Goal: Task Accomplishment & Management: Manage account settings

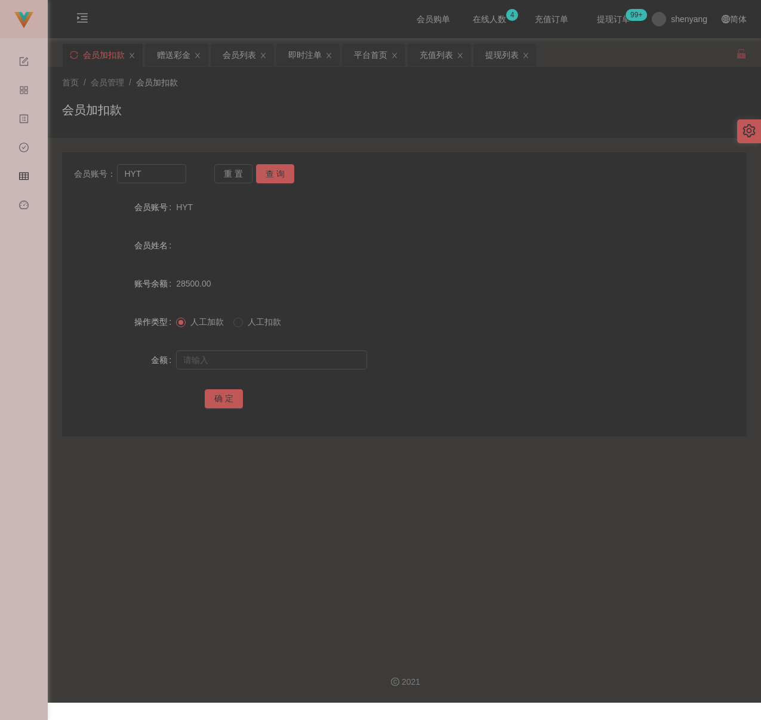
drag, startPoint x: 303, startPoint y: 101, endPoint x: 294, endPoint y: 104, distance: 9.4
click at [303, 101] on div "会员加扣款" at bounding box center [404, 114] width 685 height 27
click at [174, 174] on input "HYT" at bounding box center [151, 173] width 69 height 19
paste input "qq123"
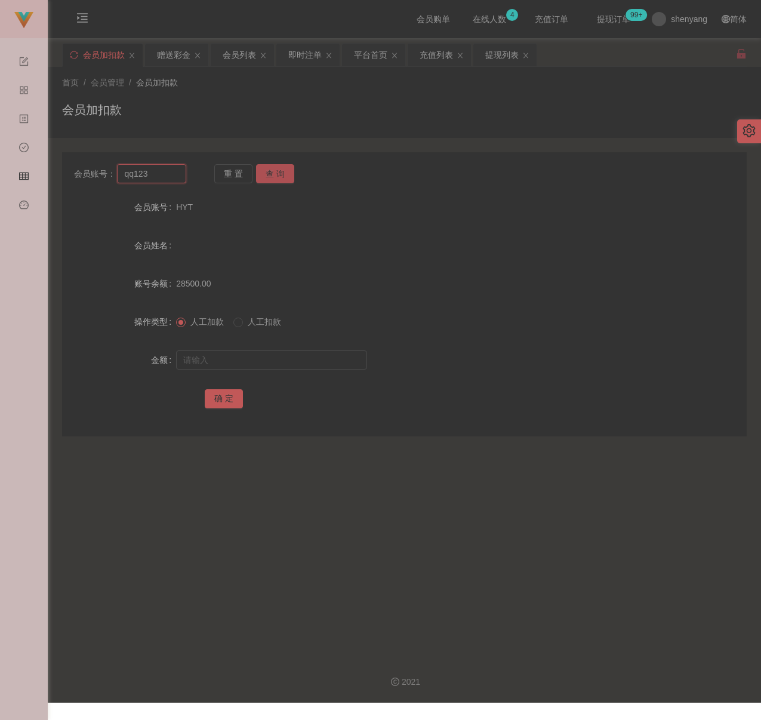
type input "qq123"
drag, startPoint x: 285, startPoint y: 174, endPoint x: 282, endPoint y: 179, distance: 6.5
click at [285, 174] on button "查 询" at bounding box center [275, 173] width 38 height 19
click at [280, 370] on div at bounding box center [375, 360] width 399 height 24
click at [290, 355] on input "text" at bounding box center [271, 359] width 191 height 19
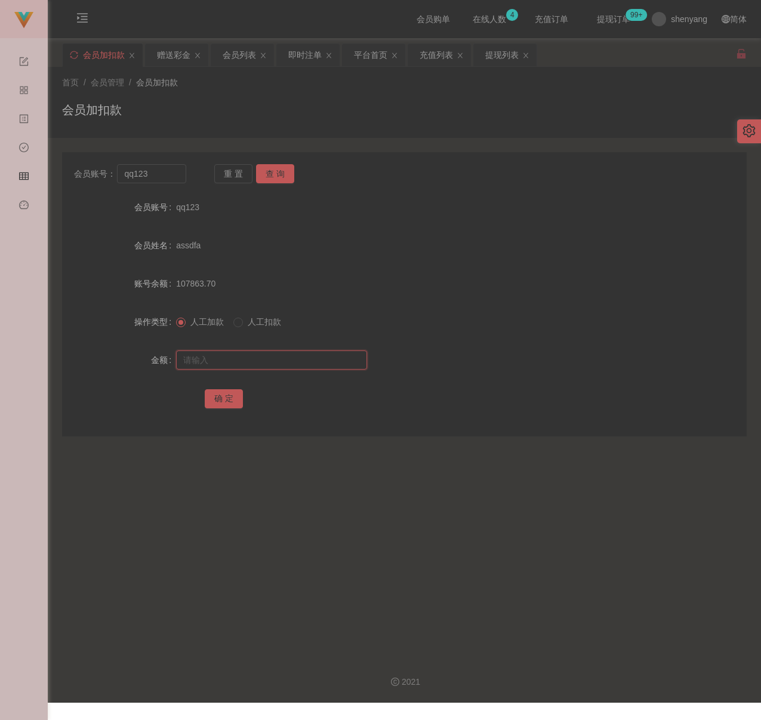
click at [324, 362] on input "text" at bounding box center [271, 359] width 191 height 19
paste input "500"
type input "500"
click at [226, 396] on button "确 定" at bounding box center [224, 398] width 38 height 19
click at [165, 174] on input "qq123" at bounding box center [151, 173] width 69 height 19
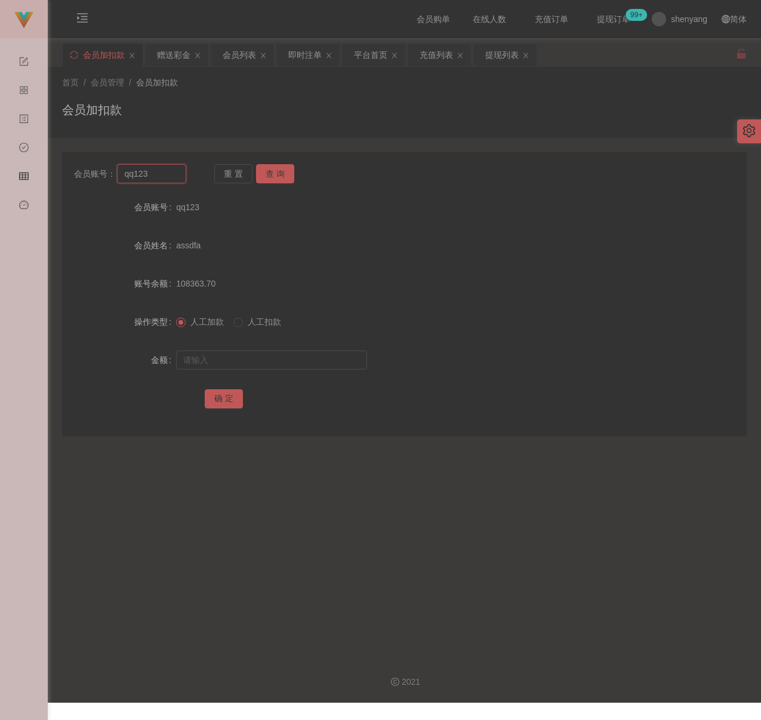
click at [165, 174] on input "qq123" at bounding box center [151, 173] width 69 height 19
paste input "alexshung"
type input "alexshung"
click at [264, 176] on button "查 询" at bounding box center [275, 173] width 38 height 19
click at [270, 355] on input "text" at bounding box center [271, 359] width 191 height 19
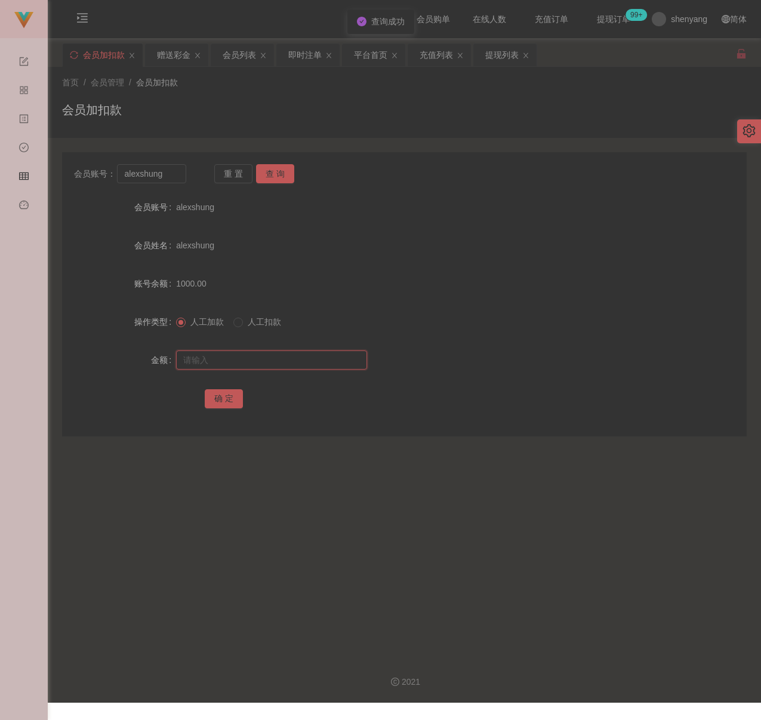
click at [229, 360] on input "text" at bounding box center [271, 359] width 191 height 19
paste input "500"
type input "500"
click at [217, 392] on button "确 定" at bounding box center [224, 398] width 38 height 19
click at [176, 174] on input "alexshung" at bounding box center [151, 173] width 69 height 19
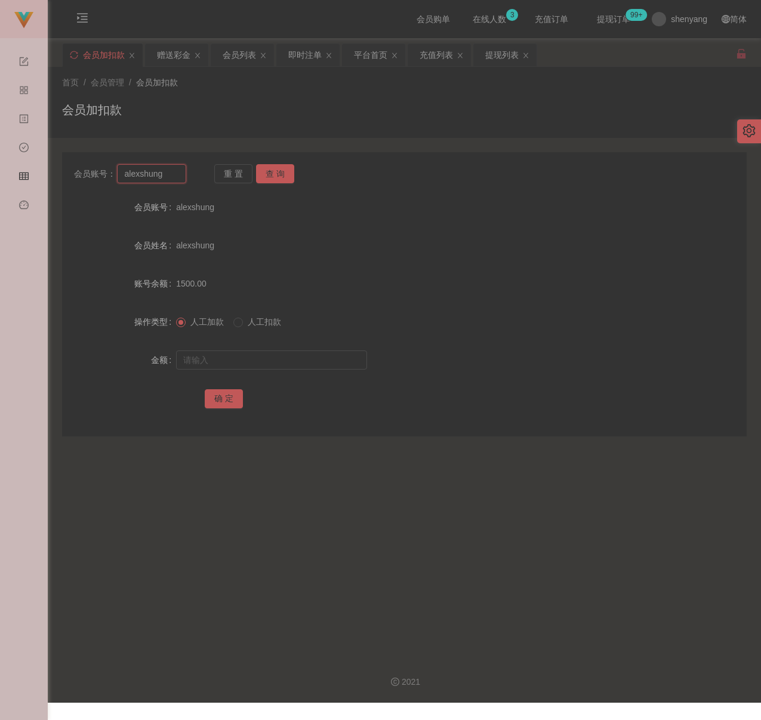
click at [176, 174] on input "alexshung" at bounding box center [151, 173] width 69 height 19
paste input "qq123"
type input "qq123"
click at [275, 178] on button "查 询" at bounding box center [275, 173] width 38 height 19
drag, startPoint x: 289, startPoint y: 364, endPoint x: 306, endPoint y: 366, distance: 17.5
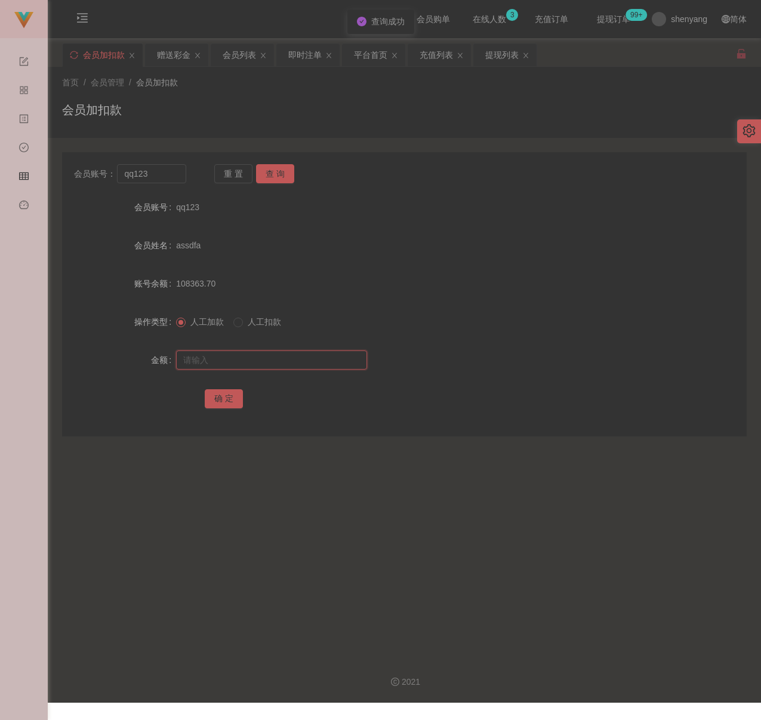
click at [289, 364] on input "text" at bounding box center [271, 359] width 191 height 19
click at [291, 365] on input "text" at bounding box center [271, 359] width 191 height 19
paste input "500"
type input "500"
click at [223, 392] on button "确 定" at bounding box center [224, 398] width 38 height 19
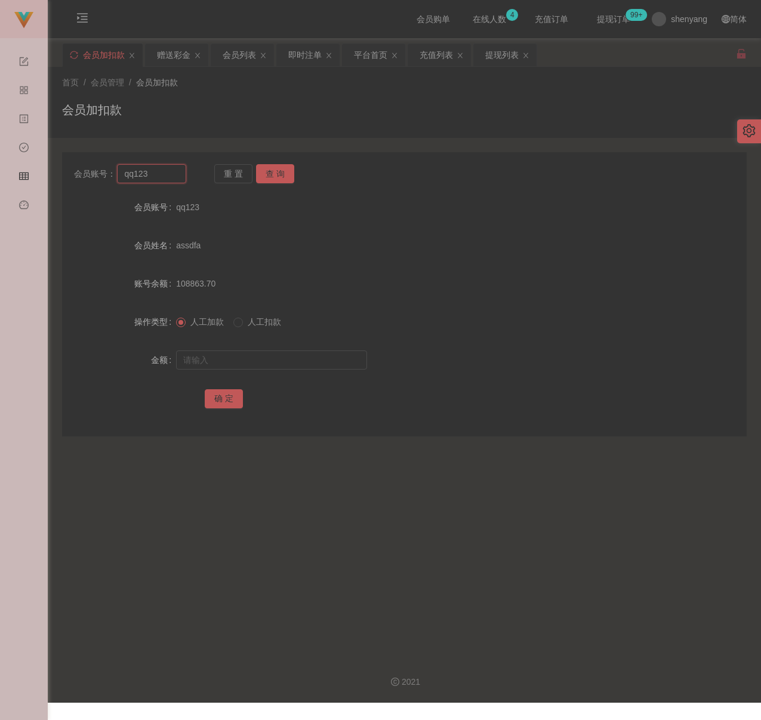
click at [169, 177] on input "qq123" at bounding box center [151, 173] width 69 height 19
paste input "jinqiu"
type input "jinqiu23"
click at [276, 169] on button "查 询" at bounding box center [275, 173] width 38 height 19
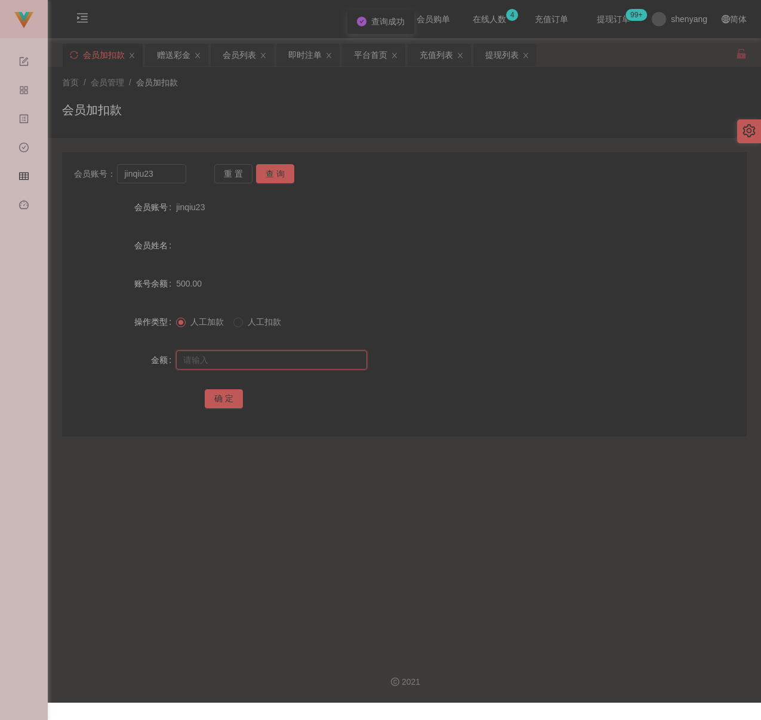
click at [264, 360] on input "text" at bounding box center [271, 359] width 191 height 19
click at [323, 364] on input "text" at bounding box center [271, 359] width 191 height 19
paste input "800"
type input "800"
drag, startPoint x: 211, startPoint y: 396, endPoint x: 244, endPoint y: 398, distance: 32.9
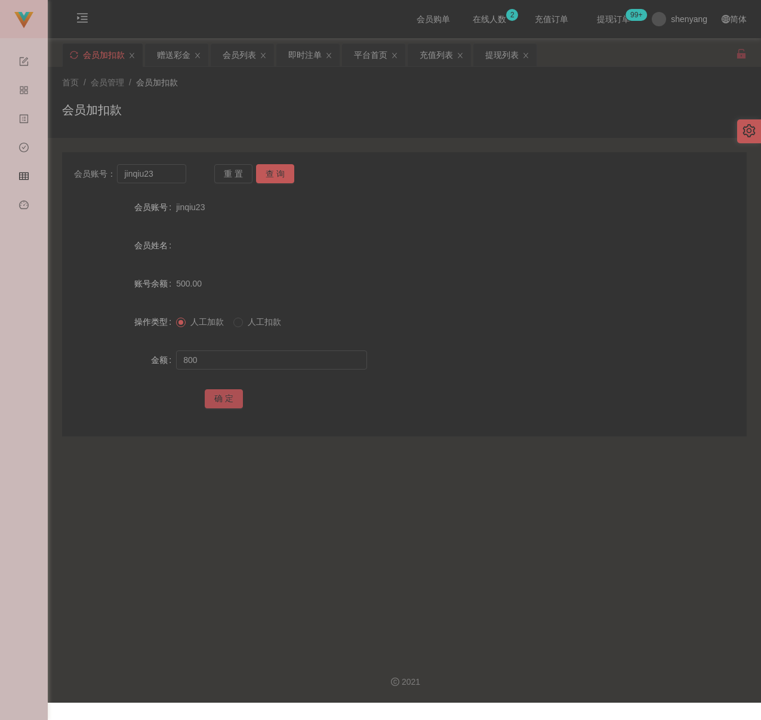
click at [211, 396] on button "确 定" at bounding box center [224, 398] width 38 height 19
click at [159, 176] on input "jinqiu23" at bounding box center [151, 173] width 69 height 19
paste input "Xyz1"
type input "Xyz123"
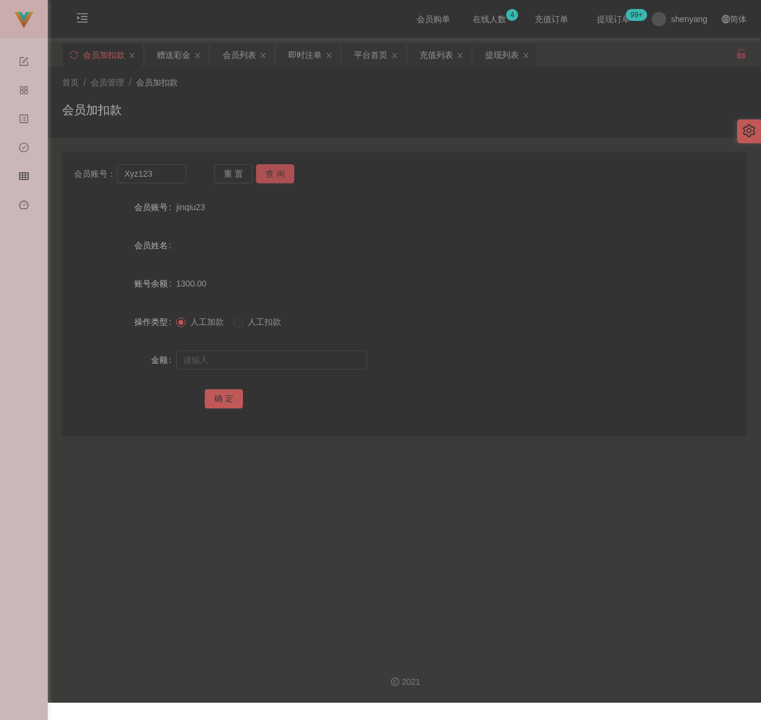
click at [274, 165] on button "查 询" at bounding box center [275, 173] width 38 height 19
click at [260, 348] on div at bounding box center [375, 360] width 399 height 24
drag, startPoint x: 278, startPoint y: 362, endPoint x: 288, endPoint y: 362, distance: 10.7
click at [278, 362] on input "text" at bounding box center [271, 359] width 191 height 19
click at [318, 353] on input "text" at bounding box center [271, 359] width 191 height 19
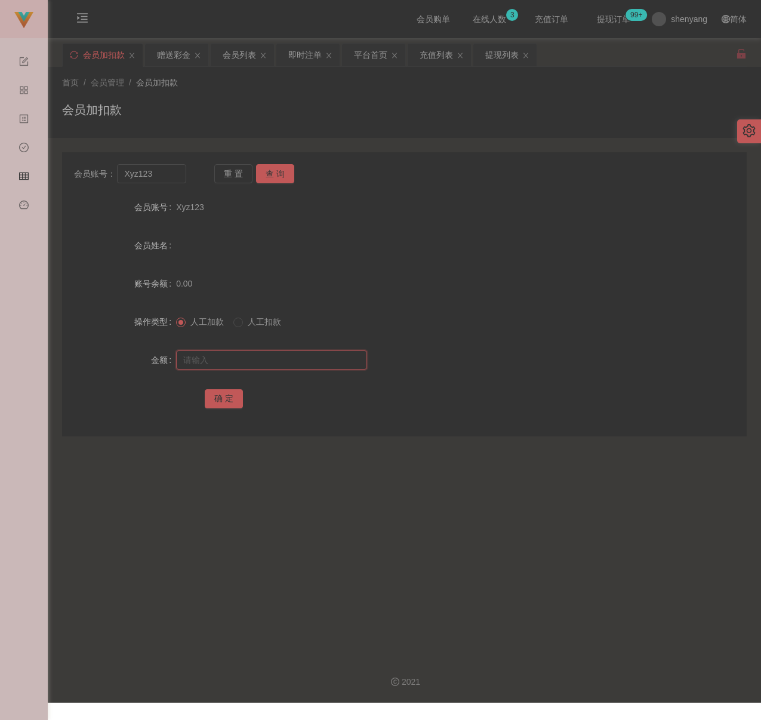
paste input "1200"
type input "1200"
click at [224, 396] on button "确 定" at bounding box center [224, 398] width 38 height 19
click at [174, 174] on input "Xyz123" at bounding box center [151, 173] width 69 height 19
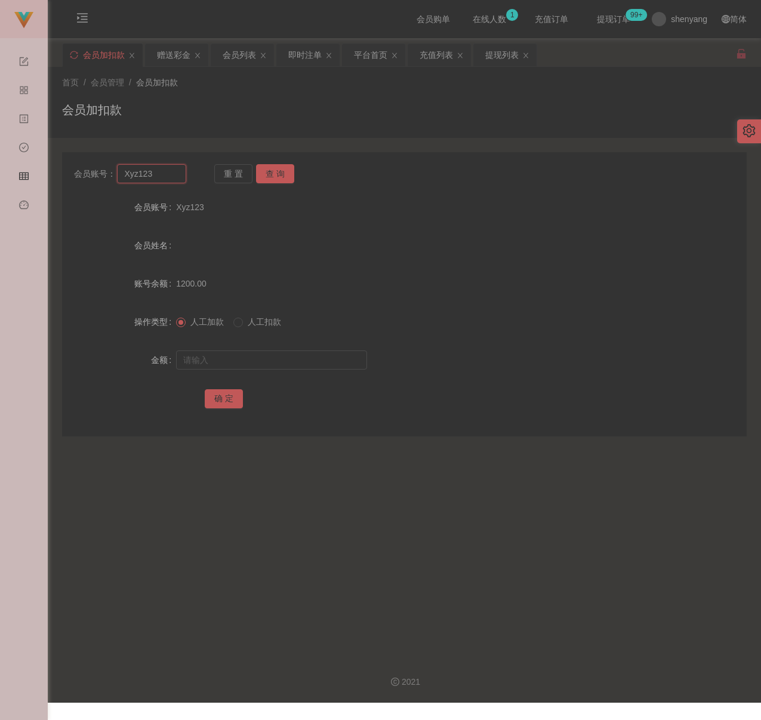
paste input "Cjg4134"
type input "Cjg4134"
click at [287, 169] on button "查 询" at bounding box center [275, 173] width 38 height 19
click at [260, 356] on input "text" at bounding box center [271, 359] width 191 height 19
click at [265, 360] on input "text" at bounding box center [271, 359] width 191 height 19
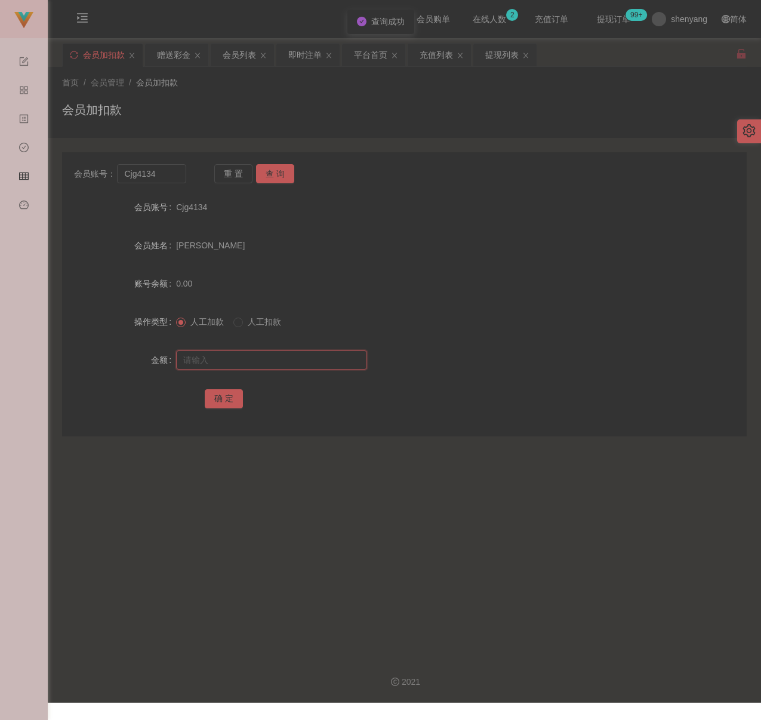
paste input "800"
type input "800"
click at [213, 400] on button "确 定" at bounding box center [224, 398] width 38 height 19
click at [165, 174] on input "Cjg4134" at bounding box center [151, 173] width 69 height 19
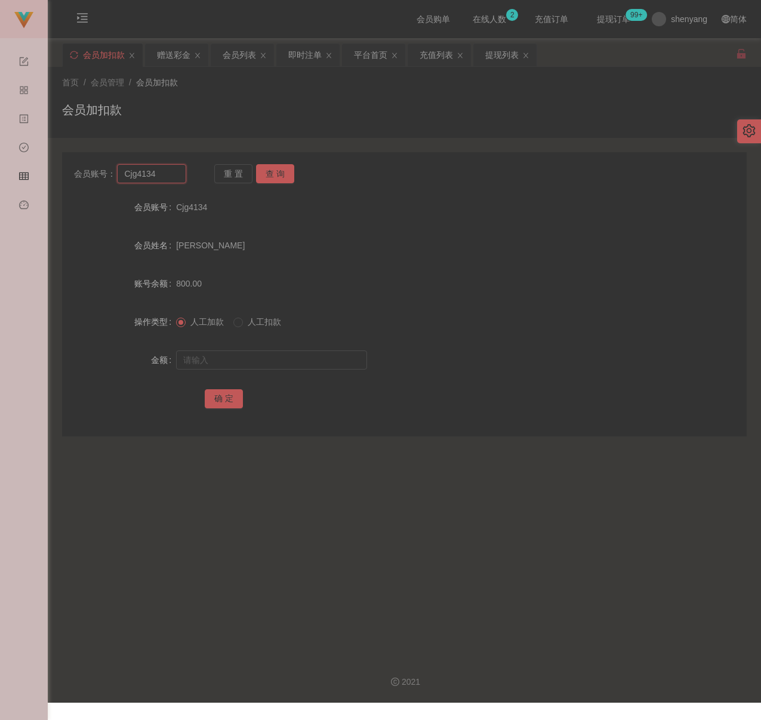
paste input "qq123"
type input "qq123"
click at [264, 172] on button "查 询" at bounding box center [275, 173] width 38 height 19
drag, startPoint x: 280, startPoint y: 362, endPoint x: 287, endPoint y: 361, distance: 6.7
click at [280, 362] on input "text" at bounding box center [271, 359] width 191 height 19
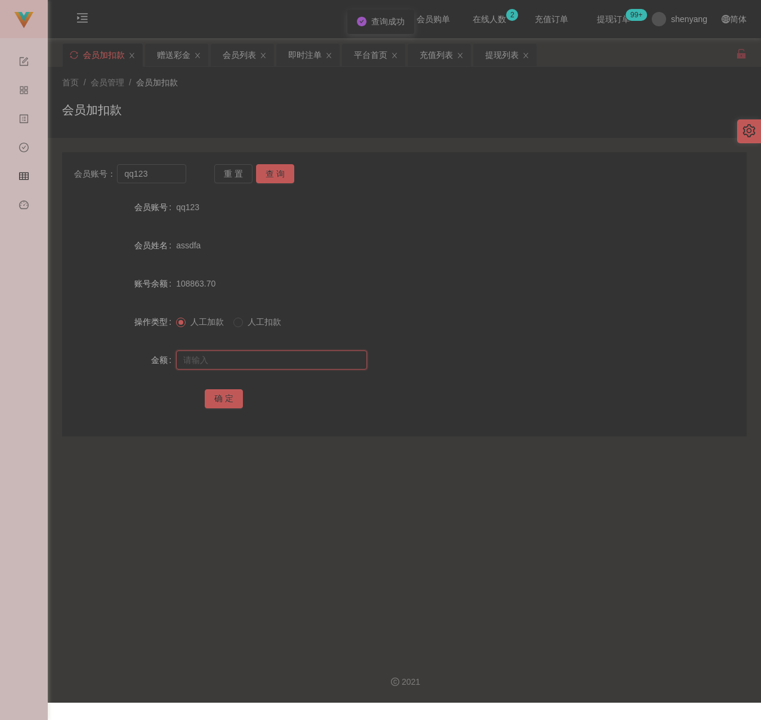
click at [250, 362] on input "text" at bounding box center [271, 359] width 191 height 19
paste input "200"
type input "200"
drag, startPoint x: 214, startPoint y: 398, endPoint x: 220, endPoint y: 398, distance: 6.6
click at [214, 398] on button "确 定" at bounding box center [224, 398] width 38 height 19
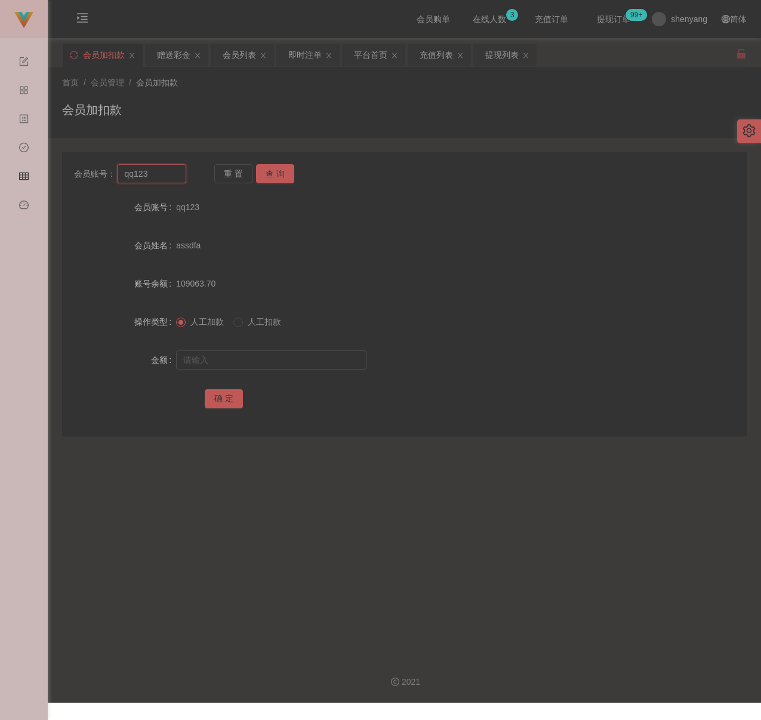
click at [174, 178] on input "qq123" at bounding box center [151, 173] width 69 height 19
paste input "WW"
type input "WW123"
click at [263, 176] on button "查 询" at bounding box center [275, 173] width 38 height 19
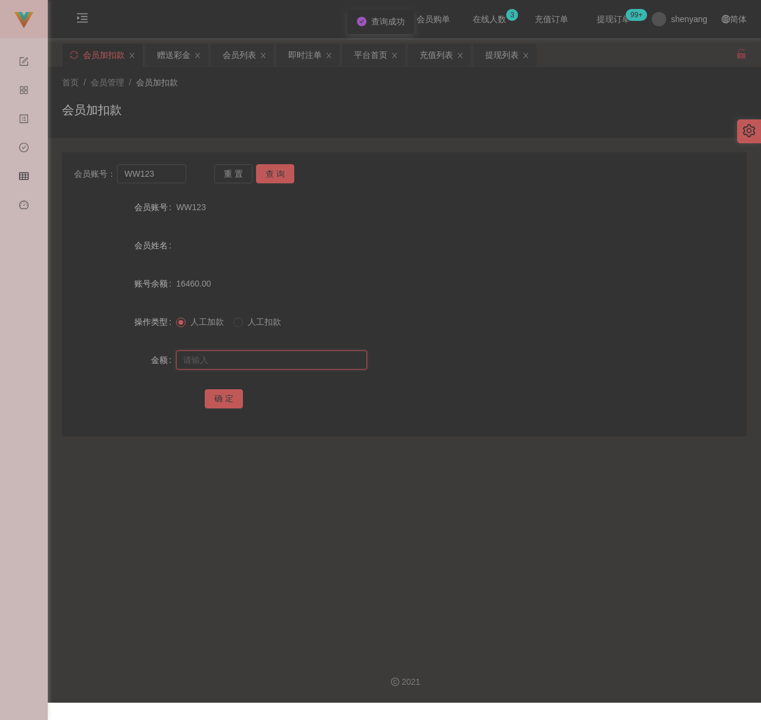
click at [271, 360] on input "text" at bounding box center [271, 359] width 191 height 19
type input "100"
click at [223, 398] on button "确 定" at bounding box center [224, 398] width 38 height 19
click at [158, 176] on input "WW123" at bounding box center [151, 173] width 69 height 19
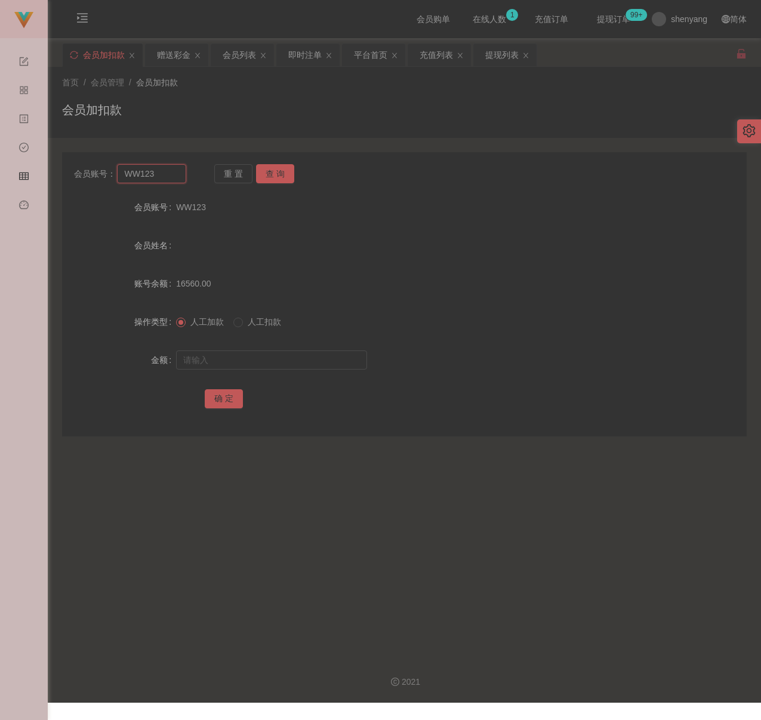
paste input "felicia"
type input "felicia"
click at [274, 176] on button "查 询" at bounding box center [275, 173] width 38 height 19
click at [258, 362] on input "text" at bounding box center [271, 359] width 191 height 19
type input "300"
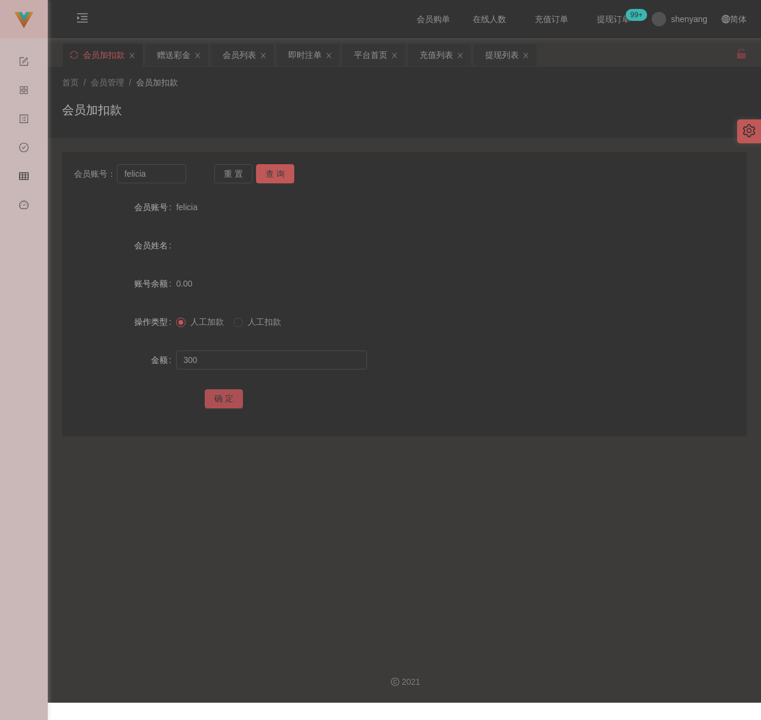
click at [232, 400] on button "确 定" at bounding box center [224, 398] width 38 height 19
click at [244, 61] on div "会员列表" at bounding box center [239, 55] width 33 height 23
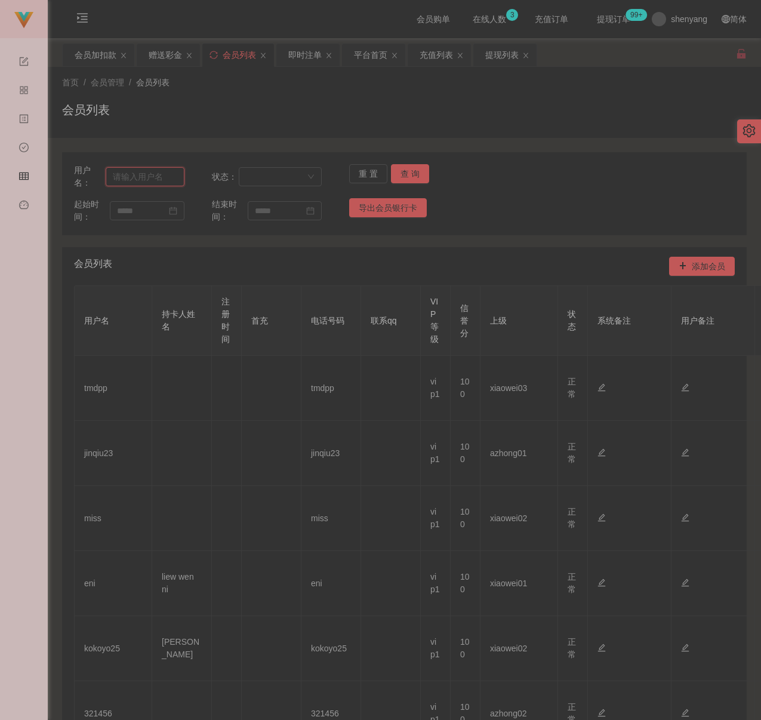
click at [172, 176] on input "text" at bounding box center [145, 176] width 78 height 19
paste input "Cjg4134"
type input "Cjg4134"
click at [393, 168] on button "查 询" at bounding box center [410, 173] width 38 height 19
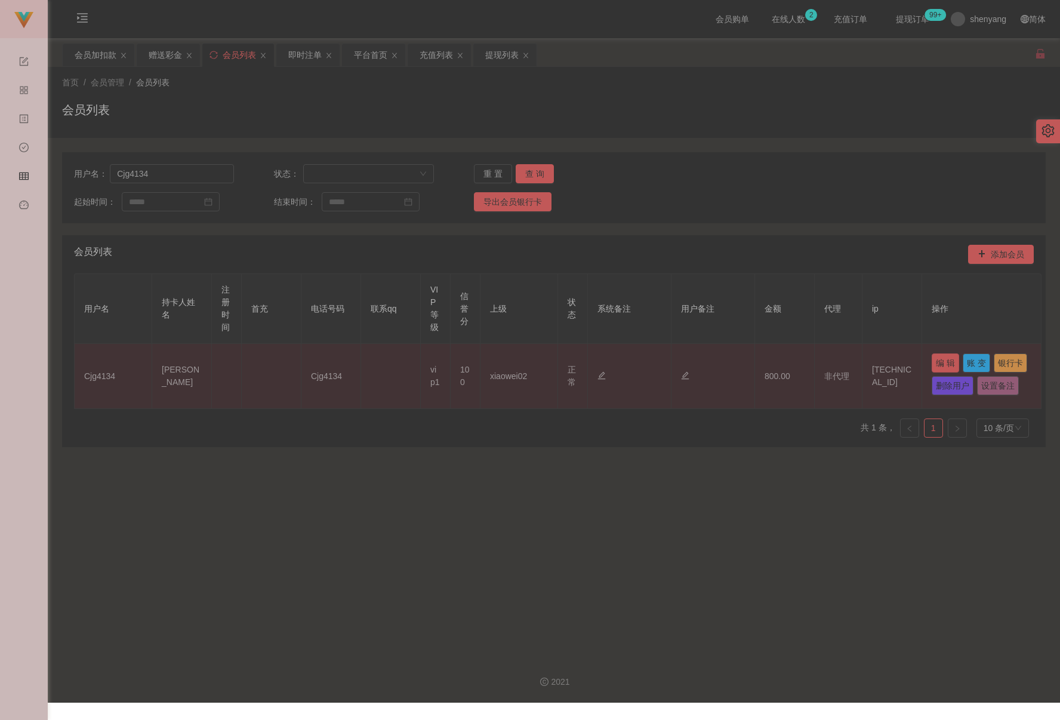
click at [761, 362] on button "编 辑" at bounding box center [945, 362] width 27 height 19
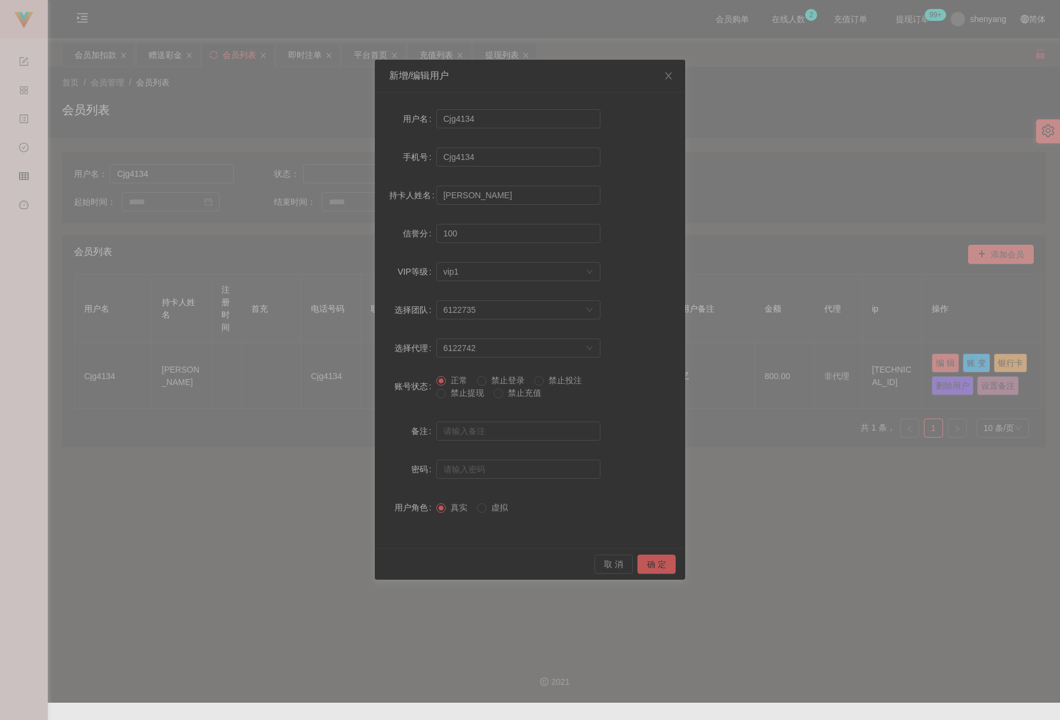
click at [446, 396] on span "禁止提现" at bounding box center [467, 393] width 43 height 10
click at [649, 561] on button "确 定" at bounding box center [657, 564] width 38 height 19
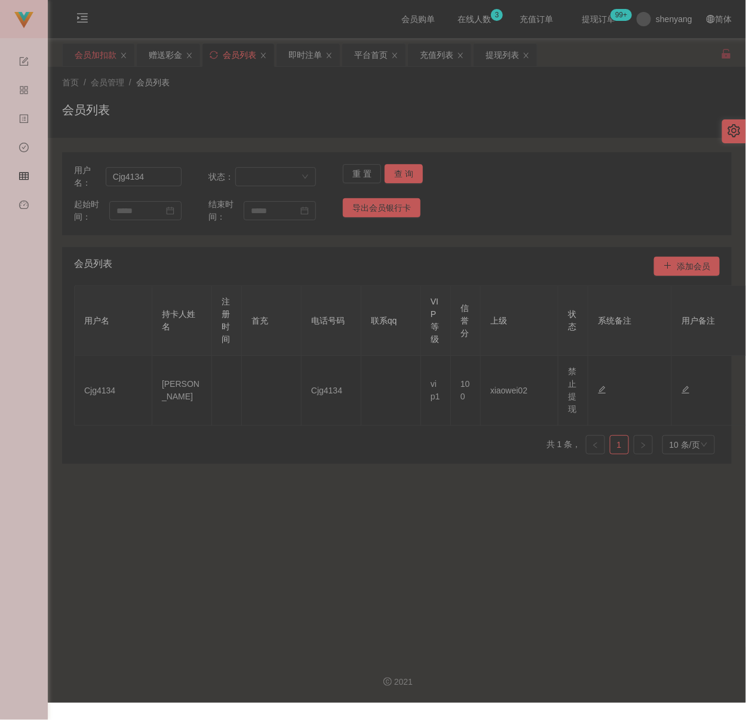
click at [87, 56] on div "会员加扣款" at bounding box center [96, 55] width 42 height 23
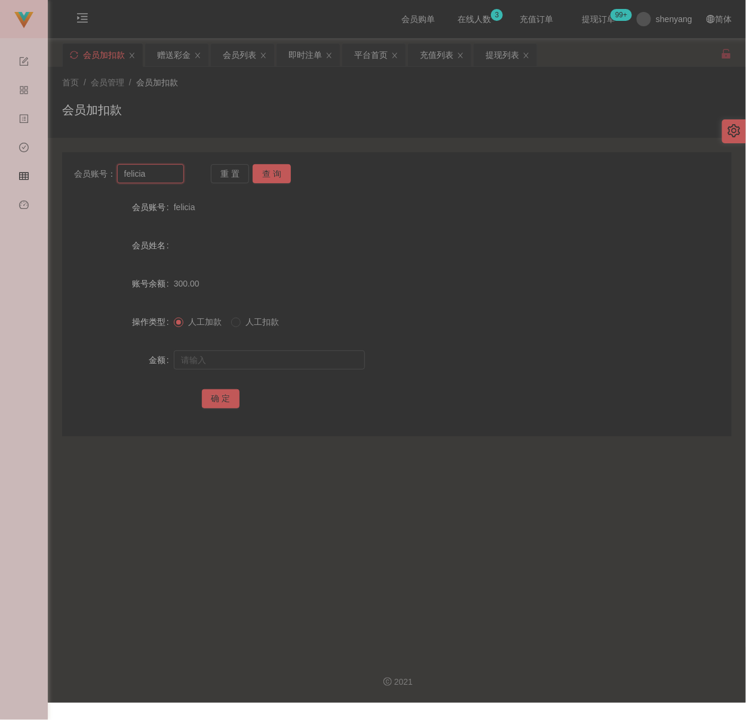
click at [162, 180] on input "felicia" at bounding box center [150, 173] width 67 height 19
paste input "WW123"
type input "WW123"
click at [269, 178] on button "查 询" at bounding box center [272, 173] width 38 height 19
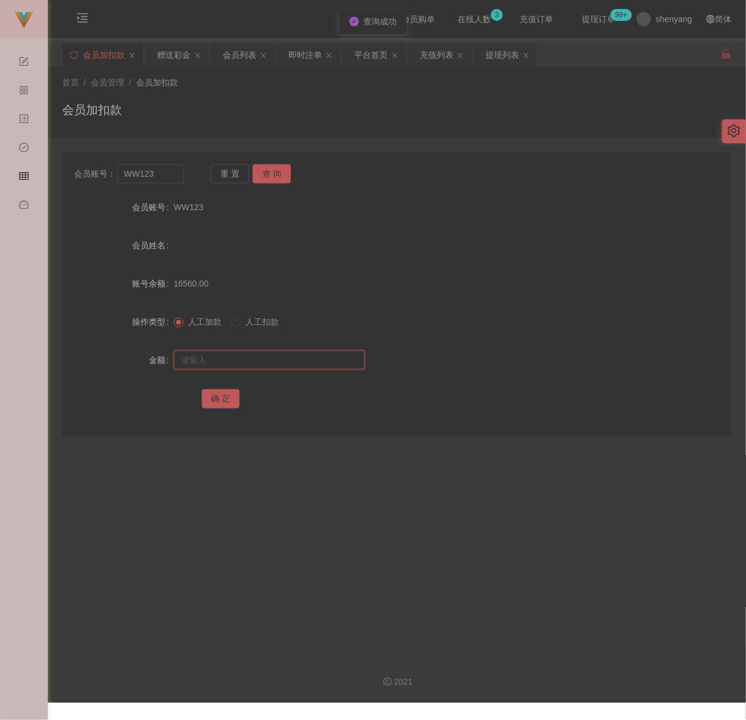
click at [238, 353] on input "text" at bounding box center [269, 359] width 191 height 19
click at [285, 364] on input "text" at bounding box center [269, 359] width 191 height 19
paste input "500"
type input "500"
click at [224, 391] on button "确 定" at bounding box center [221, 398] width 38 height 19
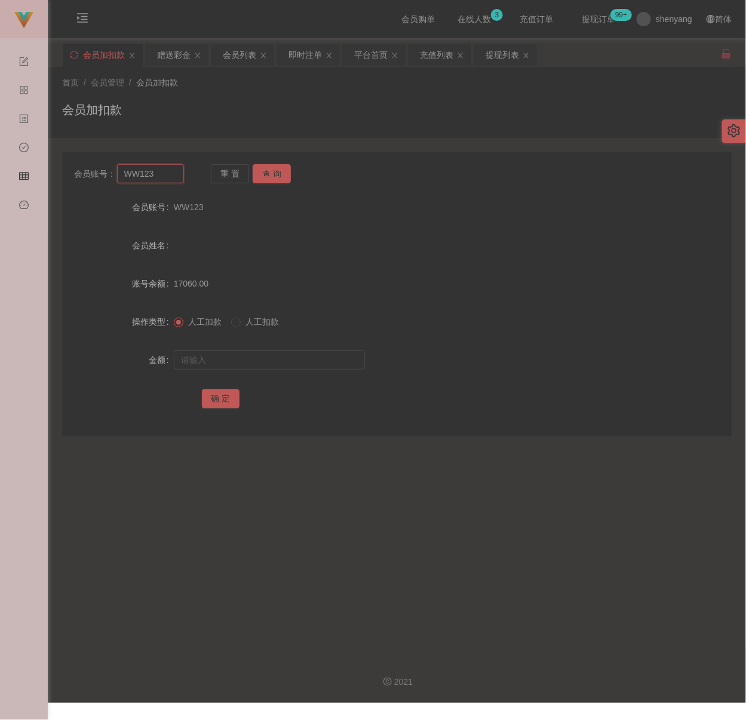
click at [165, 178] on input "WW123" at bounding box center [150, 173] width 67 height 19
paste input "168"
type input "168"
click at [278, 174] on button "查 询" at bounding box center [272, 173] width 38 height 19
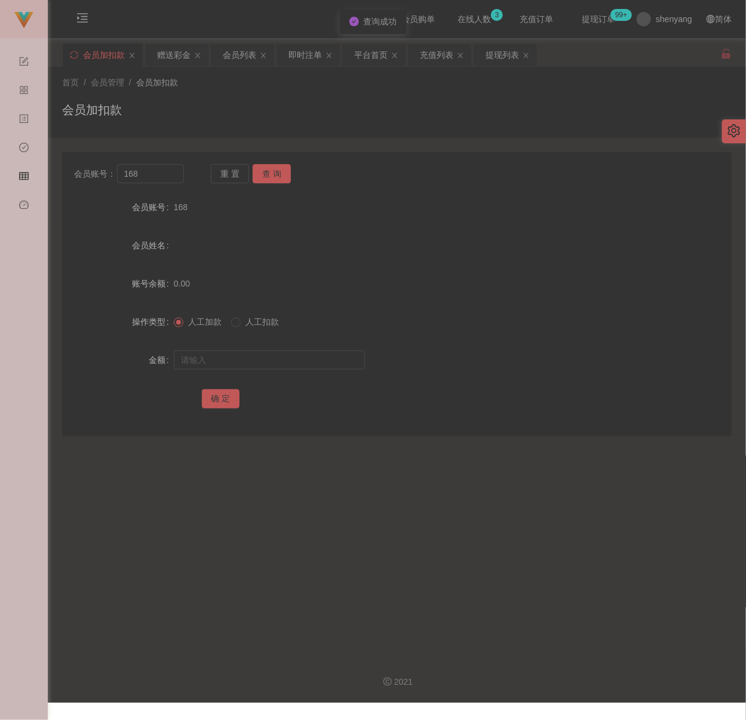
click at [269, 348] on div at bounding box center [369, 360] width 390 height 24
click at [267, 355] on input "text" at bounding box center [269, 359] width 191 height 19
drag, startPoint x: 325, startPoint y: 366, endPoint x: 303, endPoint y: 371, distance: 22.0
click at [325, 366] on input "text" at bounding box center [269, 359] width 191 height 19
paste input "100"
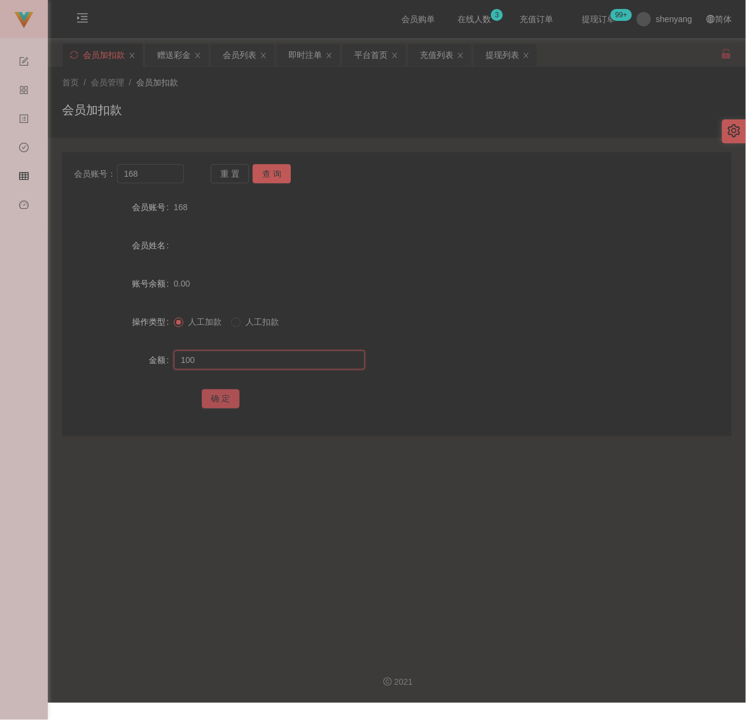
type input "100"
click at [224, 398] on button "确 定" at bounding box center [221, 398] width 38 height 19
click at [164, 173] on input "168" at bounding box center [150, 173] width 67 height 19
paste input "WW123"
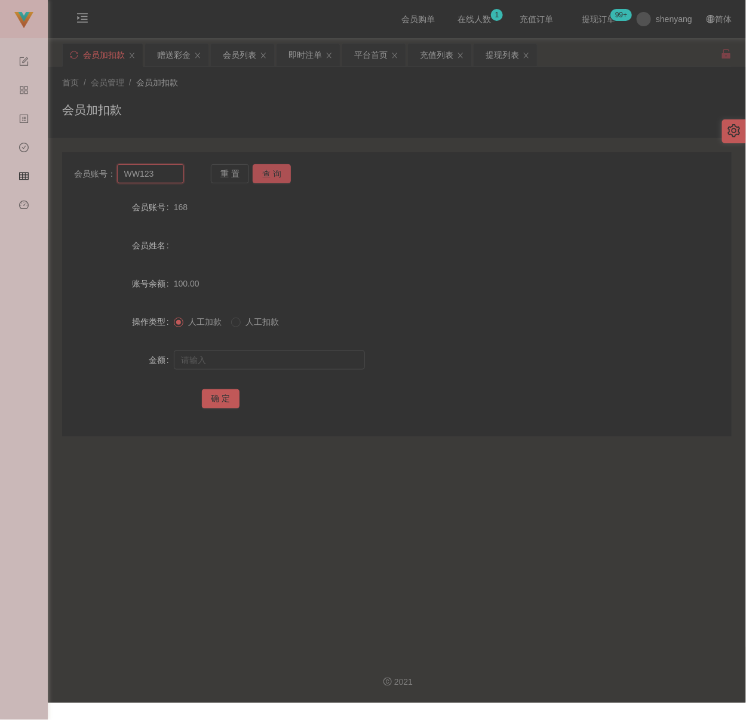
type input "WW123"
click at [263, 178] on button "查 询" at bounding box center [272, 173] width 38 height 19
click at [250, 361] on input "text" at bounding box center [269, 359] width 191 height 19
click at [296, 358] on input "text" at bounding box center [269, 359] width 191 height 19
paste input "350"
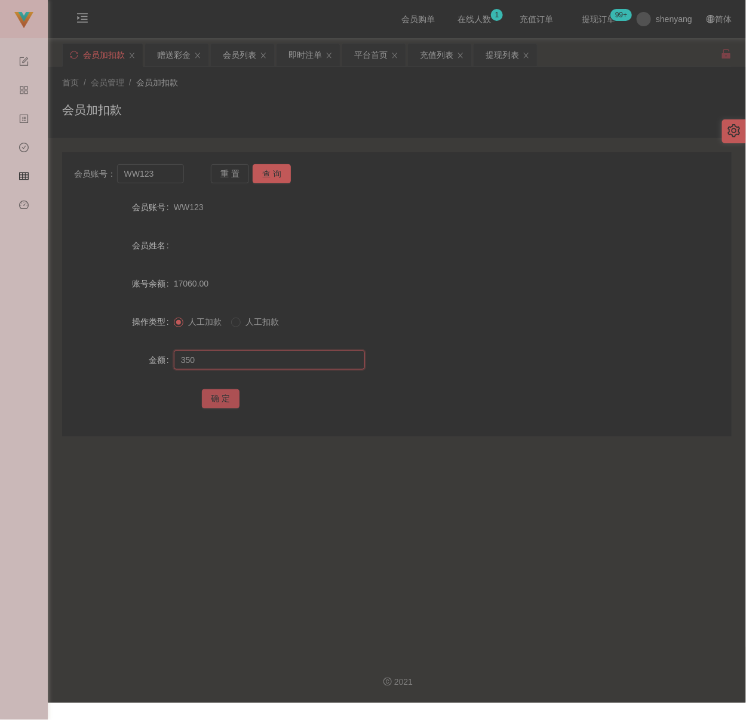
type input "350"
click at [217, 396] on button "确 定" at bounding box center [221, 398] width 38 height 19
click at [244, 47] on div "会员列表" at bounding box center [239, 55] width 33 height 23
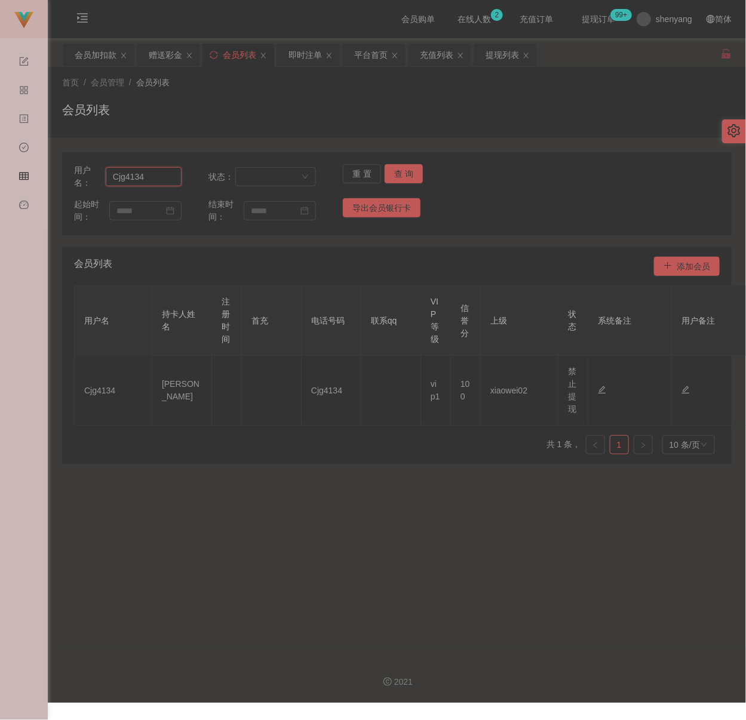
click at [163, 174] on input "Cjg4134" at bounding box center [144, 176] width 76 height 19
paste input "handsomebin"
type input "handsomebin"
click at [393, 164] on button "查 询" at bounding box center [403, 173] width 38 height 19
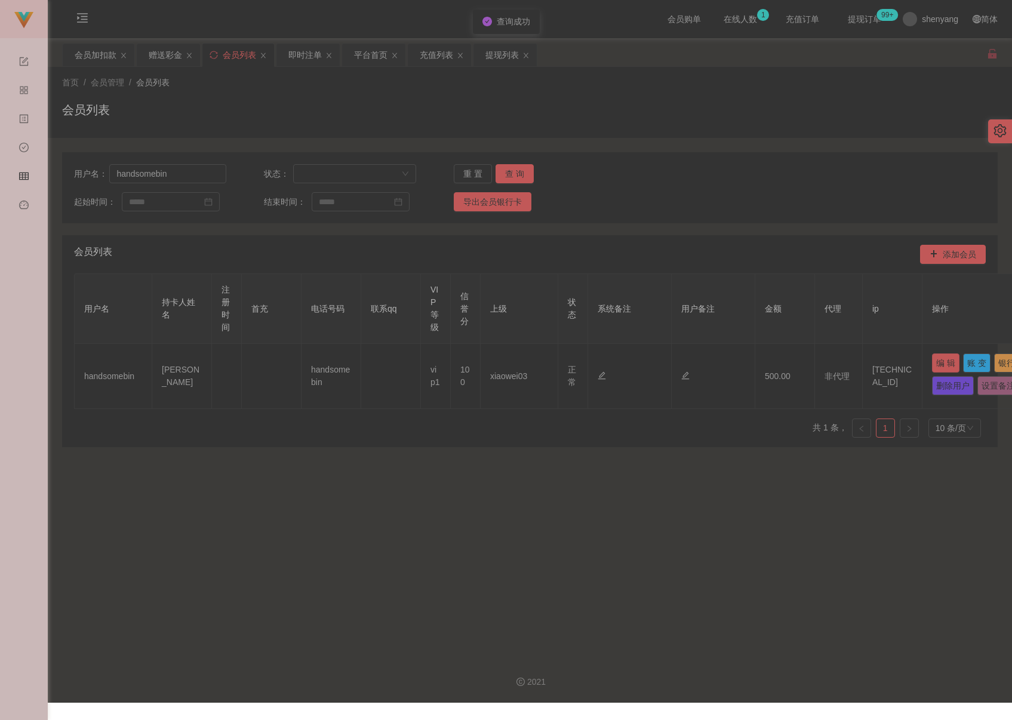
click at [761, 364] on button "编 辑" at bounding box center [945, 362] width 27 height 19
type input "handsomebin"
type input "[PERSON_NAME]"
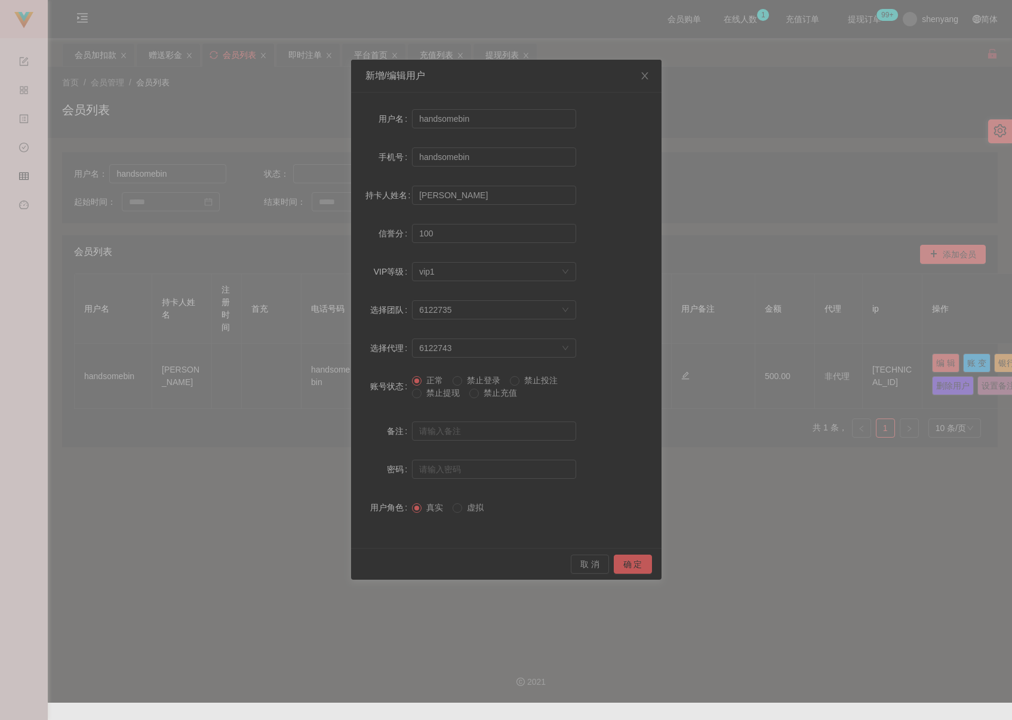
click at [441, 398] on label "禁止提现" at bounding box center [438, 393] width 53 height 13
click at [625, 561] on button "确 定" at bounding box center [633, 564] width 38 height 19
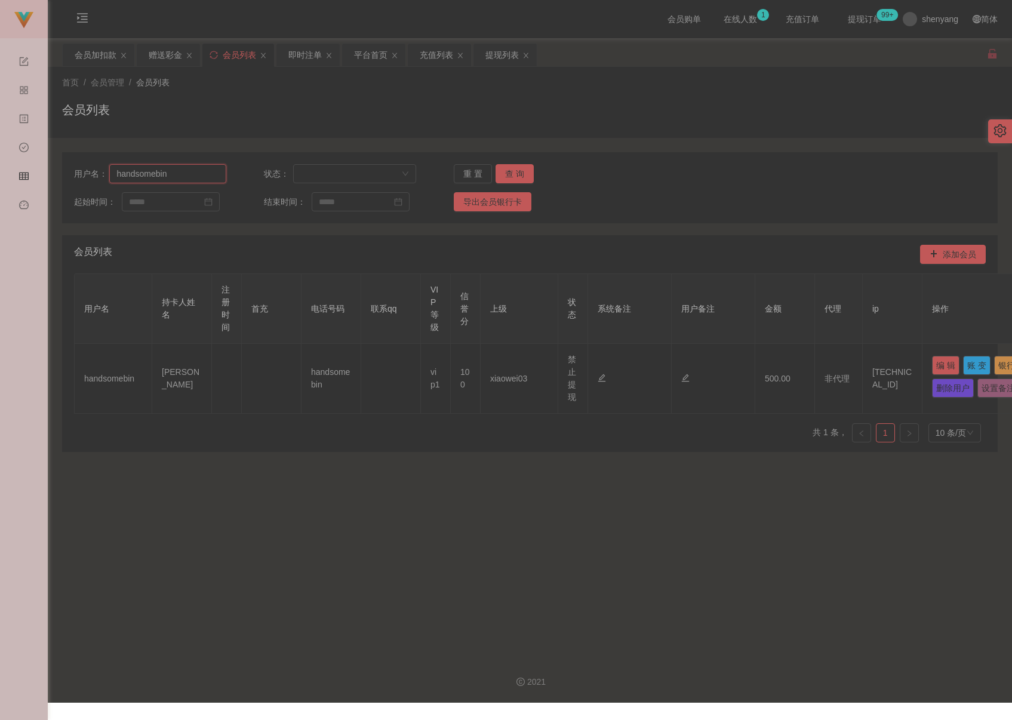
click at [195, 176] on input "handsomebin" at bounding box center [167, 173] width 116 height 19
paste input "Huai"
type input "Huai"
drag, startPoint x: 513, startPoint y: 168, endPoint x: 518, endPoint y: 176, distance: 9.0
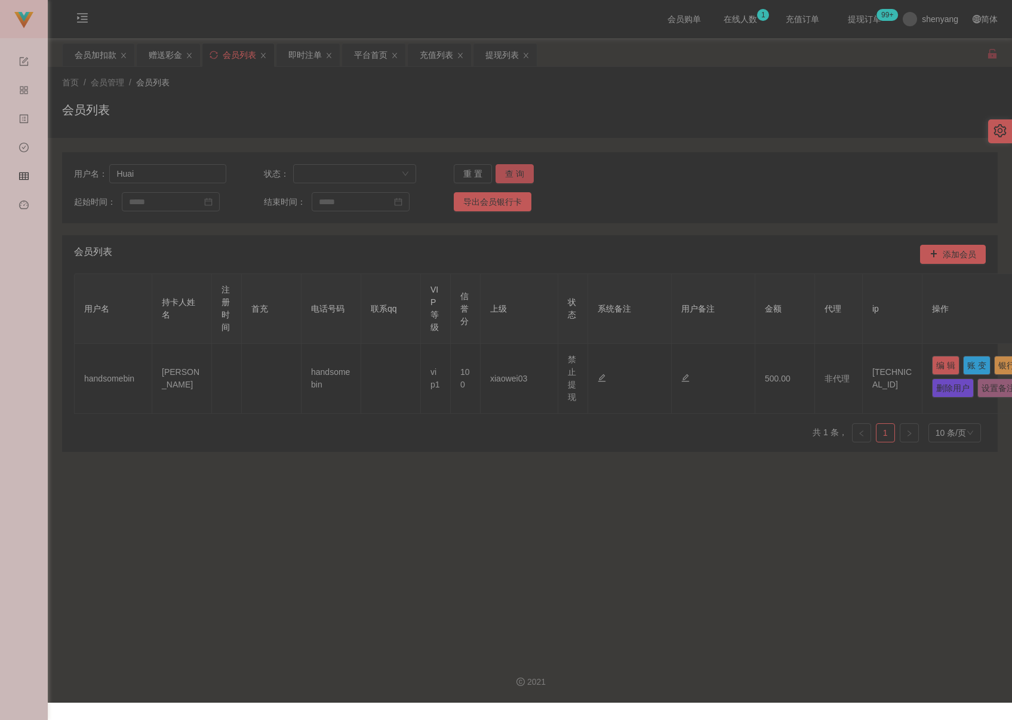
click at [513, 168] on button "查 询" at bounding box center [514, 173] width 38 height 19
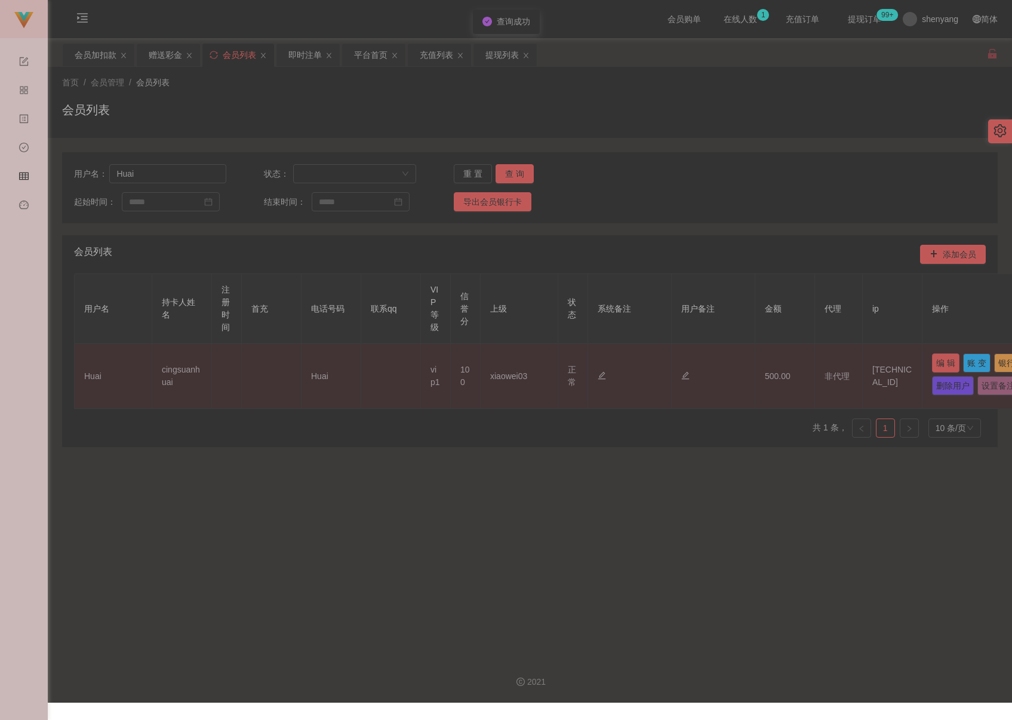
click at [761, 362] on button "编 辑" at bounding box center [945, 362] width 27 height 19
type input "Huai"
type input "cingsuanhuai"
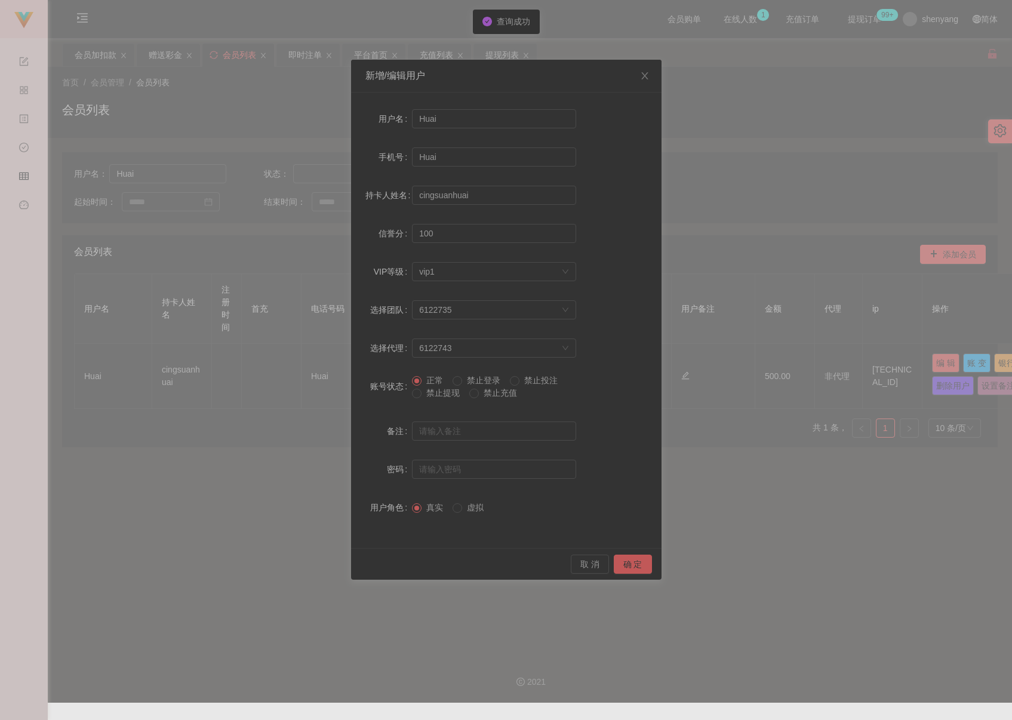
click at [429, 396] on span "禁止提现" at bounding box center [442, 393] width 43 height 10
click at [638, 562] on button "确 定" at bounding box center [633, 564] width 38 height 19
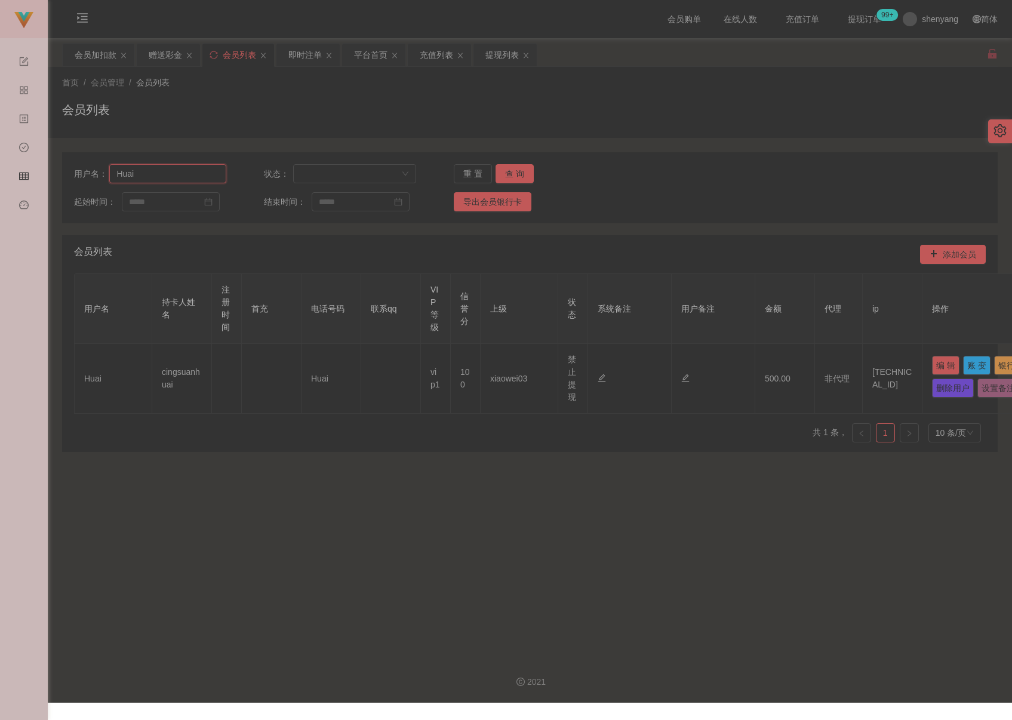
click at [186, 176] on input "Huai" at bounding box center [167, 173] width 116 height 19
paste input "170666745515"
type input "170666745515"
click at [516, 173] on button "查 询" at bounding box center [514, 173] width 38 height 19
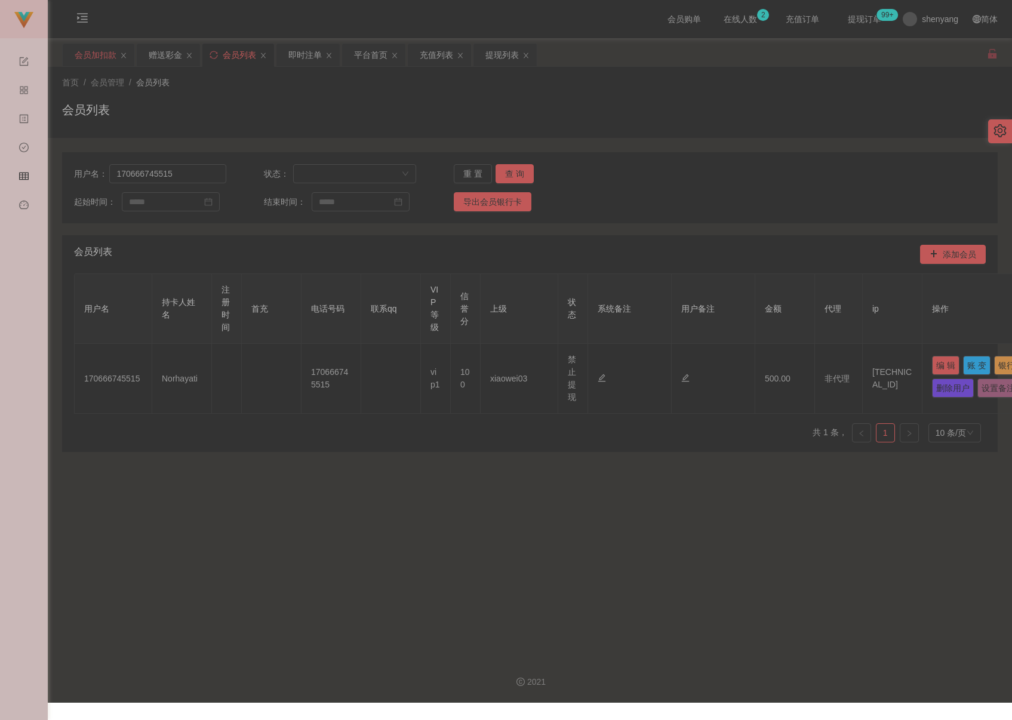
click at [92, 58] on div "会员加扣款" at bounding box center [96, 55] width 42 height 23
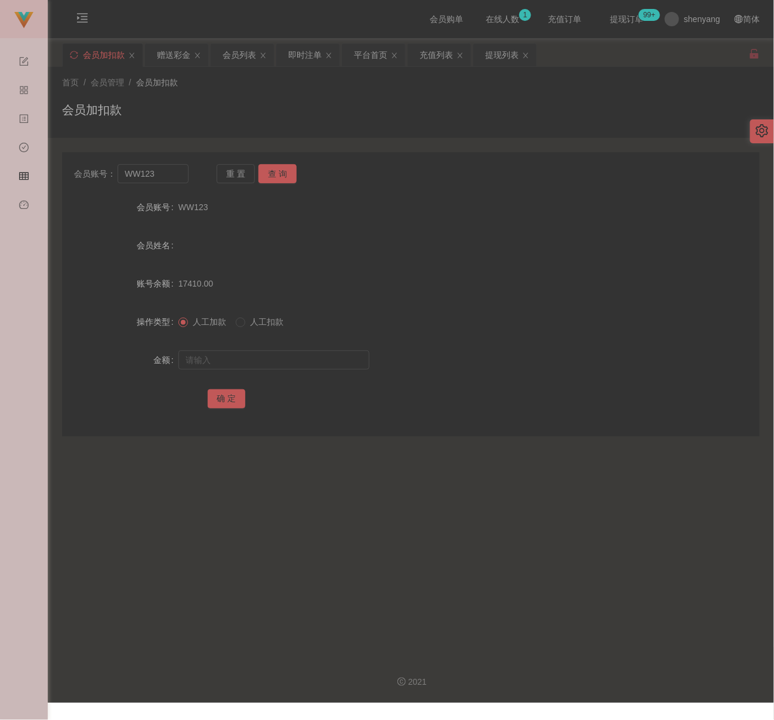
drag, startPoint x: 327, startPoint y: 108, endPoint x: 319, endPoint y: 108, distance: 7.2
click at [327, 108] on div "会员加扣款" at bounding box center [411, 114] width 698 height 27
click at [161, 169] on input "WW123" at bounding box center [153, 173] width 70 height 19
paste input "Cjg4134"
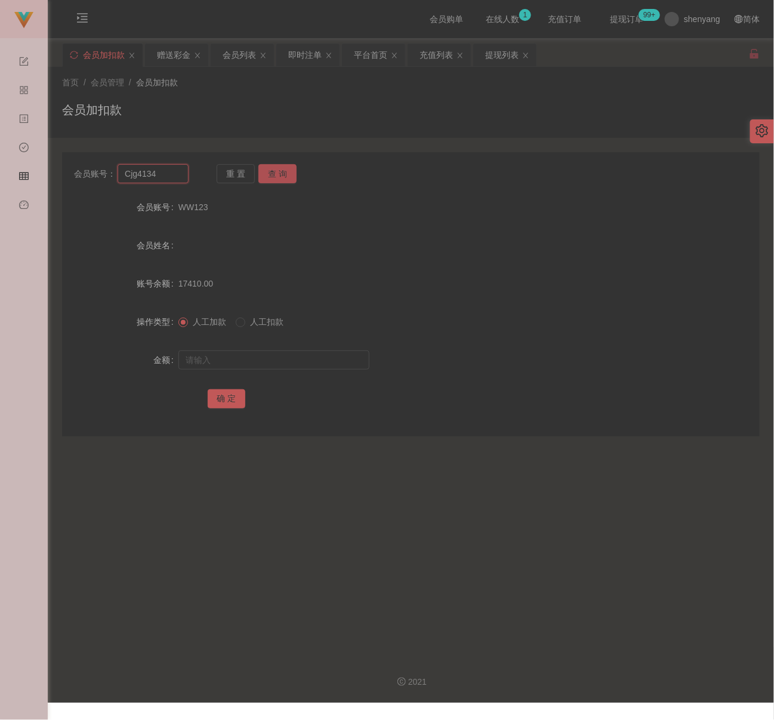
type input "Cjg4134"
click at [282, 178] on button "查 询" at bounding box center [277, 173] width 38 height 19
click at [253, 364] on input "text" at bounding box center [273, 359] width 191 height 19
click at [301, 364] on input "text" at bounding box center [273, 359] width 191 height 19
paste input "2000"
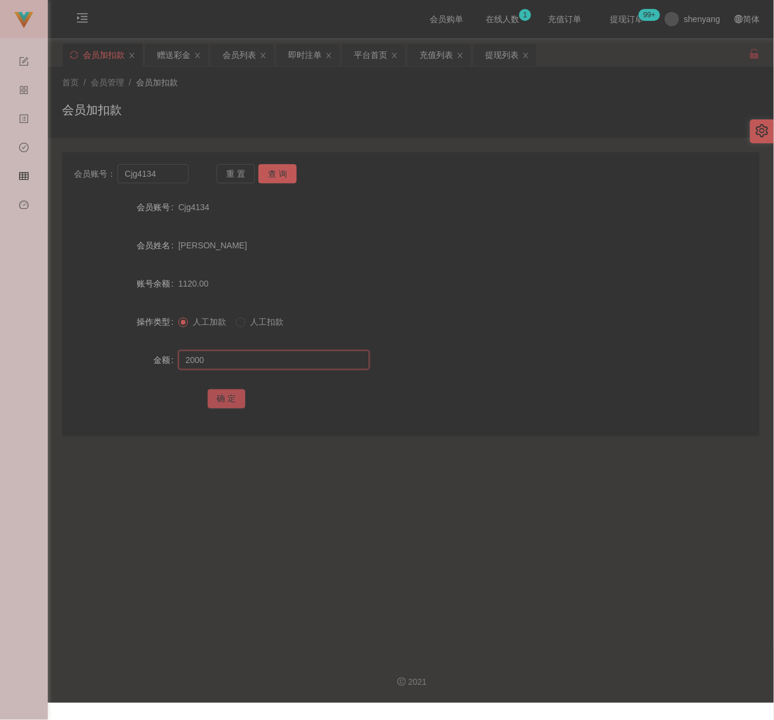
type input "2000"
click at [233, 392] on button "确 定" at bounding box center [227, 398] width 38 height 19
click at [163, 169] on input "Cjg4134" at bounding box center [153, 173] width 70 height 19
paste input "amilliachin"
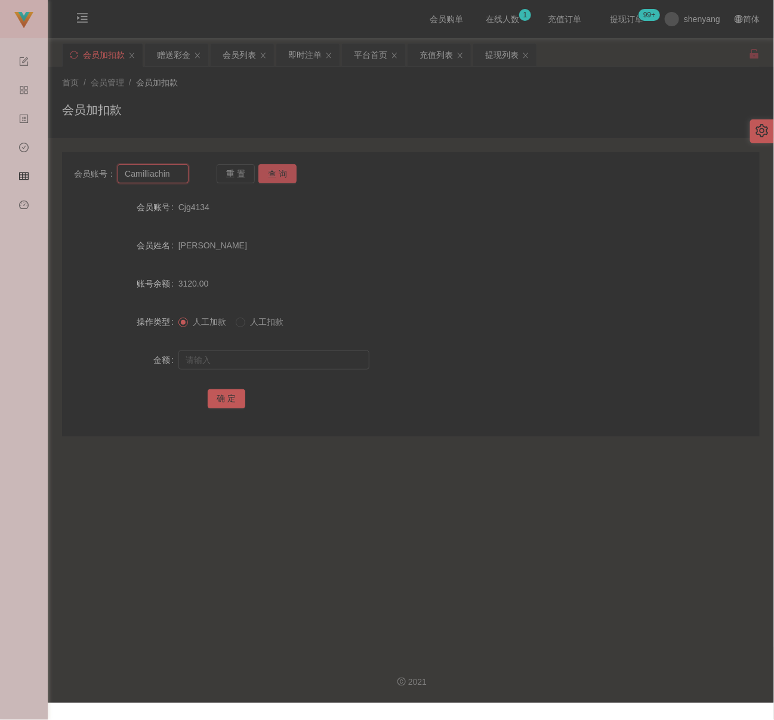
type input "Camilliachin"
click at [271, 174] on button "查 询" at bounding box center [277, 173] width 38 height 19
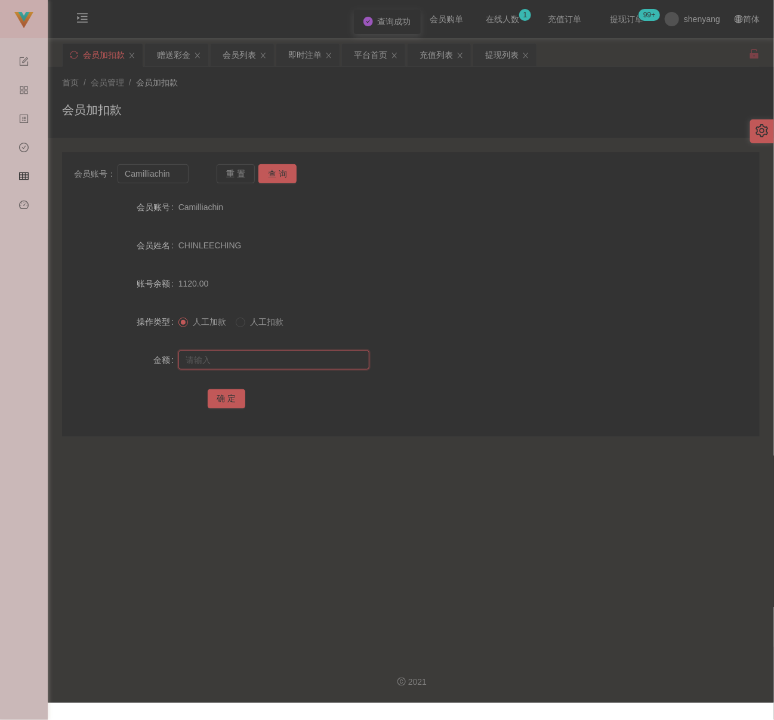
click at [280, 358] on input "text" at bounding box center [273, 359] width 191 height 19
click at [265, 357] on input "text" at bounding box center [273, 359] width 191 height 19
paste input "2000"
type input "2000"
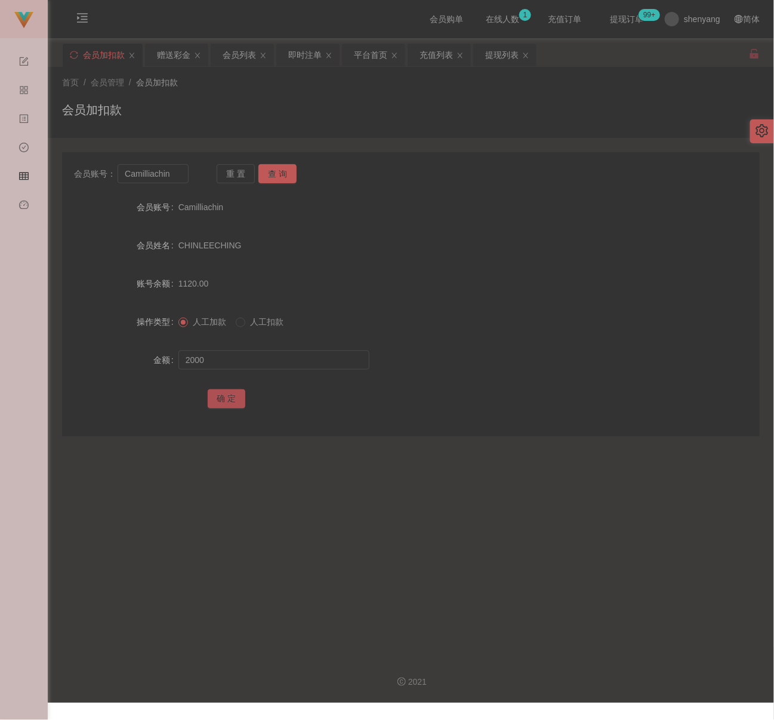
click at [230, 394] on button "确 定" at bounding box center [227, 398] width 38 height 19
click at [330, 91] on div "首页 / 会员管理 / 会员加扣款 / 会员加扣款" at bounding box center [411, 102] width 698 height 52
click at [171, 174] on input "Camilliachin" at bounding box center [153, 173] width 70 height 19
paste input "Huai"
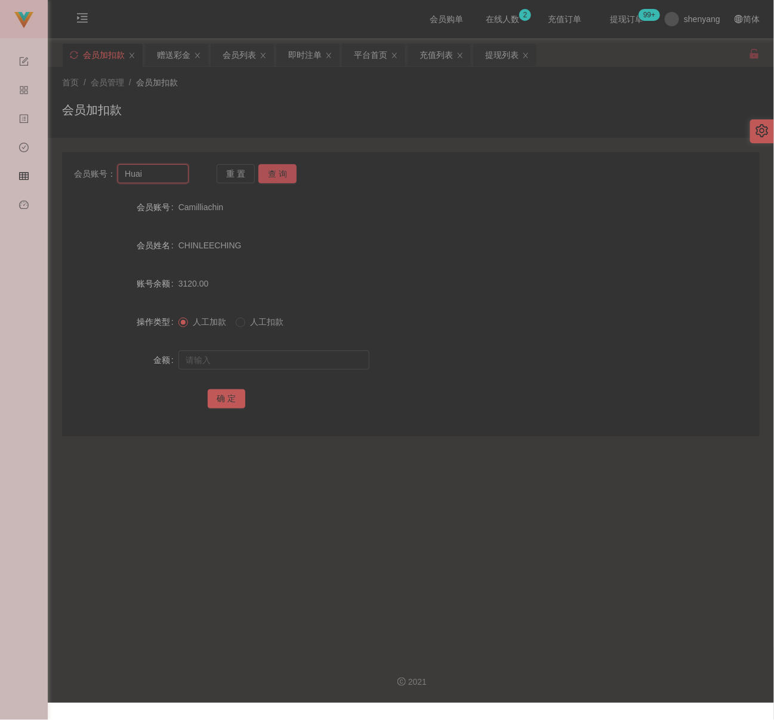
type input "Huai"
click at [274, 176] on button "查 询" at bounding box center [277, 173] width 38 height 19
click at [270, 349] on div at bounding box center [381, 360] width 407 height 24
click at [270, 356] on input "text" at bounding box center [273, 359] width 191 height 19
click at [244, 358] on input "text" at bounding box center [273, 359] width 191 height 19
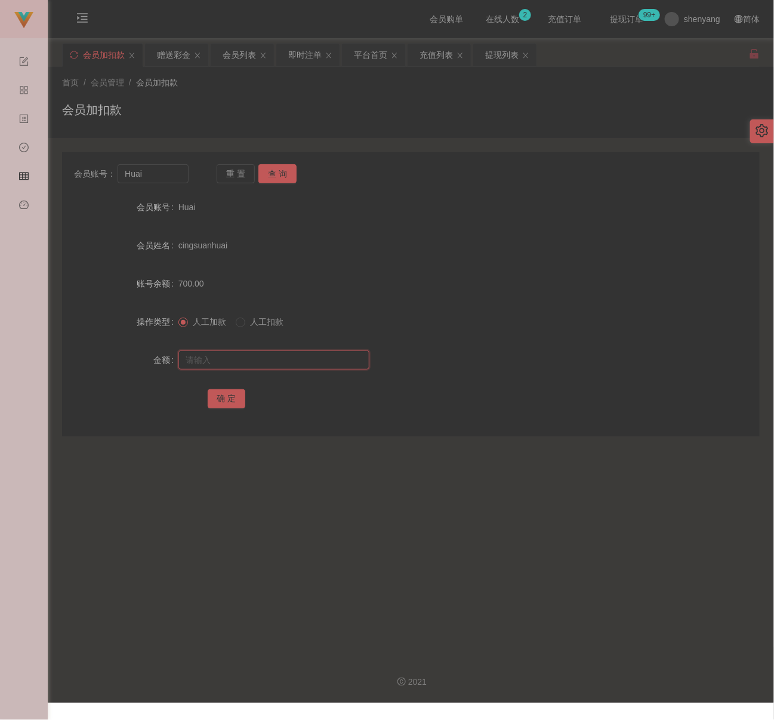
paste input "1100"
type input "1100"
click at [215, 396] on button "确 定" at bounding box center [227, 398] width 38 height 19
click at [340, 110] on div "会员加扣款" at bounding box center [411, 114] width 698 height 27
click at [152, 170] on input "Huai" at bounding box center [153, 173] width 70 height 19
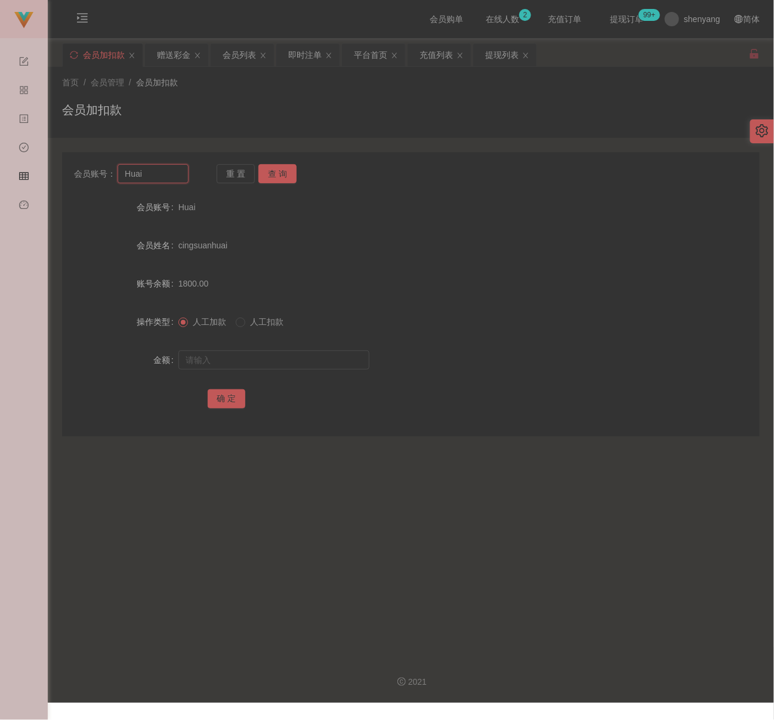
click at [152, 170] on input "Huai" at bounding box center [153, 173] width 70 height 19
click at [276, 172] on button "查 询" at bounding box center [277, 173] width 38 height 19
click at [285, 364] on input "text" at bounding box center [273, 359] width 191 height 19
click at [278, 360] on input "text" at bounding box center [273, 359] width 191 height 19
paste input "400"
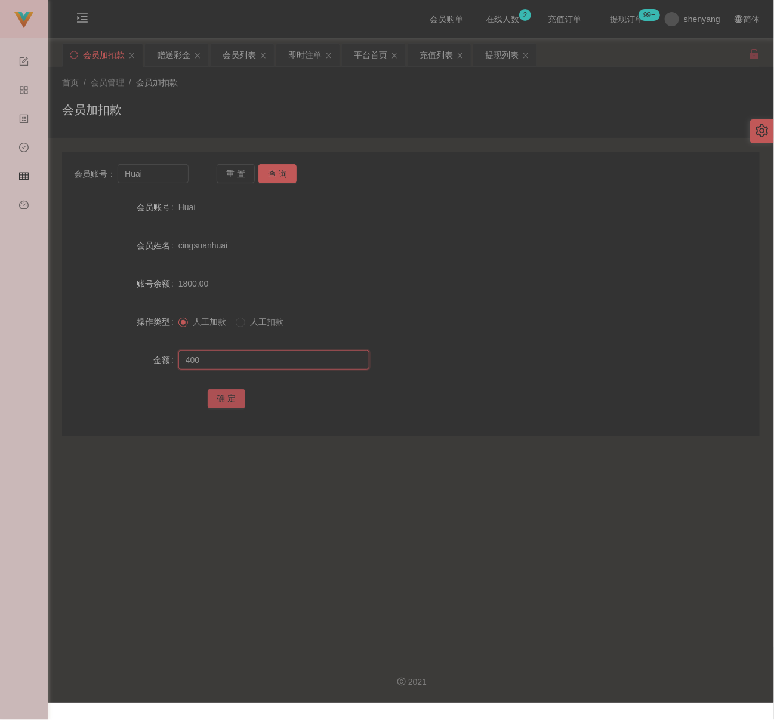
type input "400"
click at [226, 403] on button "确 定" at bounding box center [227, 398] width 38 height 19
click at [378, 96] on div "首页 / 会员管理 / 会员加扣款 / 会员加扣款" at bounding box center [411, 102] width 698 height 52
click at [163, 173] on input "Huai" at bounding box center [153, 173] width 70 height 19
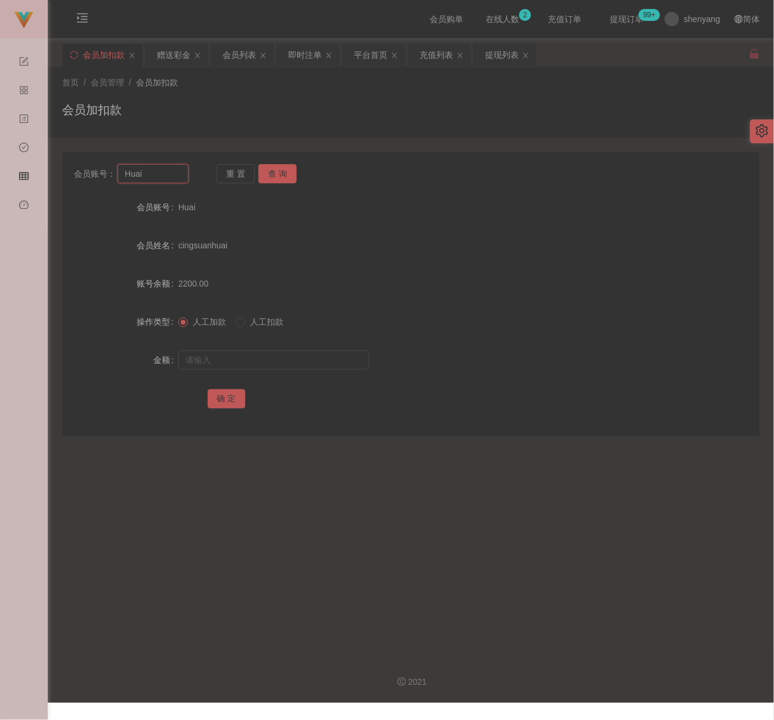
paste input "KhaiSing"
type input "KhaiSing"
click at [274, 179] on button "查 询" at bounding box center [277, 173] width 38 height 19
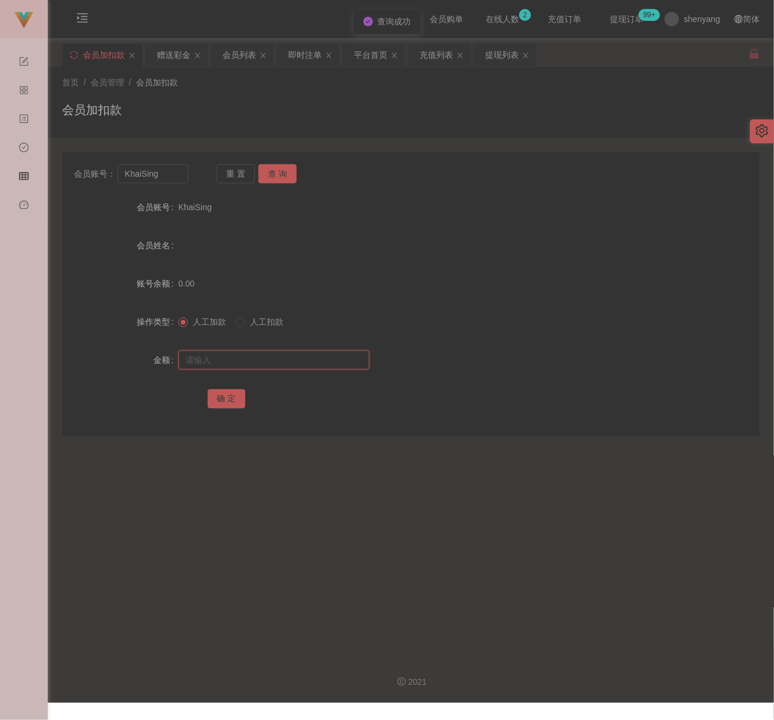
drag, startPoint x: 290, startPoint y: 365, endPoint x: 296, endPoint y: 364, distance: 6.1
click at [290, 365] on input "text" at bounding box center [273, 359] width 191 height 19
click at [301, 360] on input "text" at bounding box center [273, 359] width 191 height 19
paste input "500"
type input "500"
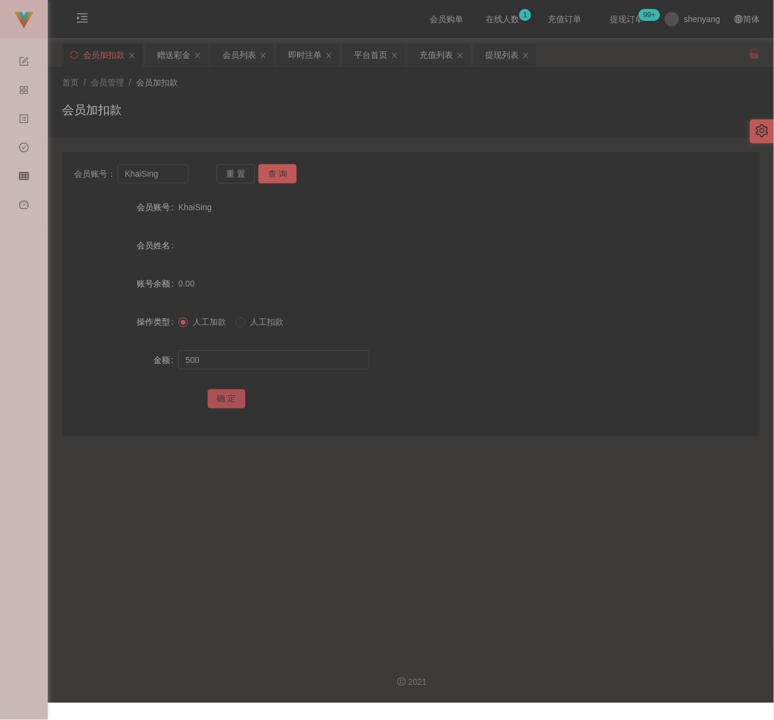
click at [229, 399] on button "确 定" at bounding box center [227, 398] width 38 height 19
click at [333, 115] on div "会员加扣款" at bounding box center [411, 114] width 698 height 27
click at [244, 54] on div "会员列表" at bounding box center [239, 55] width 33 height 23
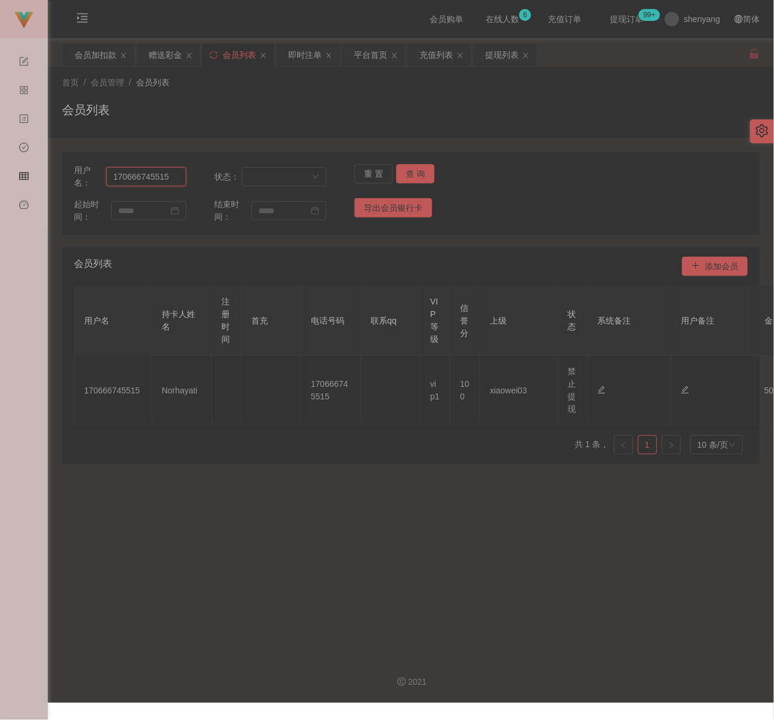
click at [170, 176] on input "170666745515" at bounding box center [146, 176] width 80 height 19
paste input "KhaiSing"
type input "KhaiSing"
click at [400, 169] on button "查 询" at bounding box center [415, 173] width 38 height 19
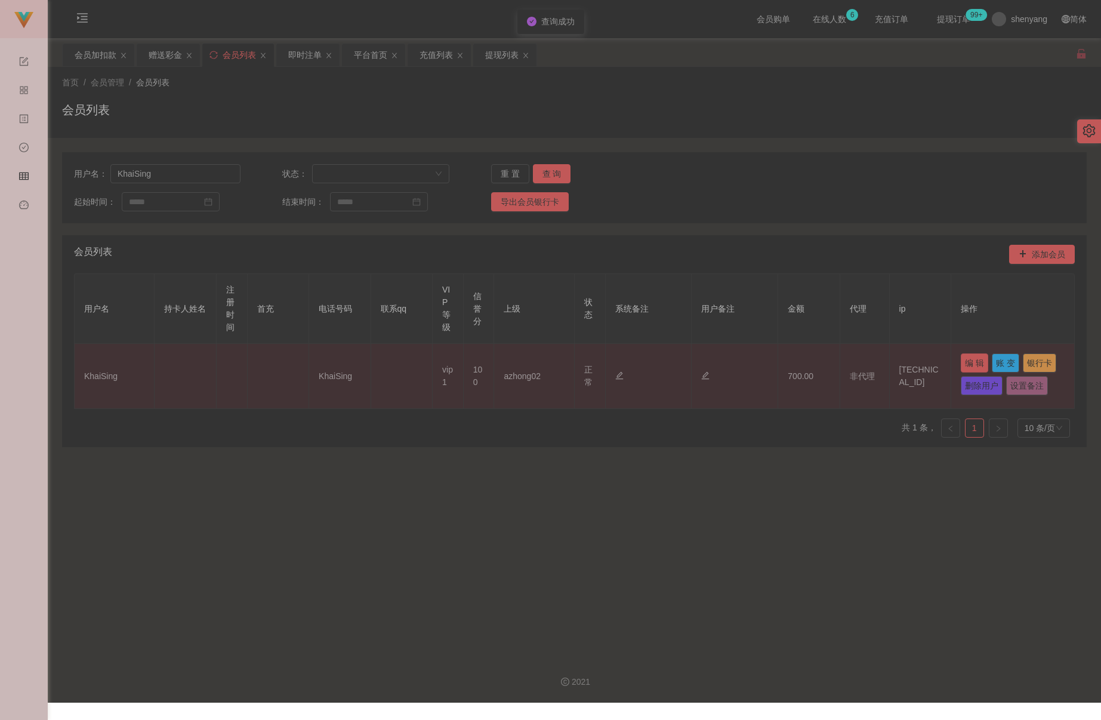
click at [761, 357] on button "编 辑" at bounding box center [974, 362] width 27 height 19
type input "KhaiSing"
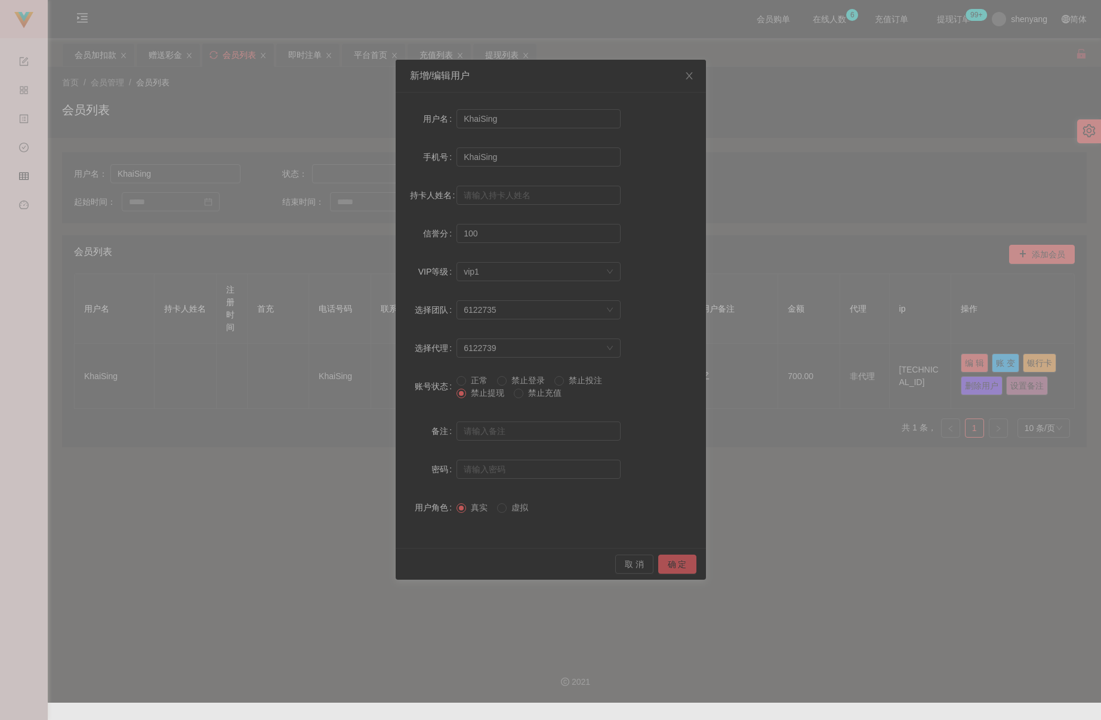
click at [681, 568] on button "确 定" at bounding box center [677, 564] width 38 height 19
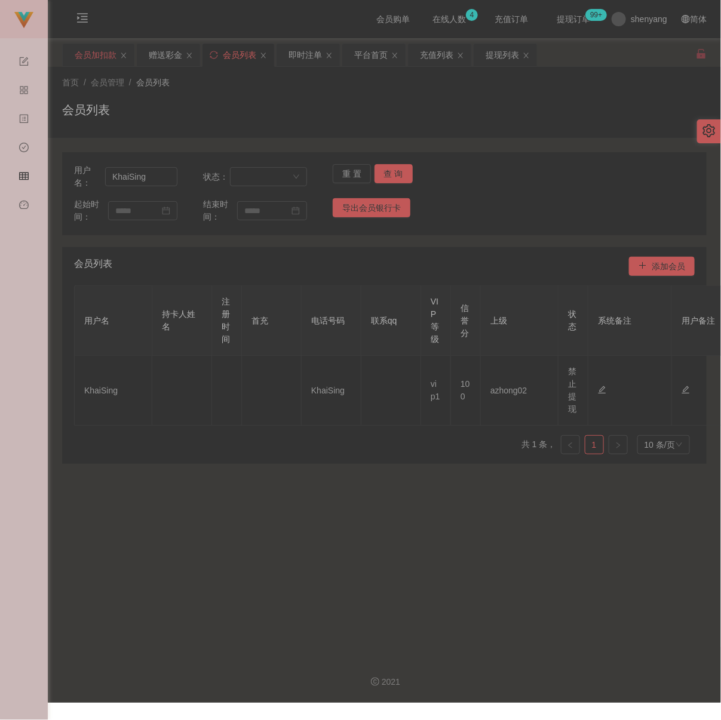
click at [78, 56] on div "会员加扣款" at bounding box center [96, 55] width 42 height 23
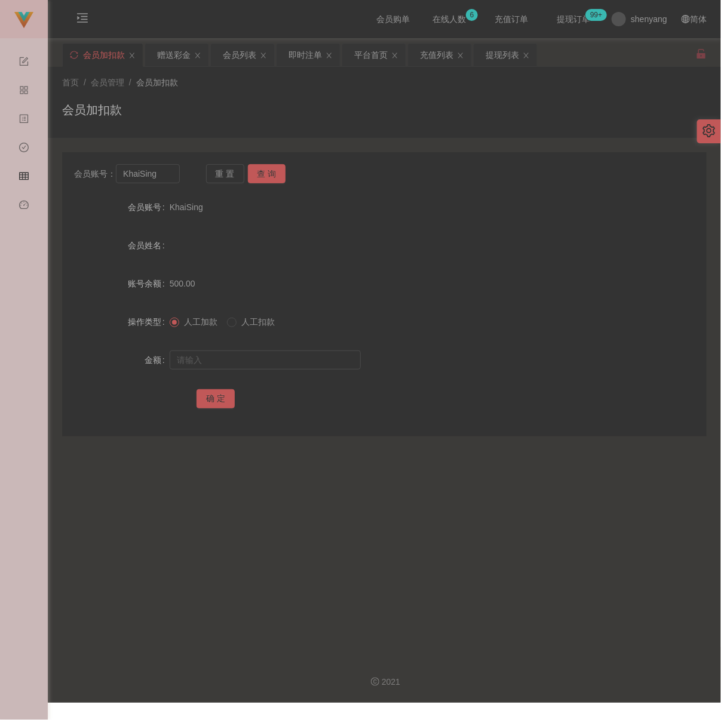
click at [322, 120] on div "会员加扣款" at bounding box center [384, 114] width 644 height 27
click at [165, 178] on input "KhaiSing" at bounding box center [147, 173] width 63 height 19
paste input "WW123"
type input "WW123"
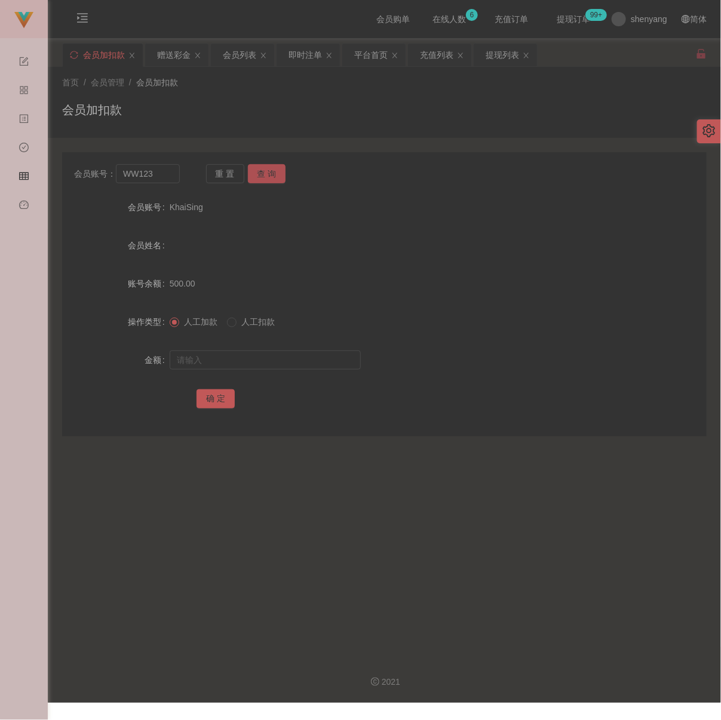
click at [267, 171] on button "查 询" at bounding box center [267, 173] width 38 height 19
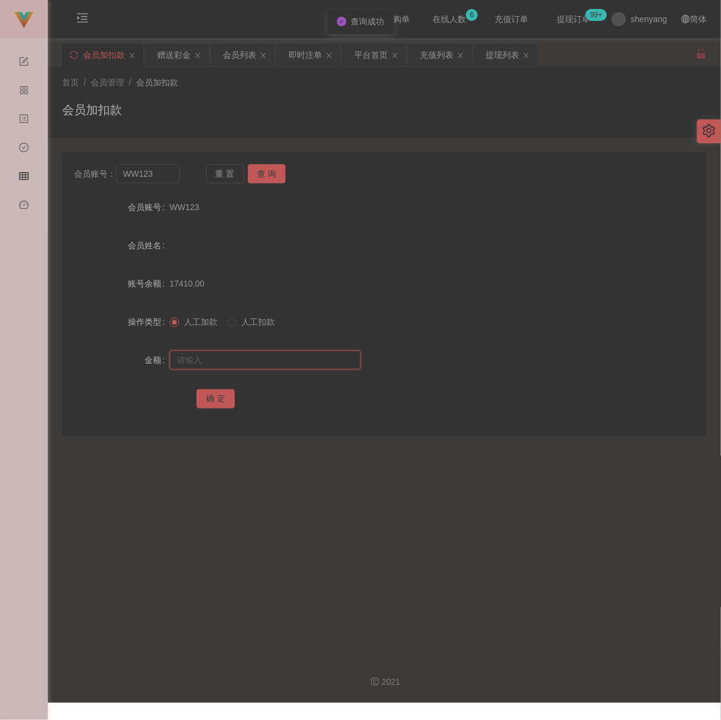
click at [275, 361] on input "text" at bounding box center [265, 359] width 191 height 19
type input "30"
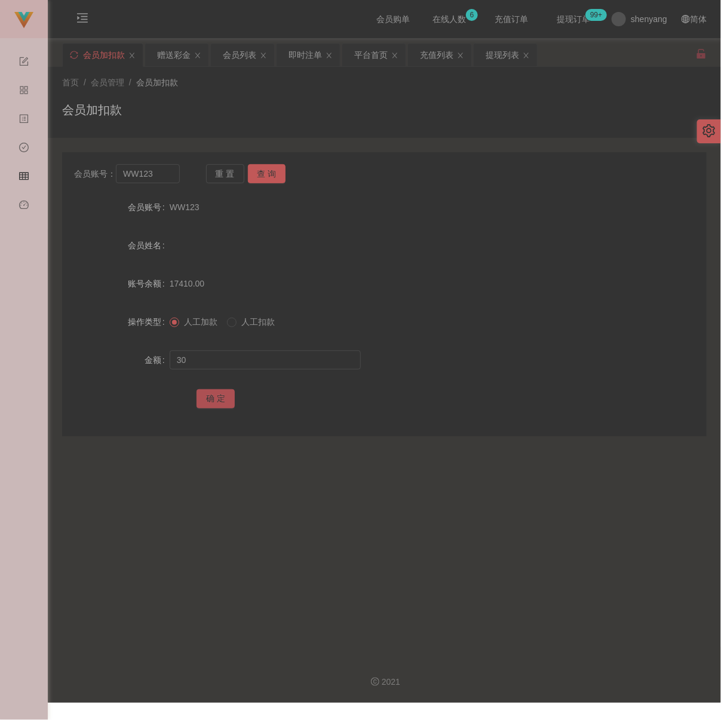
click at [208, 399] on button "确 定" at bounding box center [215, 398] width 38 height 19
click at [374, 81] on div "首页 / 会员管理 / 会员加扣款 /" at bounding box center [384, 82] width 644 height 13
click at [158, 167] on input "WW123" at bounding box center [147, 173] width 63 height 19
paste input "Natelie"
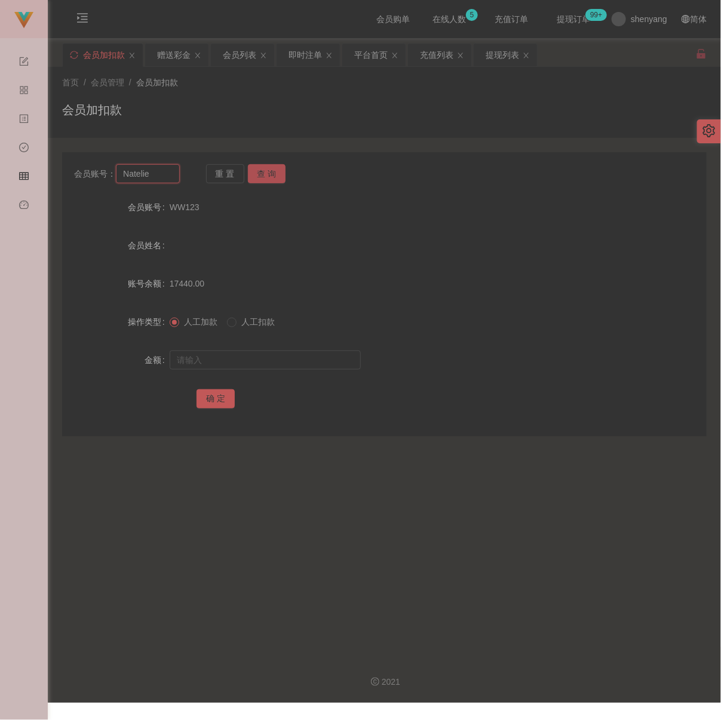
type input "Natelie"
click at [261, 173] on button "查 询" at bounding box center [267, 173] width 38 height 19
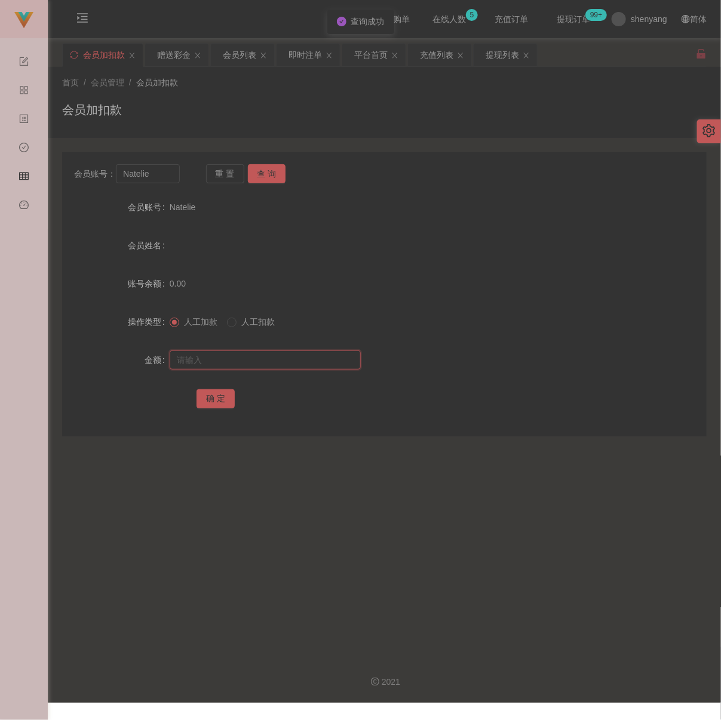
click at [251, 362] on input "text" at bounding box center [265, 359] width 191 height 19
click at [308, 369] on input "text" at bounding box center [265, 359] width 191 height 19
paste input "30"
type input "30"
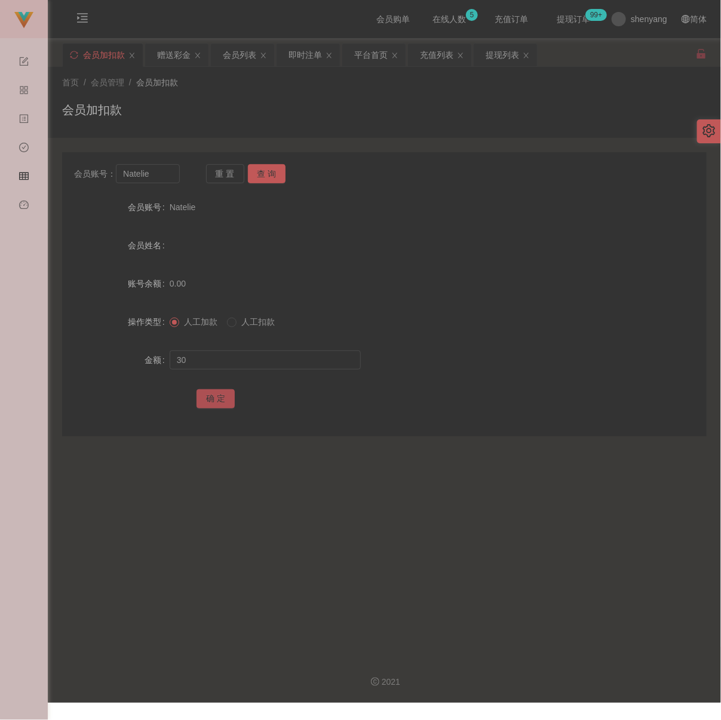
drag, startPoint x: 208, startPoint y: 398, endPoint x: 215, endPoint y: 398, distance: 6.6
click at [208, 398] on button "确 定" at bounding box center [215, 398] width 38 height 19
click at [151, 183] on input "Natelie" at bounding box center [147, 173] width 63 height 19
paste input "qq123"
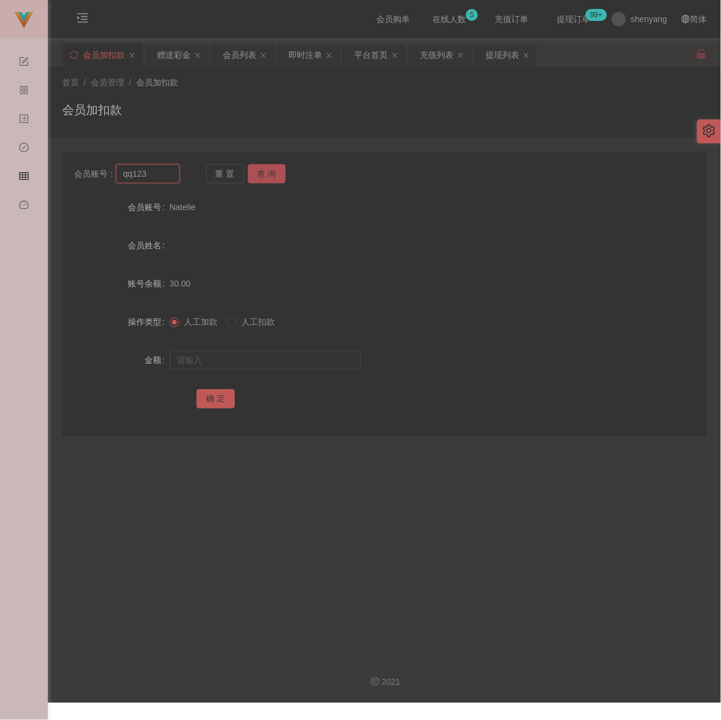
type input "qq123"
click at [266, 174] on button "查 询" at bounding box center [267, 173] width 38 height 19
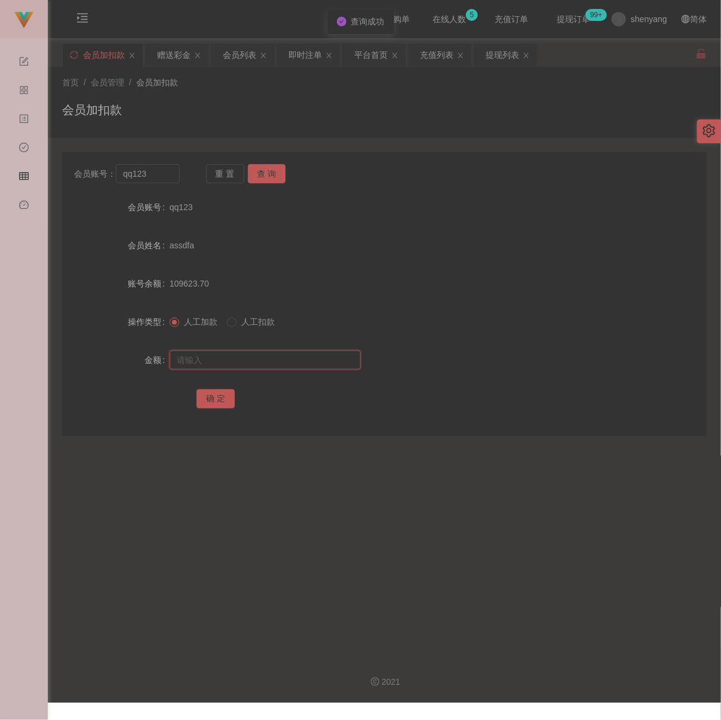
drag, startPoint x: 240, startPoint y: 359, endPoint x: 247, endPoint y: 359, distance: 7.2
click at [240, 359] on input "text" at bounding box center [265, 359] width 191 height 19
click at [325, 370] on input "text" at bounding box center [265, 359] width 191 height 19
paste input "30"
type input "30"
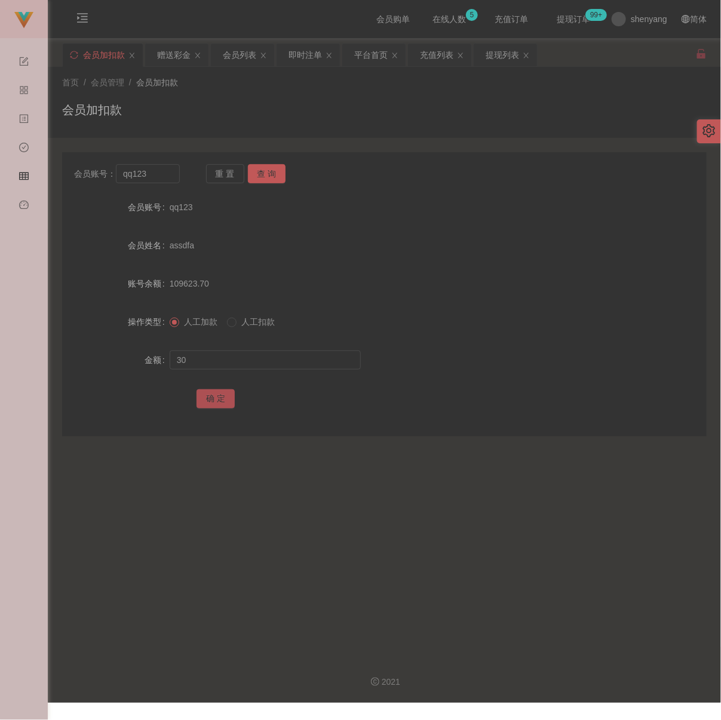
click at [221, 405] on button "确 定" at bounding box center [215, 398] width 38 height 19
click at [247, 108] on div "会员加扣款" at bounding box center [384, 114] width 644 height 27
click at [144, 171] on input "qq123" at bounding box center [147, 173] width 63 height 19
paste input "Thiva800"
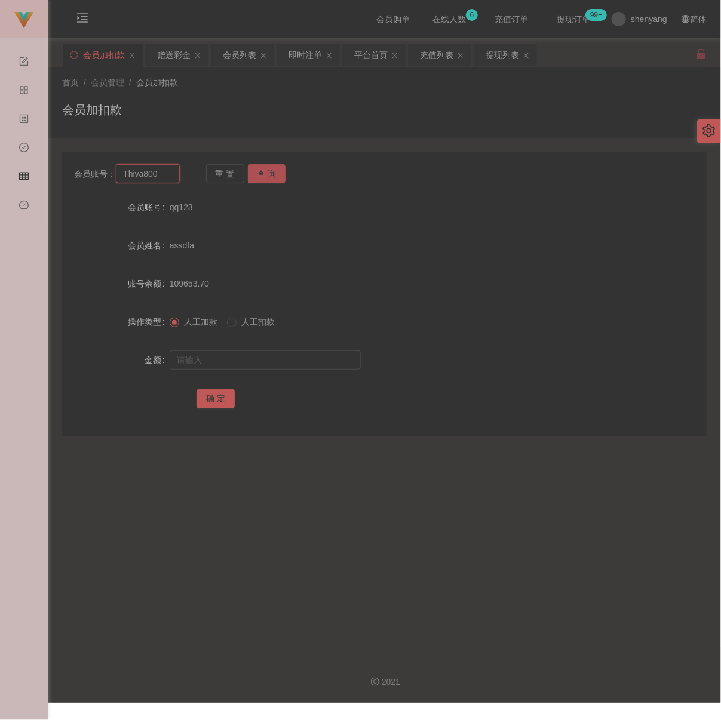
type input "Thiva800"
click at [272, 174] on button "查 询" at bounding box center [267, 173] width 38 height 19
click at [245, 370] on input "text" at bounding box center [265, 359] width 191 height 19
click at [289, 362] on input "text" at bounding box center [265, 359] width 191 height 19
paste input "30"
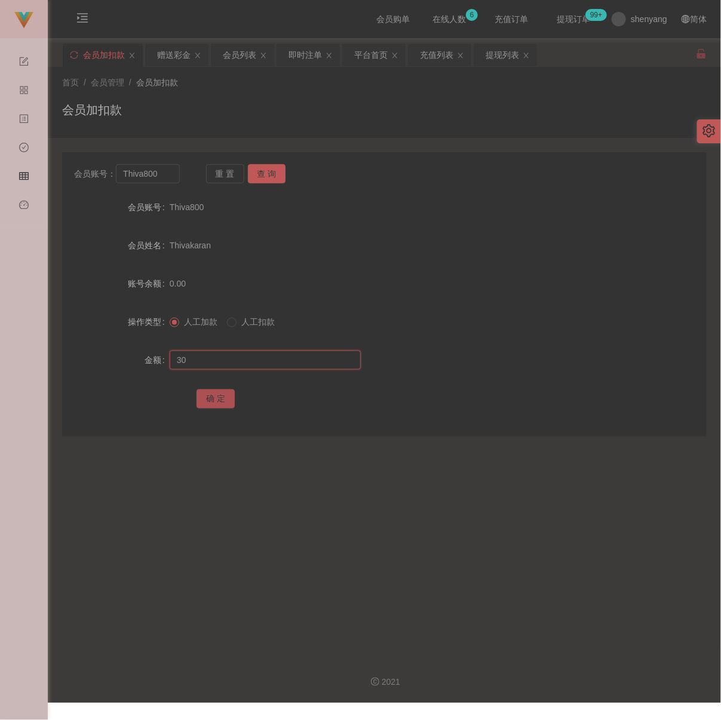
type input "30"
click at [212, 404] on button "确 定" at bounding box center [215, 398] width 38 height 19
click at [161, 178] on input "Thiva800" at bounding box center [147, 173] width 63 height 19
paste input "qq123"
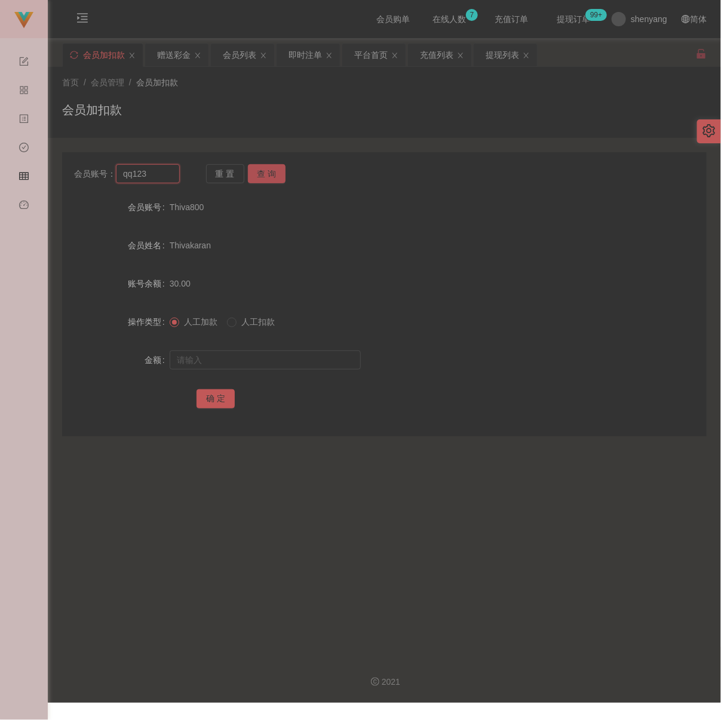
type input "qq123"
click at [258, 178] on button "查 询" at bounding box center [267, 173] width 38 height 19
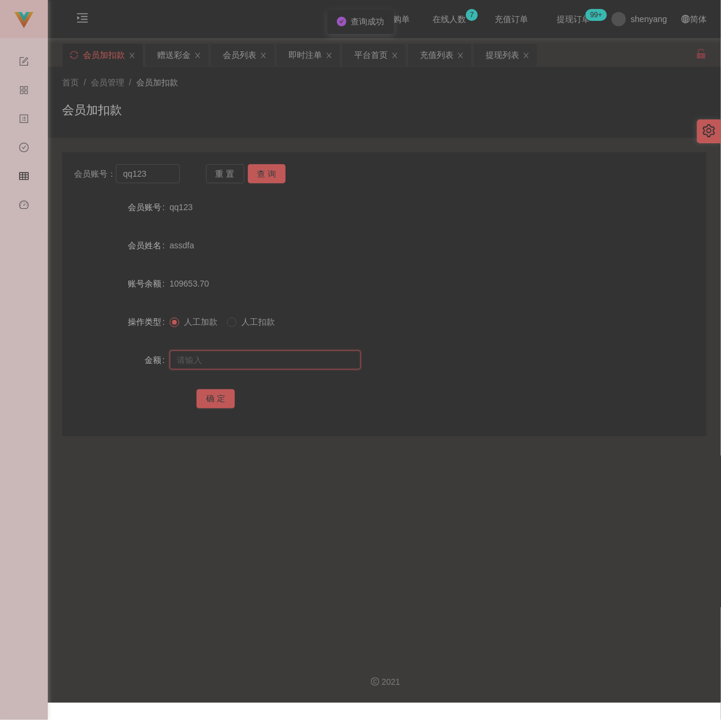
click at [245, 364] on input "text" at bounding box center [265, 359] width 191 height 19
type input "30"
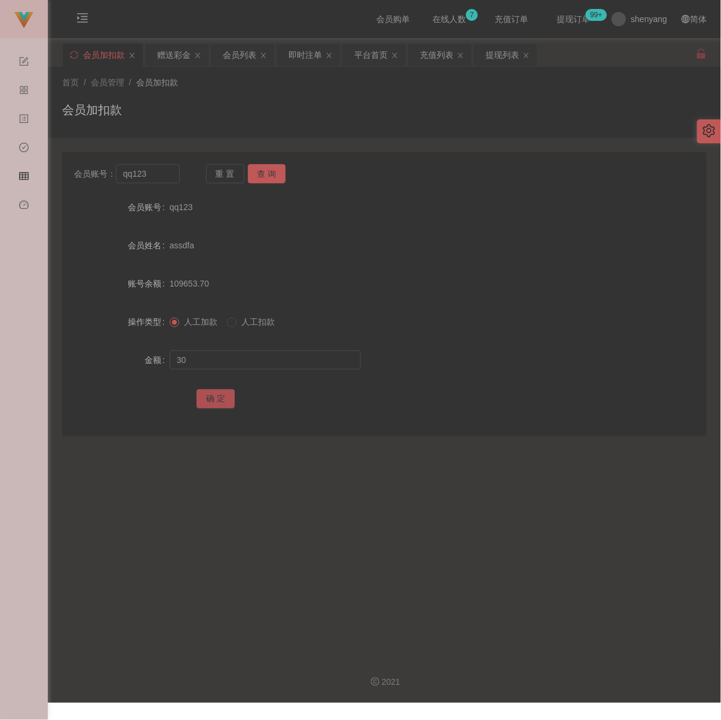
drag, startPoint x: 221, startPoint y: 404, endPoint x: 228, endPoint y: 405, distance: 7.3
click at [221, 404] on button "确 定" at bounding box center [215, 398] width 38 height 19
click at [154, 180] on input "qq123" at bounding box center [147, 173] width 63 height 19
paste input "Girlgirl1997"
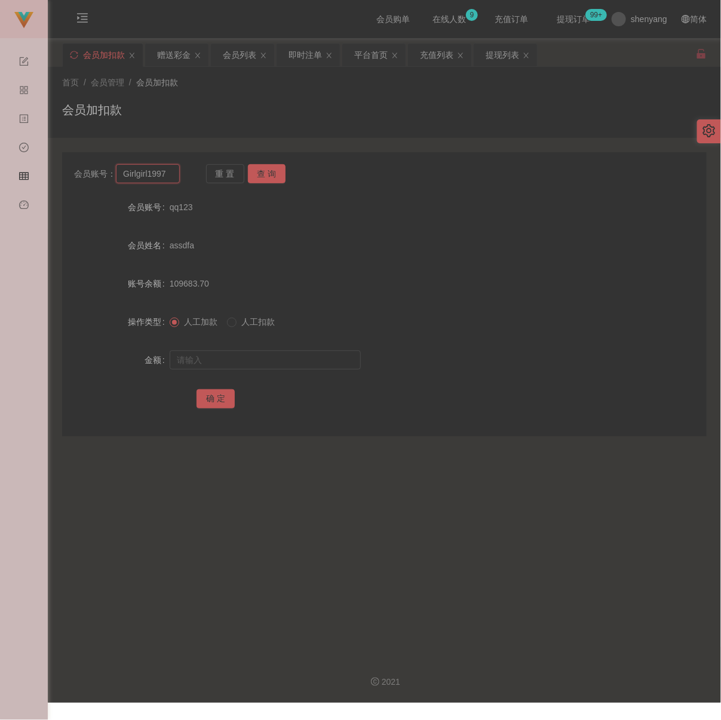
type input "Girlgirl1997"
click at [250, 170] on button "查 询" at bounding box center [267, 173] width 38 height 19
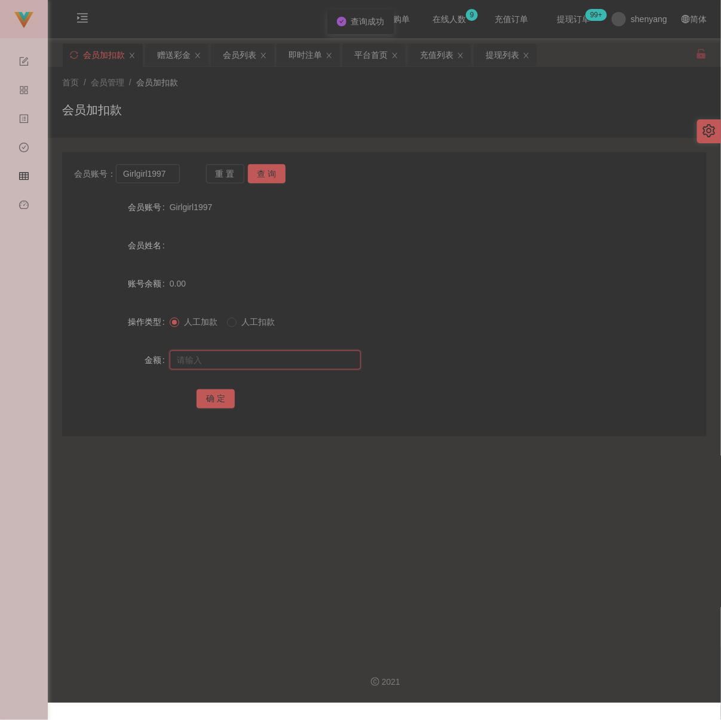
click at [245, 370] on input "text" at bounding box center [265, 359] width 191 height 19
click at [279, 370] on input "text" at bounding box center [265, 359] width 191 height 19
paste input "30"
type input "30"
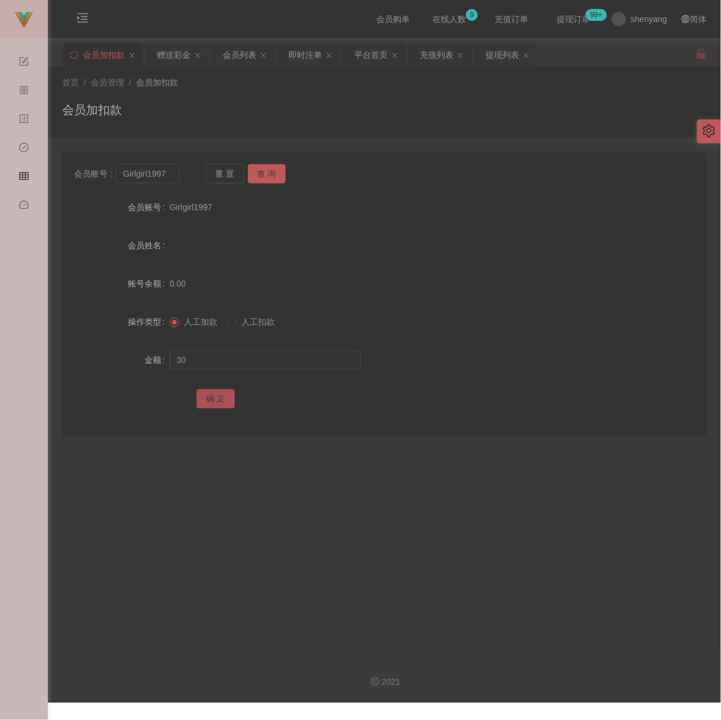
click at [204, 399] on button "确 定" at bounding box center [215, 398] width 38 height 19
click at [172, 178] on input "Girlgirl1997" at bounding box center [147, 173] width 63 height 19
paste input "qq123"
type input "qq123"
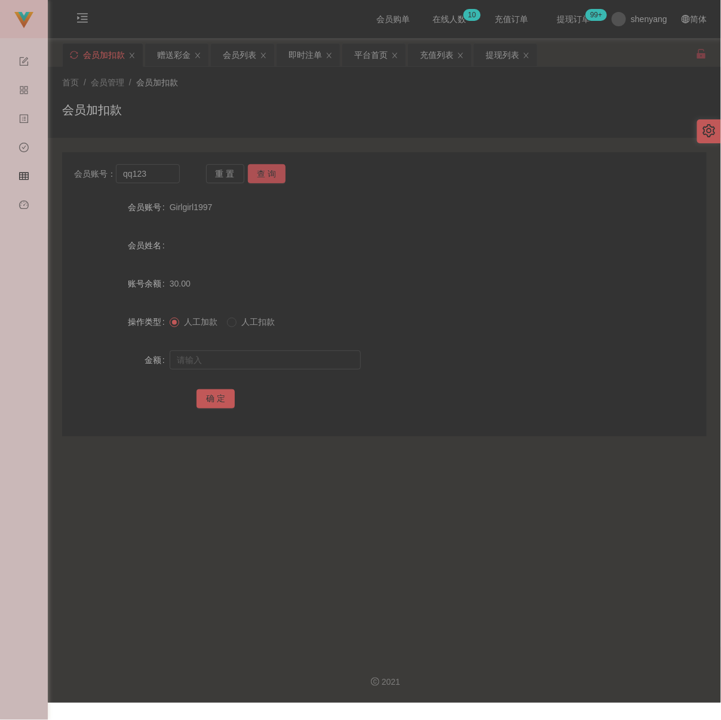
click at [255, 174] on button "查 询" at bounding box center [267, 173] width 38 height 19
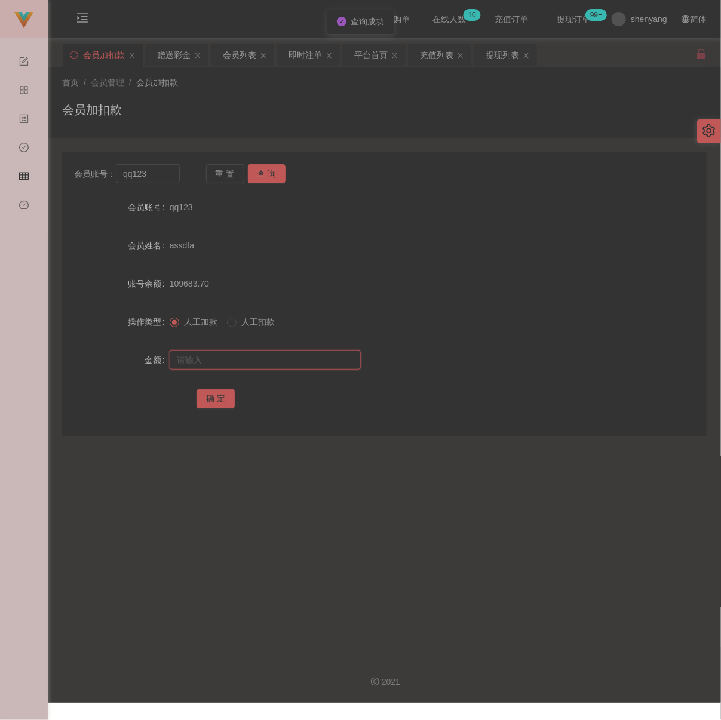
click at [245, 364] on input "text" at bounding box center [265, 359] width 191 height 19
click at [297, 368] on input "text" at bounding box center [265, 359] width 191 height 19
paste input "30"
type input "30"
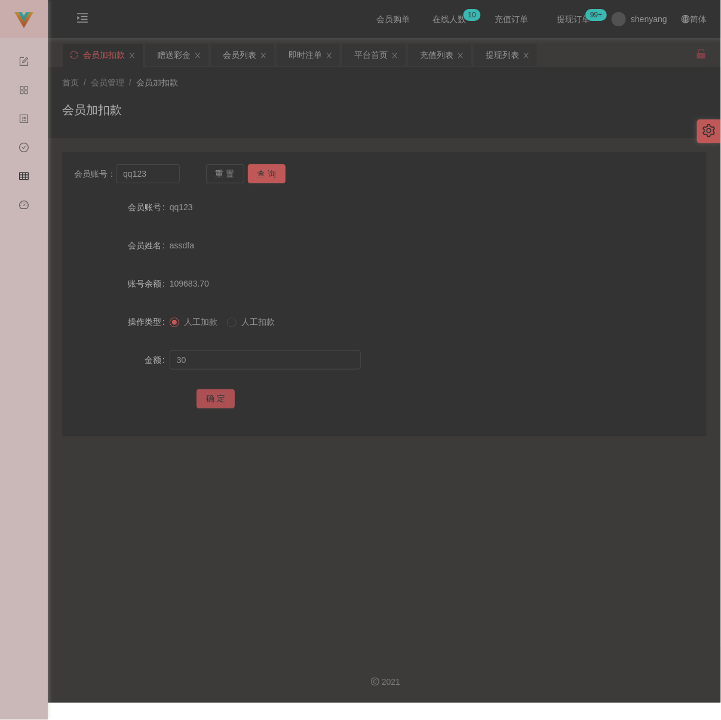
click at [213, 408] on button "确 定" at bounding box center [215, 398] width 38 height 19
click at [164, 179] on input "qq123" at bounding box center [147, 173] width 63 height 19
paste input "ziying"
type input "ziying"
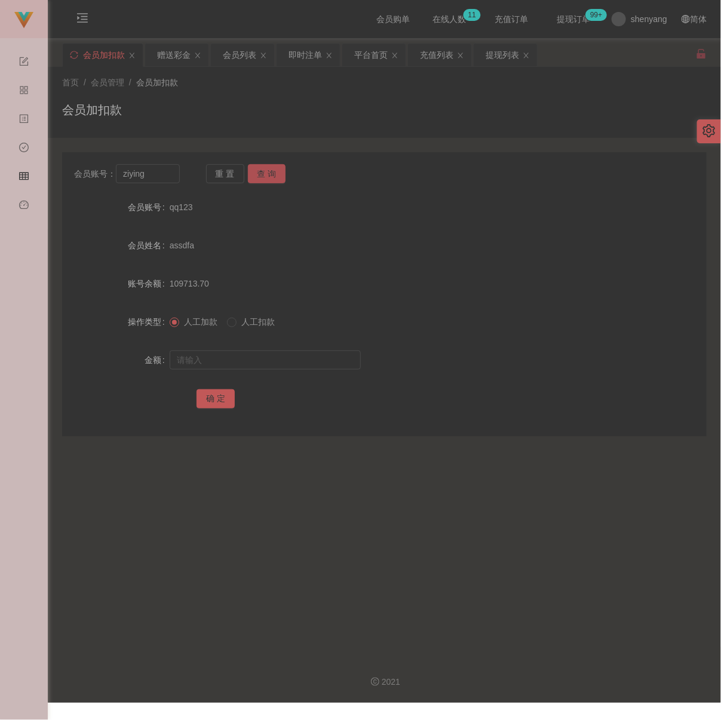
click at [264, 176] on button "查 询" at bounding box center [267, 173] width 38 height 19
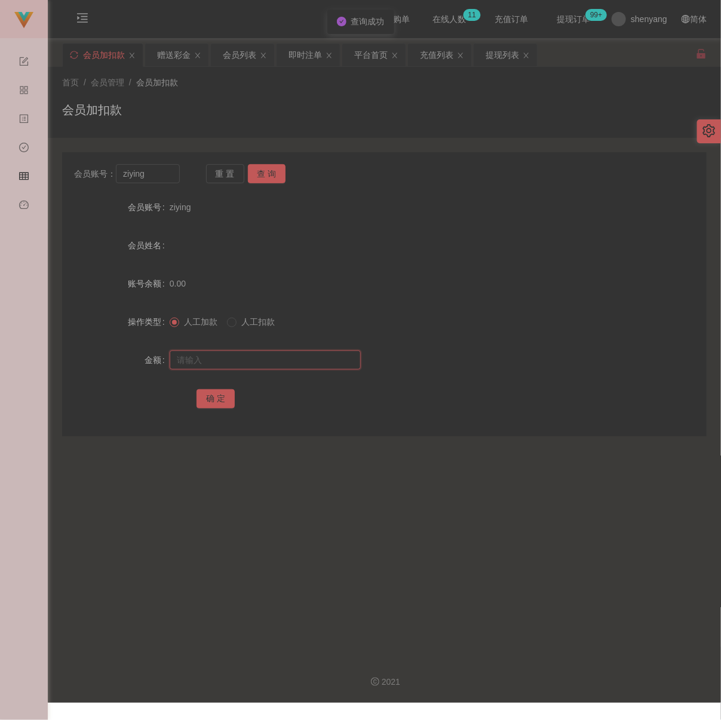
click at [247, 358] on input "text" at bounding box center [265, 359] width 191 height 19
click at [237, 366] on input "text" at bounding box center [265, 359] width 191 height 19
paste input "30"
type input "30"
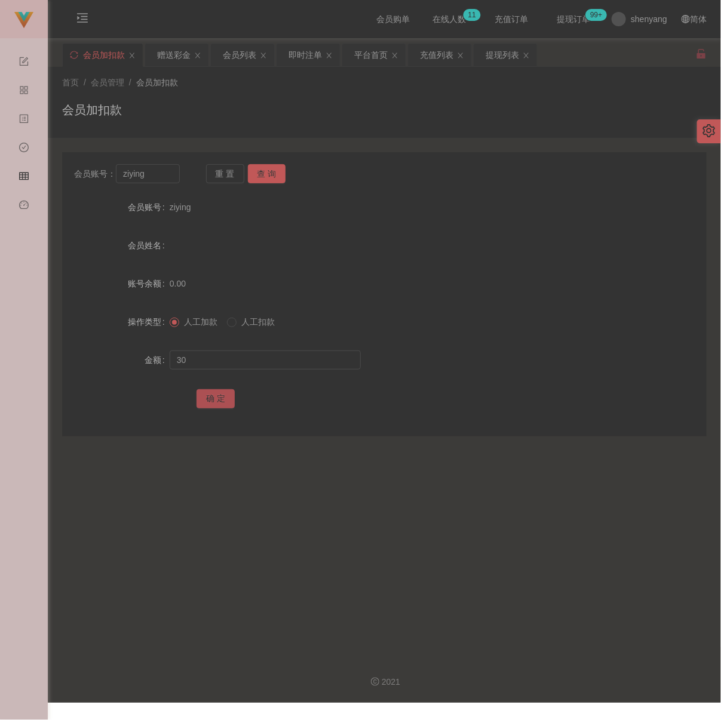
click at [207, 404] on button "确 定" at bounding box center [215, 398] width 38 height 19
click at [425, 112] on div "会员加扣款" at bounding box center [384, 114] width 644 height 27
click at [171, 174] on input "ziying" at bounding box center [147, 173] width 63 height 19
paste input "WW123"
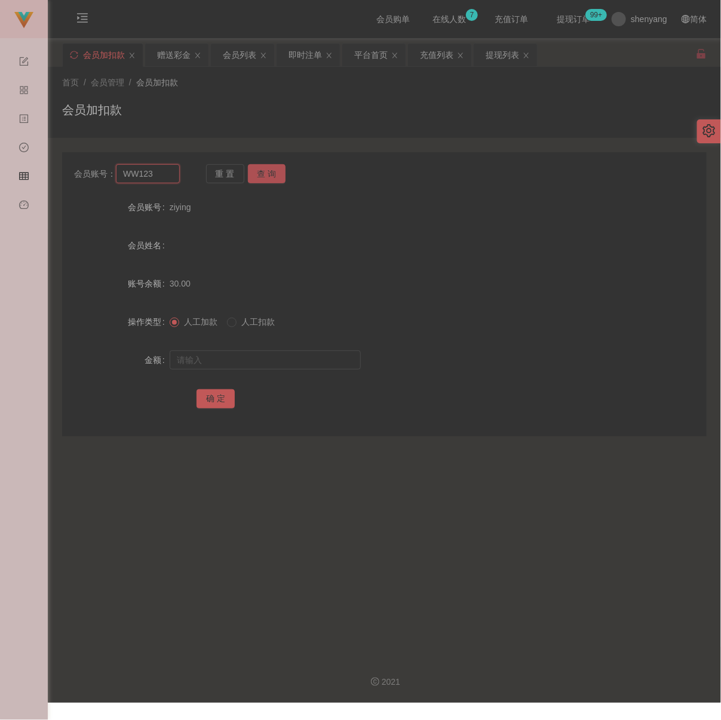
type input "WW123"
click at [278, 169] on button "查 询" at bounding box center [267, 173] width 38 height 19
click at [253, 362] on input "text" at bounding box center [265, 359] width 191 height 19
click at [310, 365] on input "text" at bounding box center [265, 359] width 191 height 19
paste input "30"
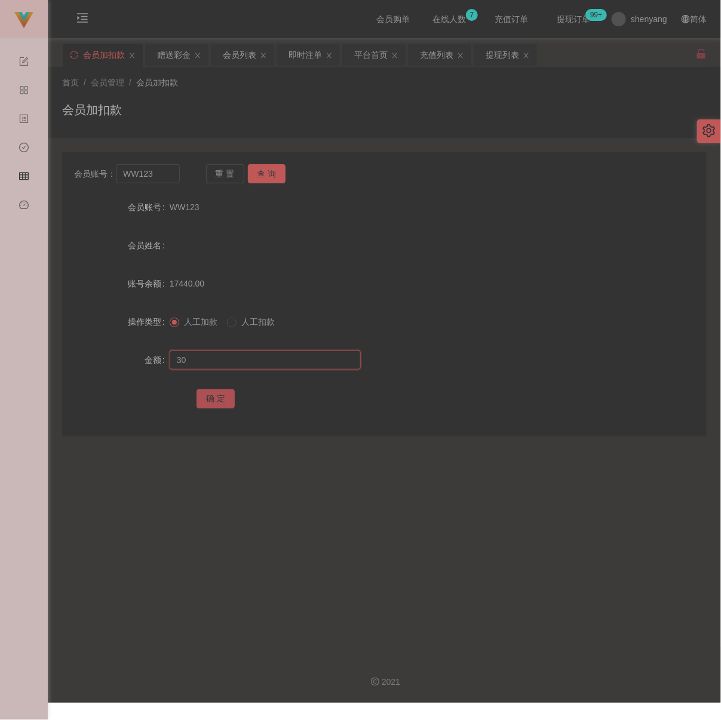
type input "30"
click at [212, 403] on button "确 定" at bounding box center [215, 398] width 38 height 19
click at [167, 174] on input "WW123" at bounding box center [147, 173] width 63 height 19
paste input "ting5854"
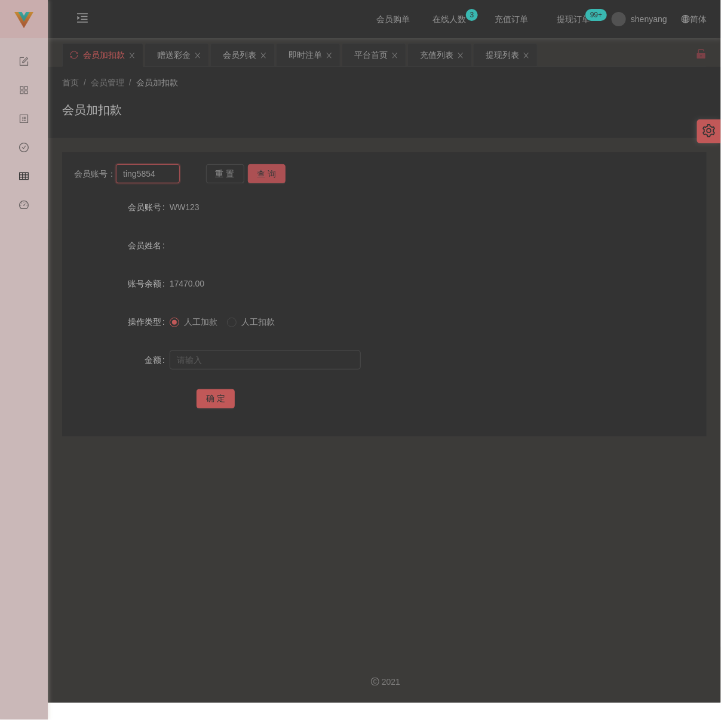
type input "ting5854"
click at [263, 172] on button "查 询" at bounding box center [267, 173] width 38 height 19
click at [276, 369] on input "text" at bounding box center [265, 359] width 191 height 19
click at [313, 362] on input "text" at bounding box center [265, 359] width 191 height 19
paste input "30"
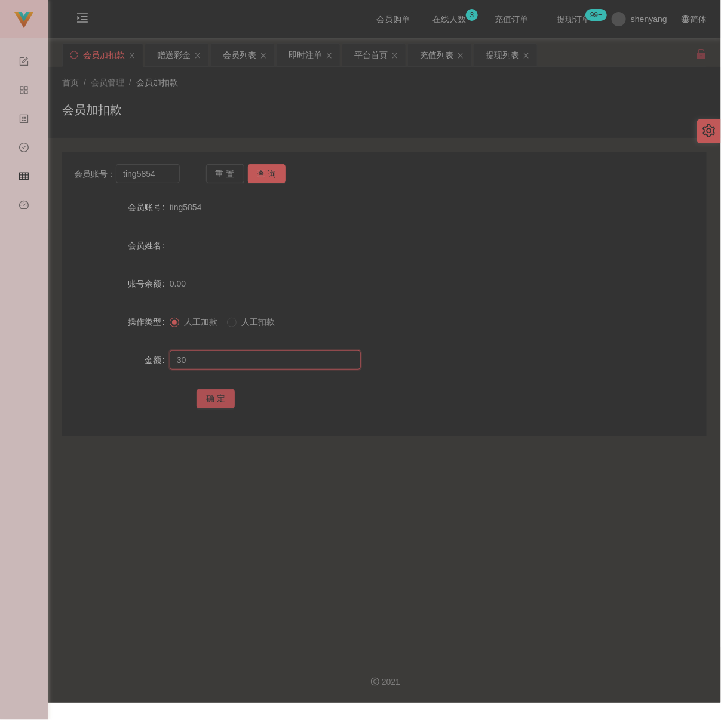
type input "30"
drag, startPoint x: 219, startPoint y: 405, endPoint x: 233, endPoint y: 404, distance: 14.4
click at [219, 405] on button "确 定" at bounding box center [215, 398] width 38 height 19
click at [159, 176] on input "ting5854" at bounding box center [147, 173] width 63 height 19
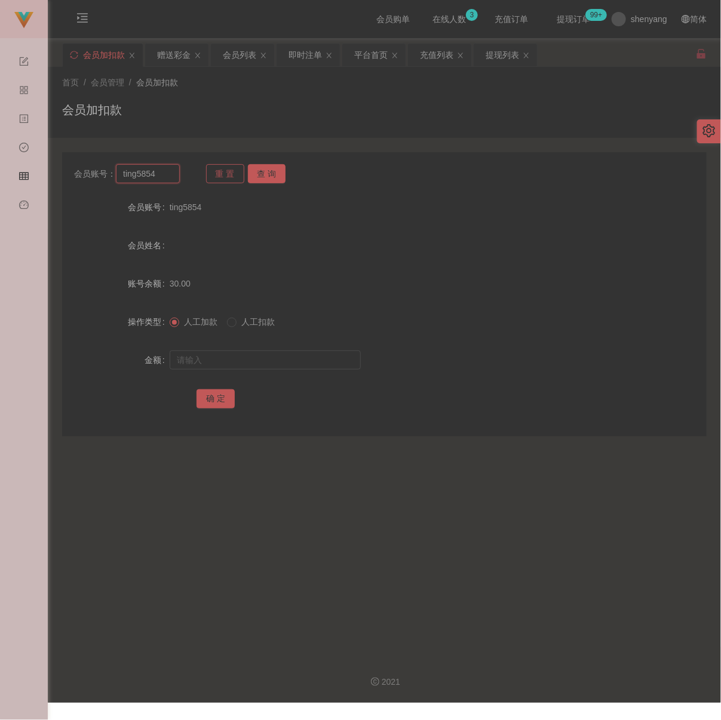
paste input "chenyihang"
type input "chenyihang"
click at [267, 174] on button "查 询" at bounding box center [267, 173] width 38 height 19
drag, startPoint x: 260, startPoint y: 358, endPoint x: 276, endPoint y: 362, distance: 15.9
click at [260, 358] on input "text" at bounding box center [265, 359] width 191 height 19
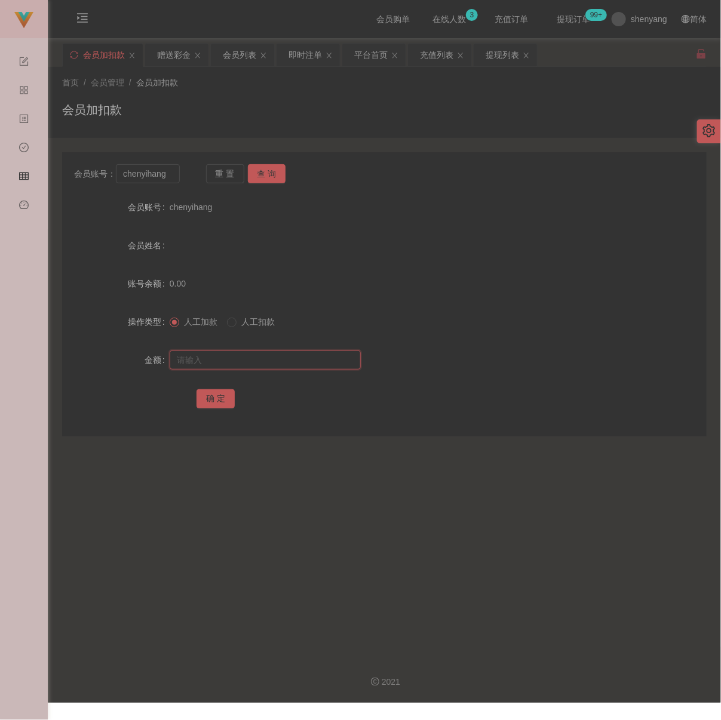
click at [335, 366] on input "text" at bounding box center [265, 359] width 191 height 19
paste input "30"
type input "30"
drag, startPoint x: 217, startPoint y: 405, endPoint x: 228, endPoint y: 405, distance: 10.7
click at [217, 405] on button "确 定" at bounding box center [215, 398] width 38 height 19
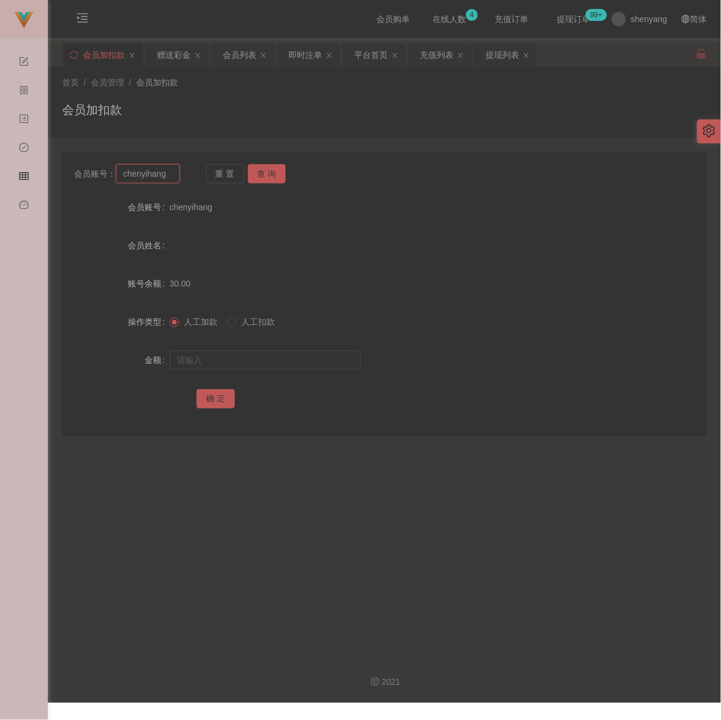
click at [167, 174] on input "chenyihang" at bounding box center [147, 173] width 63 height 19
paste input "qq123"
type input "qq123"
click at [264, 172] on button "查 询" at bounding box center [267, 173] width 38 height 19
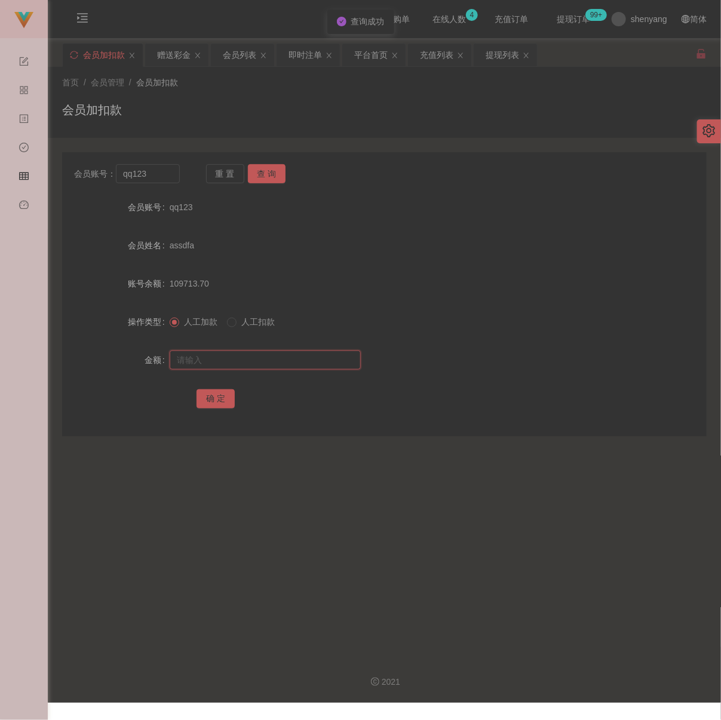
click at [274, 367] on input "text" at bounding box center [265, 359] width 191 height 19
click at [327, 367] on input "text" at bounding box center [265, 359] width 191 height 19
paste input "30"
type input "30"
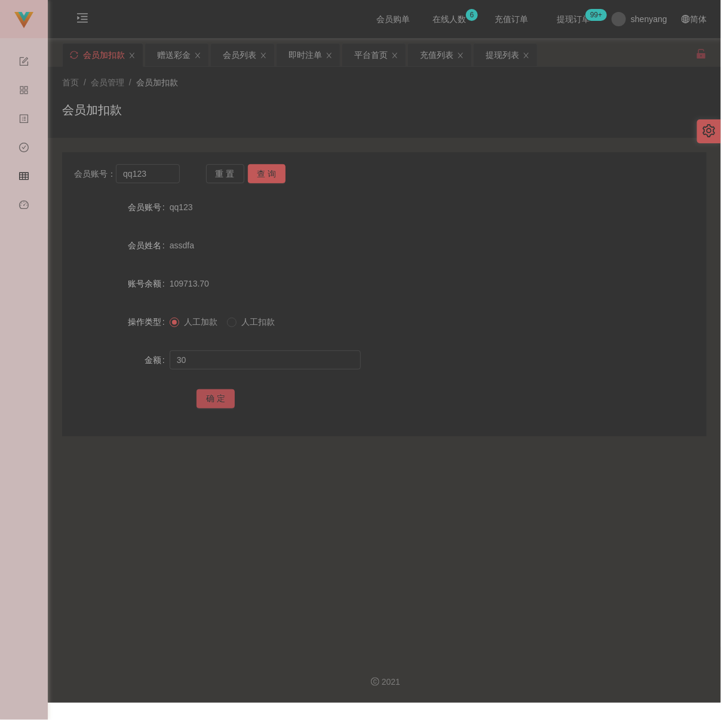
drag, startPoint x: 215, startPoint y: 403, endPoint x: 224, endPoint y: 402, distance: 9.6
click at [215, 403] on button "确 定" at bounding box center [215, 398] width 38 height 19
click at [161, 178] on input "qq123" at bounding box center [147, 173] width 63 height 19
click at [161, 177] on input "qq123" at bounding box center [147, 173] width 63 height 19
paste input "WW"
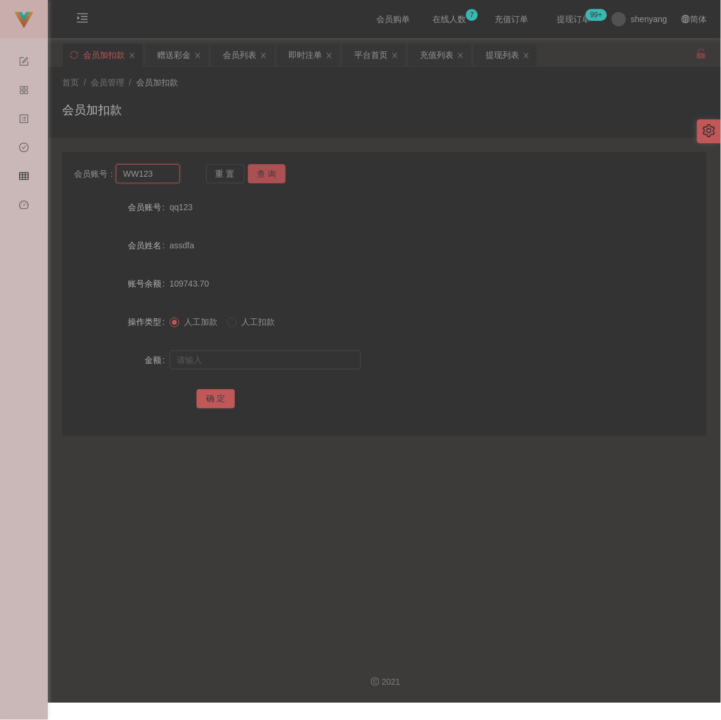
type input "WW123"
click at [266, 174] on button "查 询" at bounding box center [267, 173] width 38 height 19
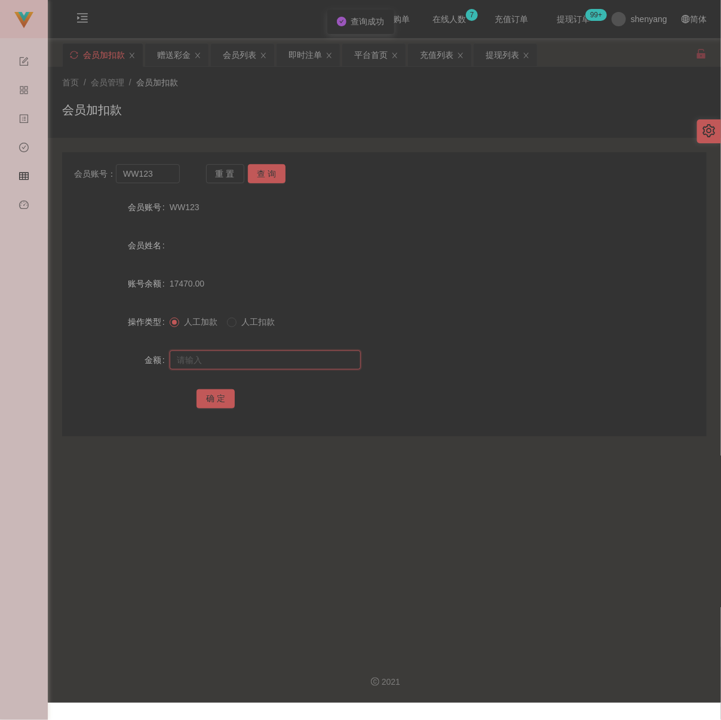
click at [262, 359] on input "text" at bounding box center [265, 359] width 191 height 19
click at [330, 370] on input "text" at bounding box center [265, 359] width 191 height 19
paste input "30"
type input "30"
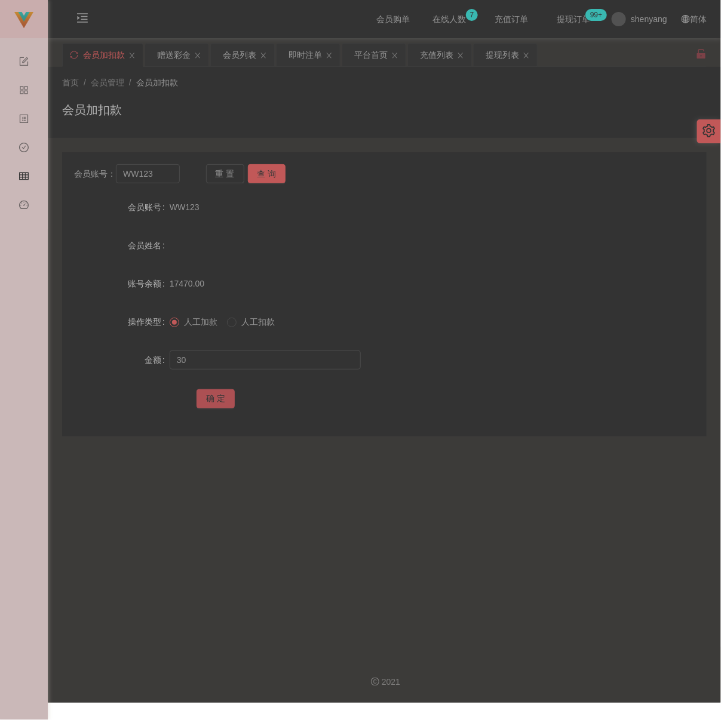
drag, startPoint x: 220, startPoint y: 405, endPoint x: 229, endPoint y: 405, distance: 9.0
click at [220, 405] on button "确 定" at bounding box center [215, 398] width 38 height 19
click at [158, 181] on input "WW123" at bounding box center [147, 173] width 63 height 19
click at [265, 173] on button "查 询" at bounding box center [267, 173] width 38 height 19
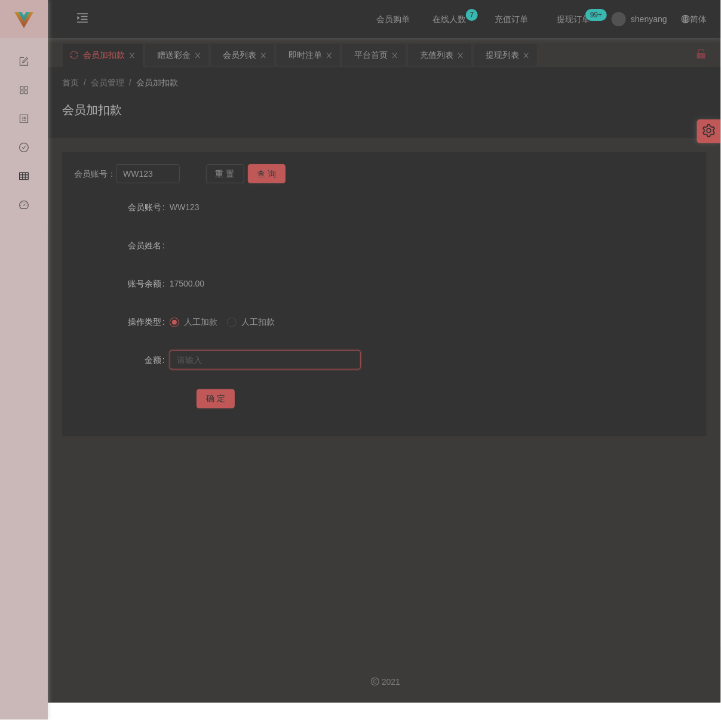
click at [253, 365] on input "text" at bounding box center [265, 359] width 191 height 19
type input "30"
click at [207, 403] on button "确 定" at bounding box center [215, 398] width 38 height 19
click at [155, 180] on input "WW123" at bounding box center [147, 173] width 63 height 19
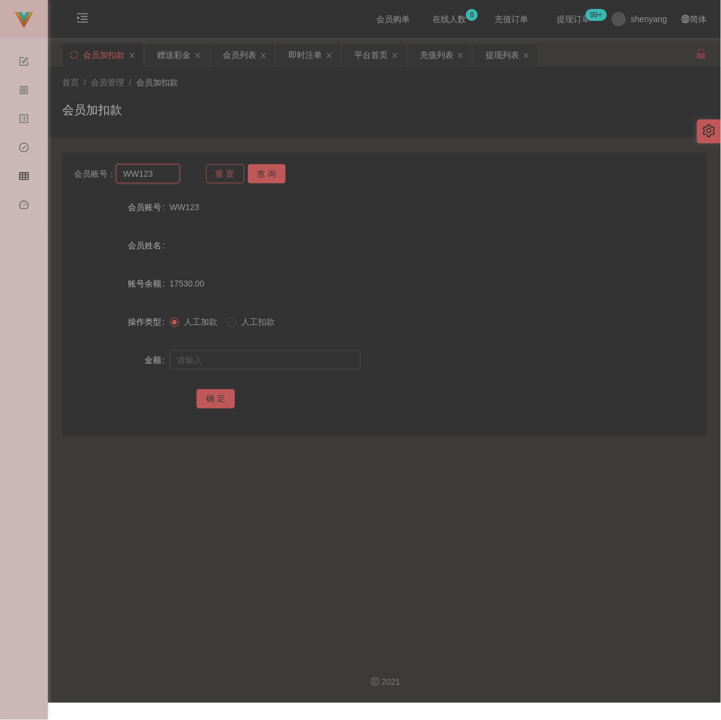
paste input "qq"
type input "qq123"
click at [260, 174] on button "查 询" at bounding box center [267, 173] width 38 height 19
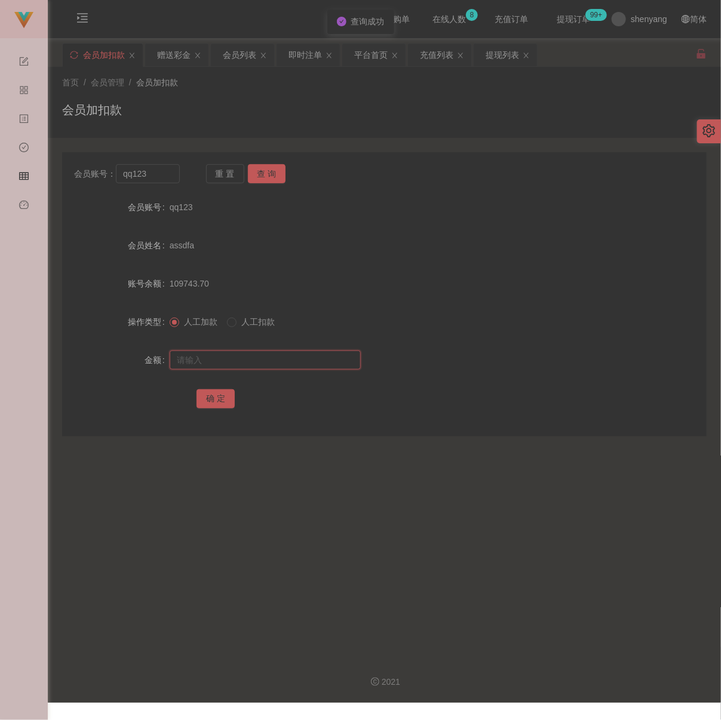
click at [253, 362] on input "text" at bounding box center [265, 359] width 191 height 19
type input "30"
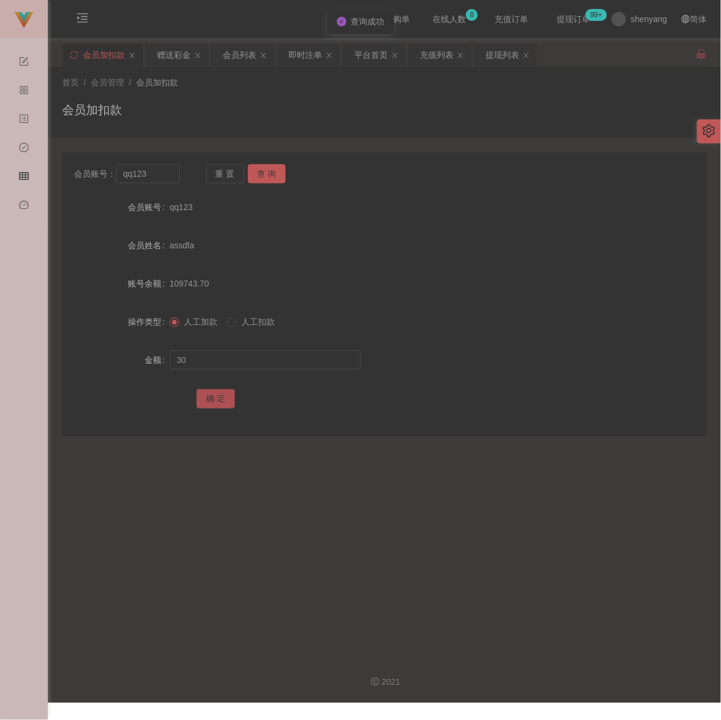
click at [210, 401] on button "确 定" at bounding box center [215, 398] width 38 height 19
click at [165, 180] on input "qq123" at bounding box center [147, 173] width 63 height 19
paste input "WW"
type input "WW123"
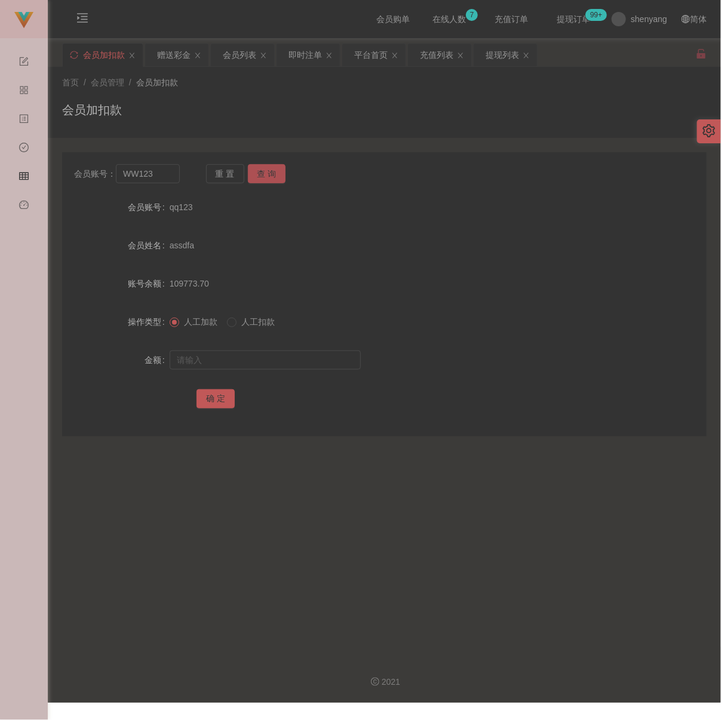
click at [253, 172] on button "查 询" at bounding box center [267, 173] width 38 height 19
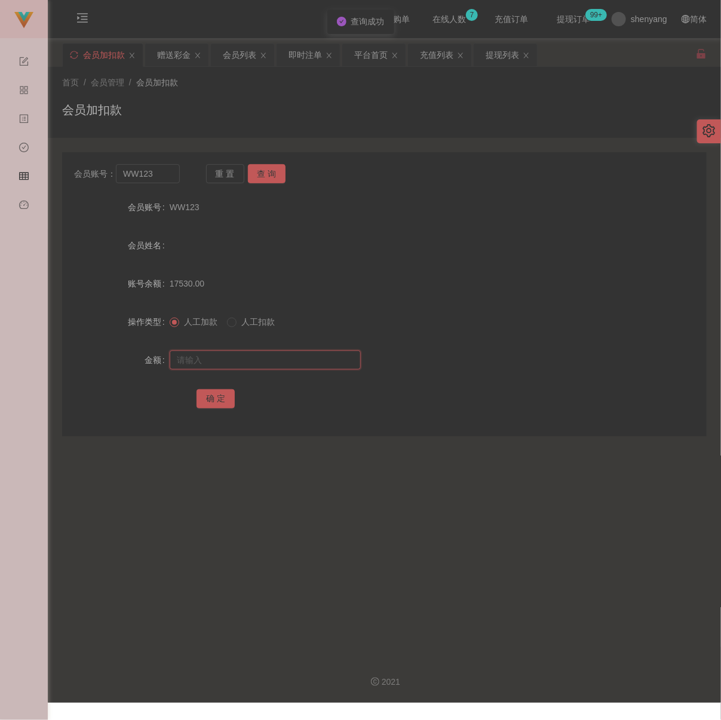
click at [269, 370] on input "text" at bounding box center [265, 359] width 191 height 19
drag, startPoint x: 294, startPoint y: 366, endPoint x: 288, endPoint y: 367, distance: 6.1
click at [294, 366] on input "text" at bounding box center [265, 359] width 191 height 19
paste input "30"
type input "30"
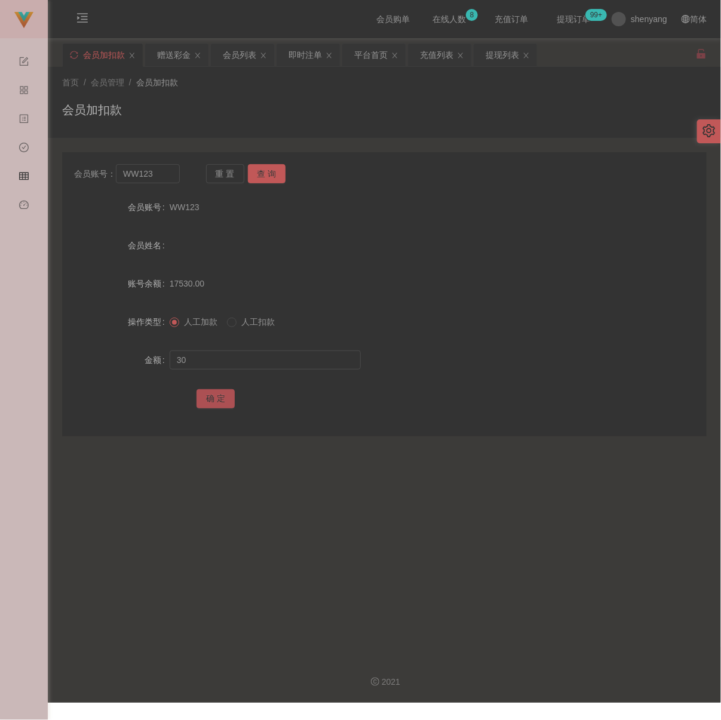
click at [215, 403] on button "确 定" at bounding box center [215, 398] width 38 height 19
click at [151, 180] on input "WW123" at bounding box center [147, 173] width 63 height 19
click at [269, 174] on button "查 询" at bounding box center [267, 173] width 38 height 19
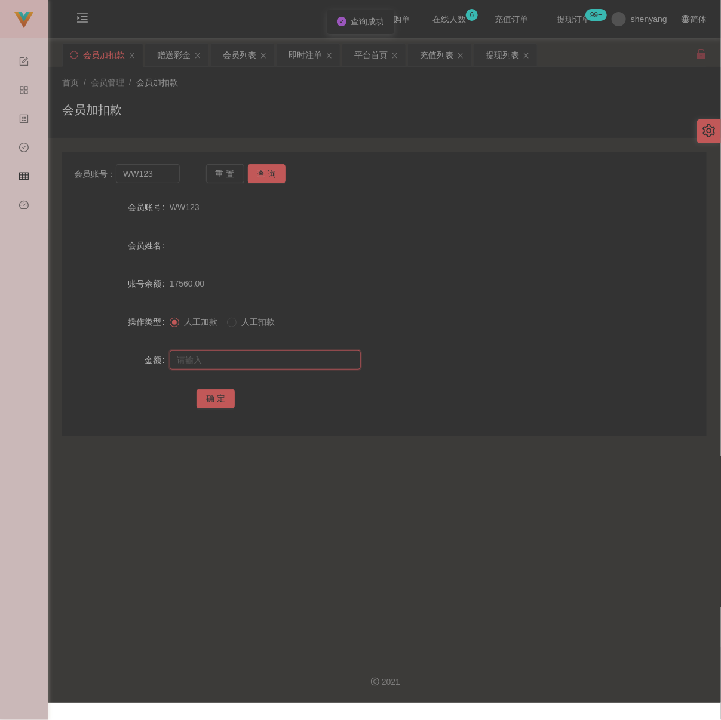
click at [272, 362] on input "text" at bounding box center [265, 359] width 191 height 19
click at [294, 368] on input "text" at bounding box center [265, 359] width 191 height 19
paste input "30"
type input "30"
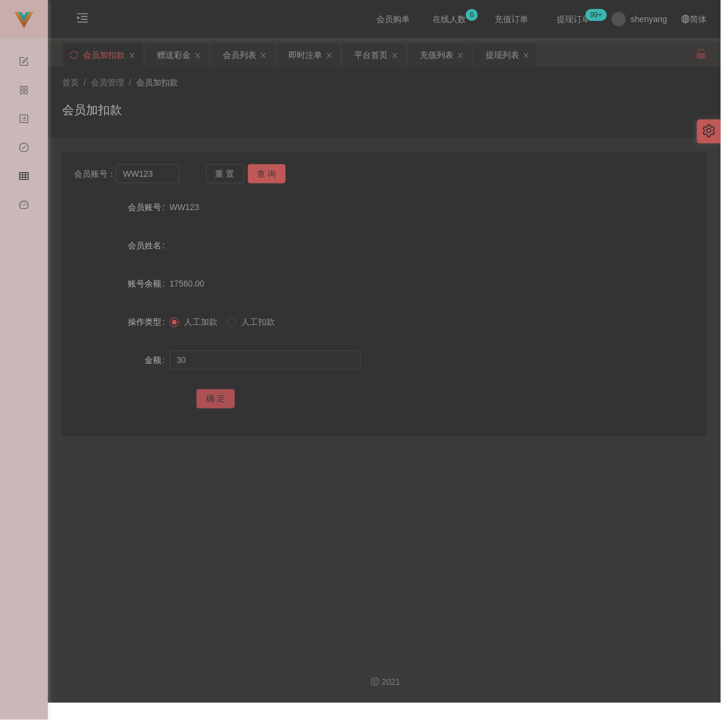
click at [214, 408] on button "确 定" at bounding box center [215, 398] width 38 height 19
click at [165, 180] on input "WW123" at bounding box center [147, 173] width 63 height 19
paste input "sia7181"
type input "sia7181"
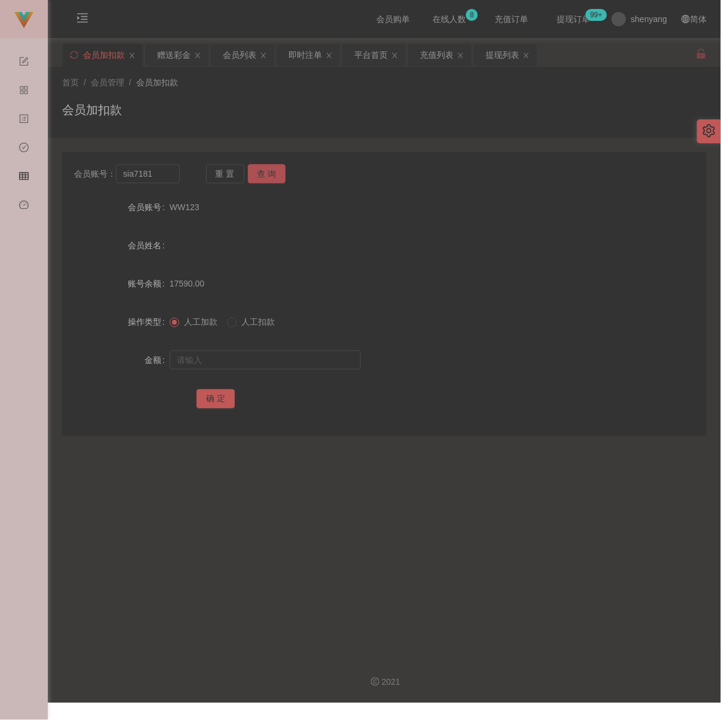
click at [269, 169] on button "查 询" at bounding box center [267, 173] width 38 height 19
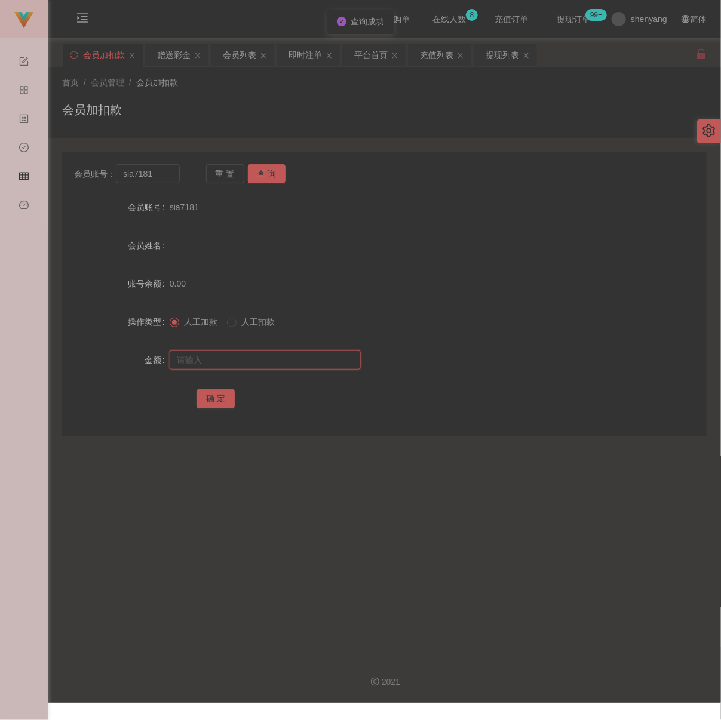
click at [278, 364] on input "text" at bounding box center [265, 359] width 191 height 19
click at [292, 362] on input "text" at bounding box center [265, 359] width 191 height 19
paste input "30"
type input "30"
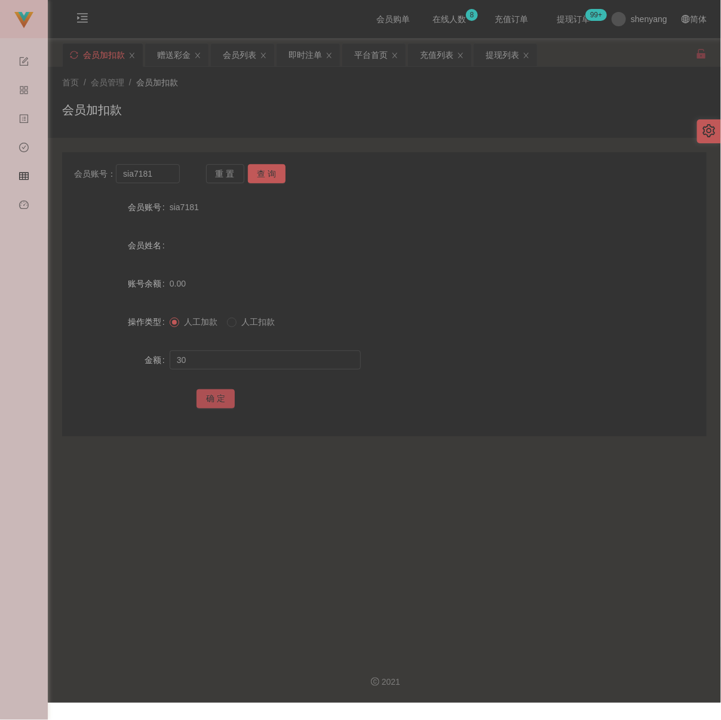
click at [205, 403] on button "确 定" at bounding box center [215, 398] width 38 height 19
click at [172, 176] on input "sia7181" at bounding box center [147, 173] width 63 height 19
paste input "WW123"
type input "WW123"
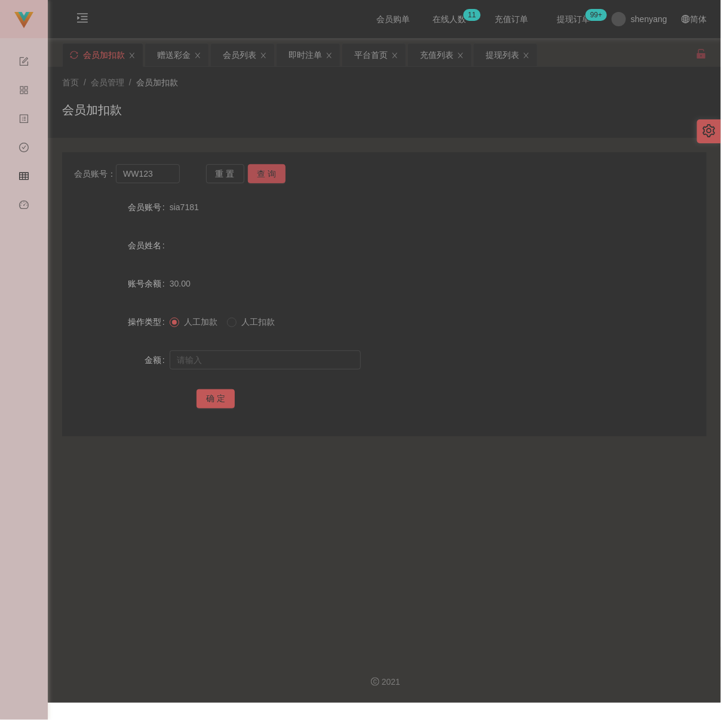
drag, startPoint x: 270, startPoint y: 174, endPoint x: 266, endPoint y: 183, distance: 9.6
click at [270, 174] on button "查 询" at bounding box center [267, 173] width 38 height 19
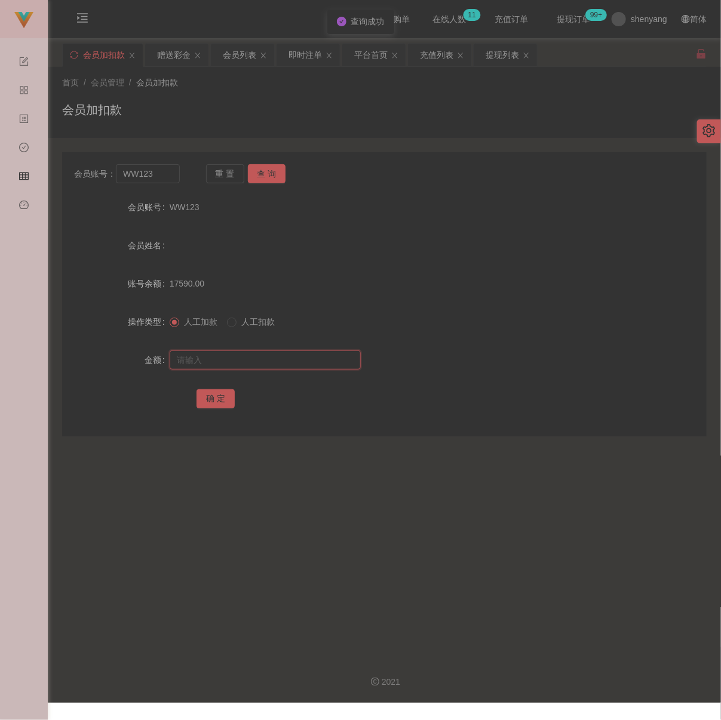
click at [264, 367] on input "text" at bounding box center [265, 359] width 191 height 19
click at [294, 365] on input "text" at bounding box center [265, 359] width 191 height 19
paste input "30"
type input "30"
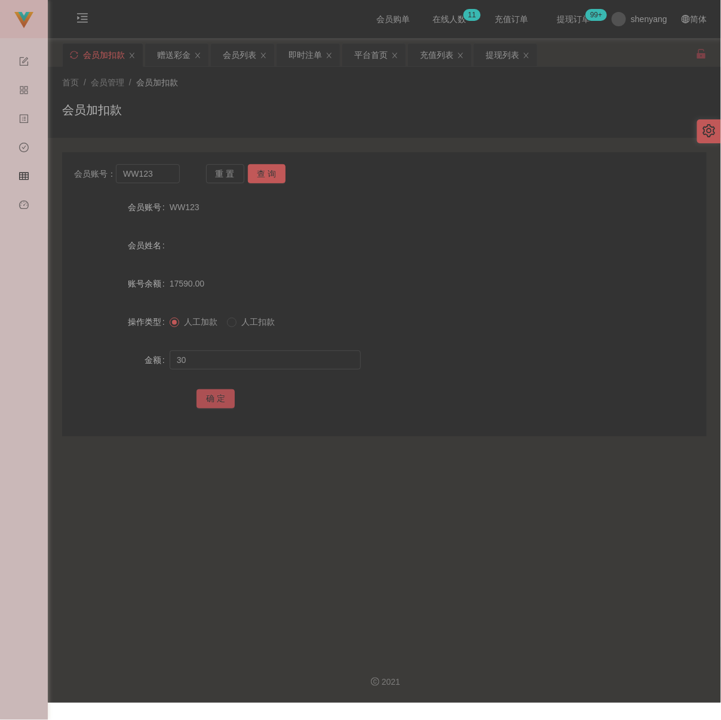
click at [208, 399] on button "确 定" at bounding box center [215, 398] width 38 height 19
click at [158, 177] on input "WW123" at bounding box center [147, 173] width 63 height 19
paste input "0166000551"
type input "0166000551"
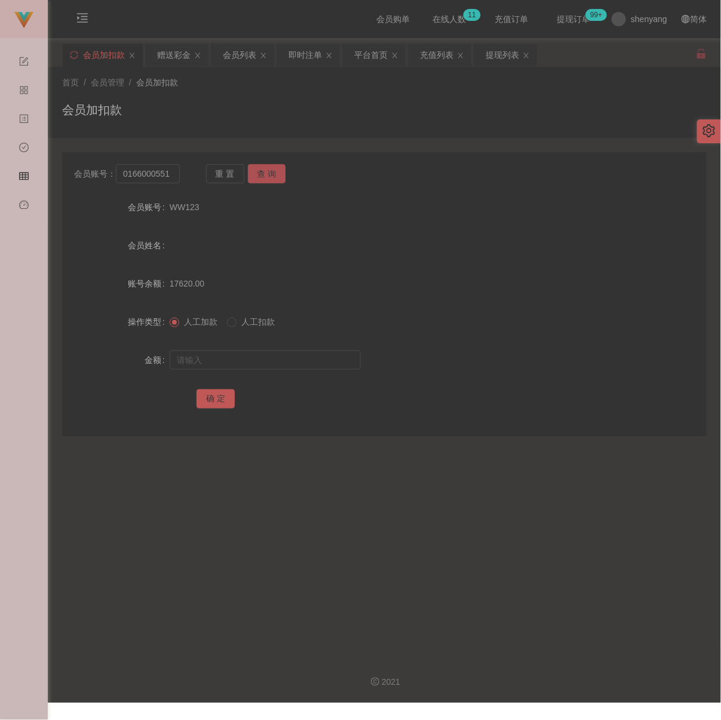
click at [260, 177] on button "查 询" at bounding box center [267, 173] width 38 height 19
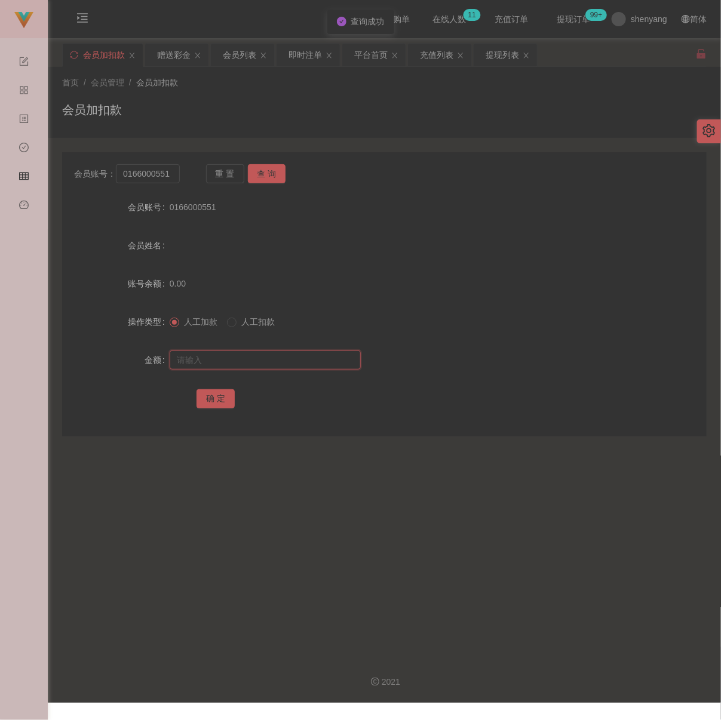
click at [257, 369] on input "text" at bounding box center [265, 359] width 191 height 19
click at [276, 364] on input "text" at bounding box center [265, 359] width 191 height 19
paste input "30"
type input "30"
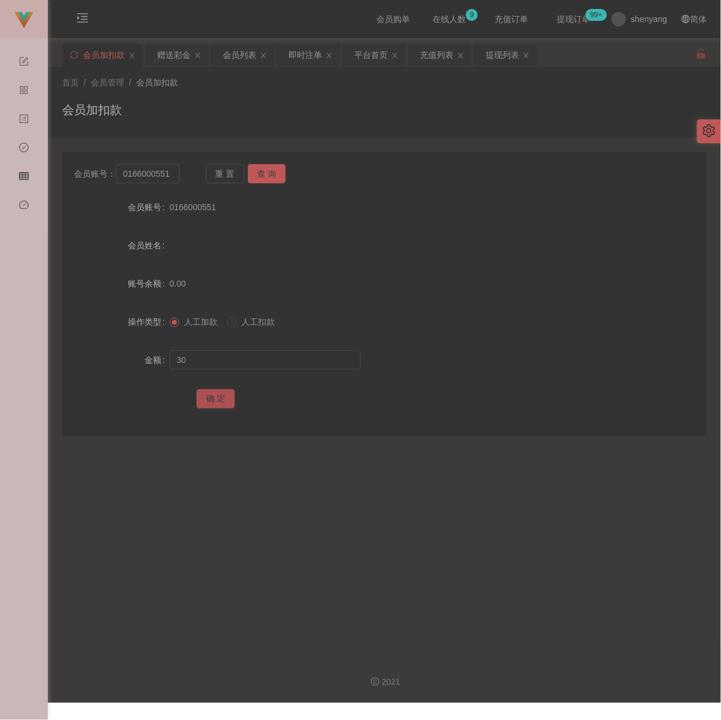
click at [213, 399] on button "确 定" at bounding box center [215, 398] width 38 height 19
click at [168, 181] on input "0166000551" at bounding box center [147, 173] width 63 height 19
paste input "604439"
type input "0166604439"
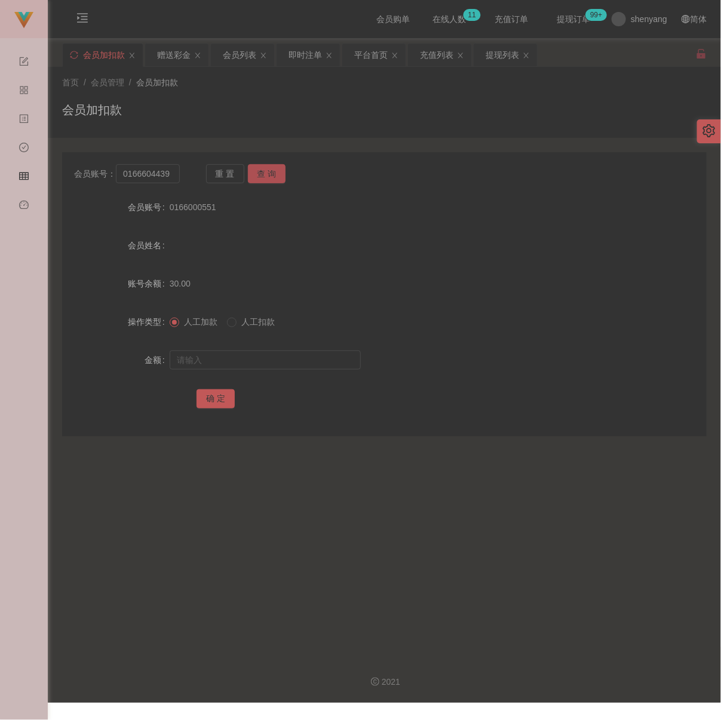
click at [269, 177] on button "查 询" at bounding box center [267, 173] width 38 height 19
click at [242, 361] on input "text" at bounding box center [265, 359] width 191 height 19
click at [269, 366] on input "text" at bounding box center [265, 359] width 191 height 19
paste input "30"
type input "30"
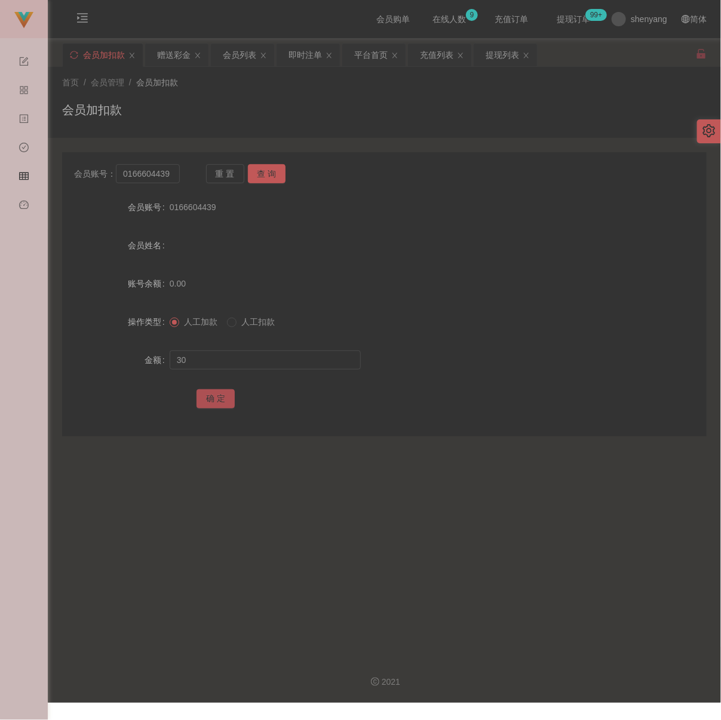
drag, startPoint x: 218, startPoint y: 407, endPoint x: 232, endPoint y: 405, distance: 13.2
click at [218, 407] on button "确 定" at bounding box center [215, 398] width 38 height 19
click at [174, 176] on input "0166604439" at bounding box center [147, 173] width 63 height 19
paste input "geoffreyKiu90"
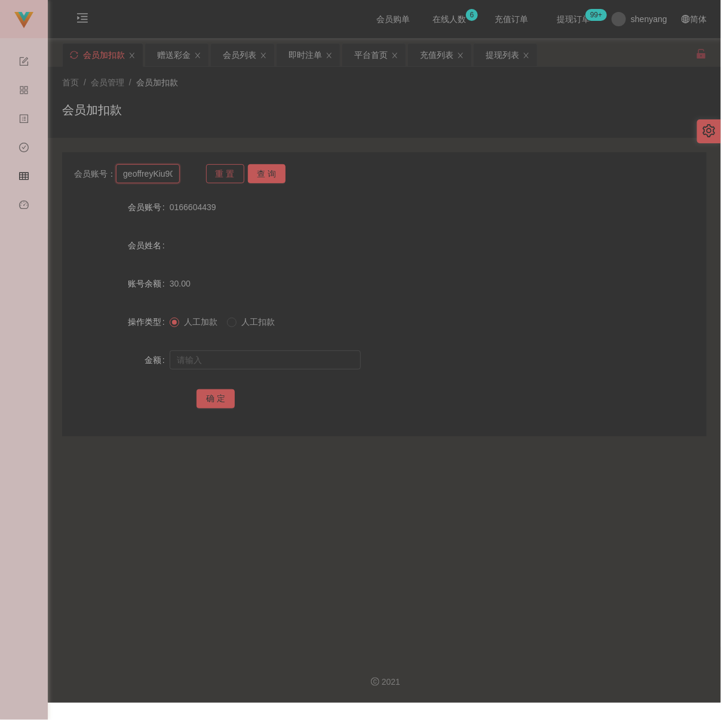
scroll to position [0, 4]
type input "geoffreyKiu90"
click at [276, 170] on button "查 询" at bounding box center [267, 173] width 38 height 19
click at [261, 361] on input "text" at bounding box center [265, 359] width 191 height 19
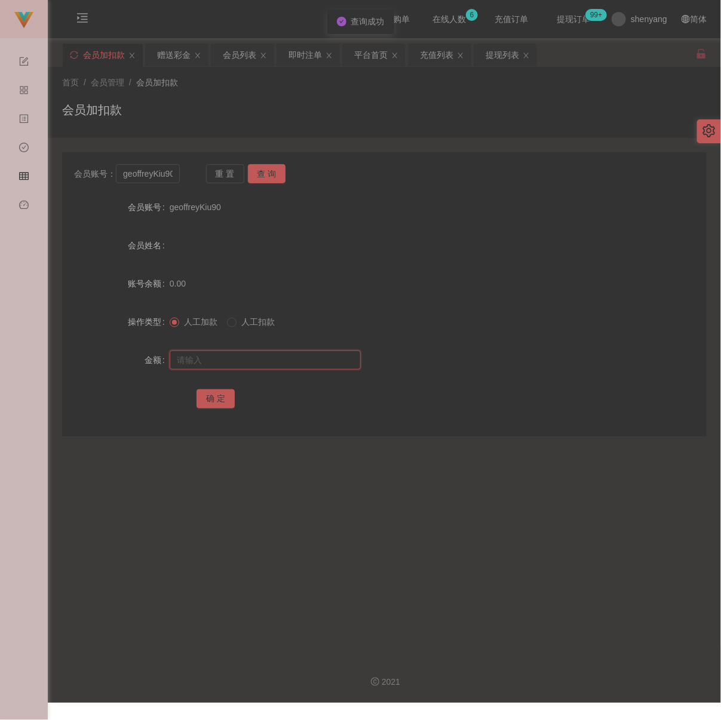
click at [273, 369] on input "text" at bounding box center [265, 359] width 191 height 19
paste input "30"
type input "30"
click at [216, 402] on button "确 定" at bounding box center [215, 398] width 38 height 19
click at [174, 179] on input "geoffreyKiu90" at bounding box center [147, 173] width 63 height 19
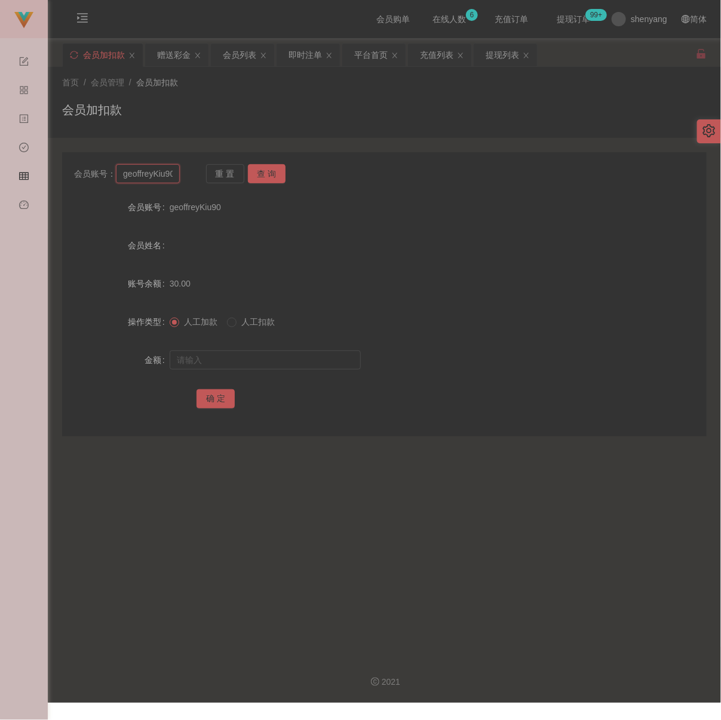
click at [174, 179] on input "geoffreyKiu90" at bounding box center [147, 173] width 63 height 19
paste input "qq123"
type input "qq123"
click at [270, 172] on button "查 询" at bounding box center [267, 173] width 38 height 19
click at [253, 362] on input "text" at bounding box center [265, 359] width 191 height 19
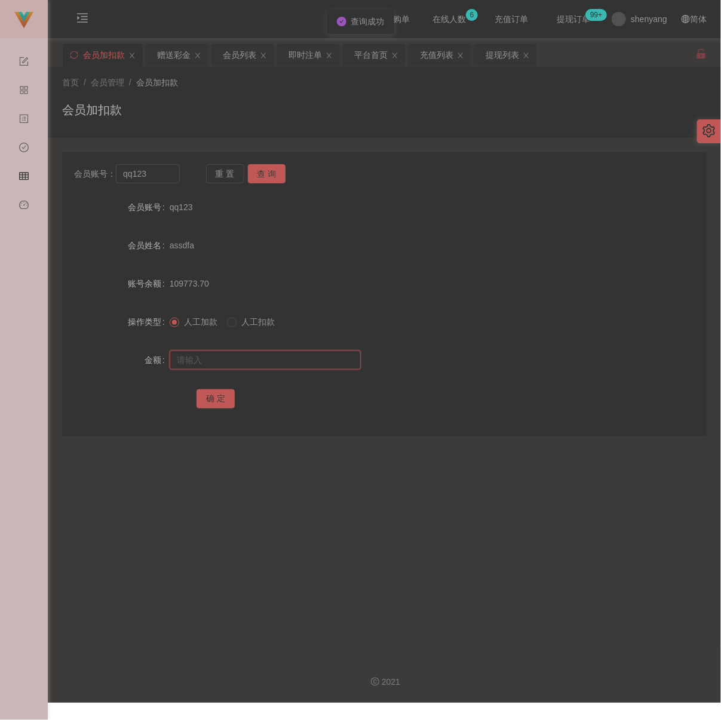
click at [328, 370] on input "text" at bounding box center [265, 359] width 191 height 19
paste input "30"
type input "30"
click at [217, 402] on button "确 定" at bounding box center [215, 398] width 38 height 19
click at [167, 178] on input "qq123" at bounding box center [147, 173] width 63 height 19
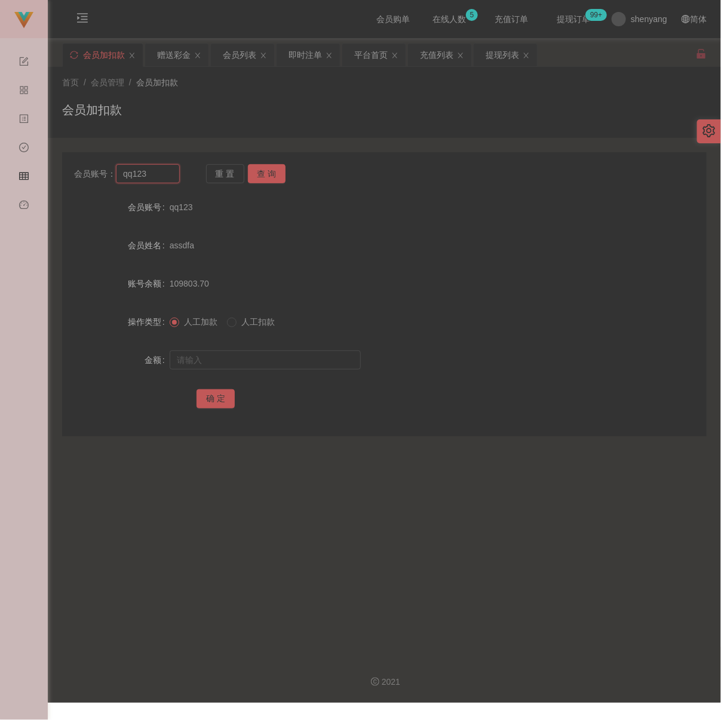
click at [167, 178] on input "qq123" at bounding box center [147, 173] width 63 height 19
paste input "SYB9996"
type input "SYB9996"
click at [276, 177] on button "查 询" at bounding box center [267, 173] width 38 height 19
click at [247, 351] on form "会员账号 SYB9996 会员姓名 账号余额 0.00 操作类型 人工加款 人工扣款 金额 确 定" at bounding box center [384, 302] width 644 height 215
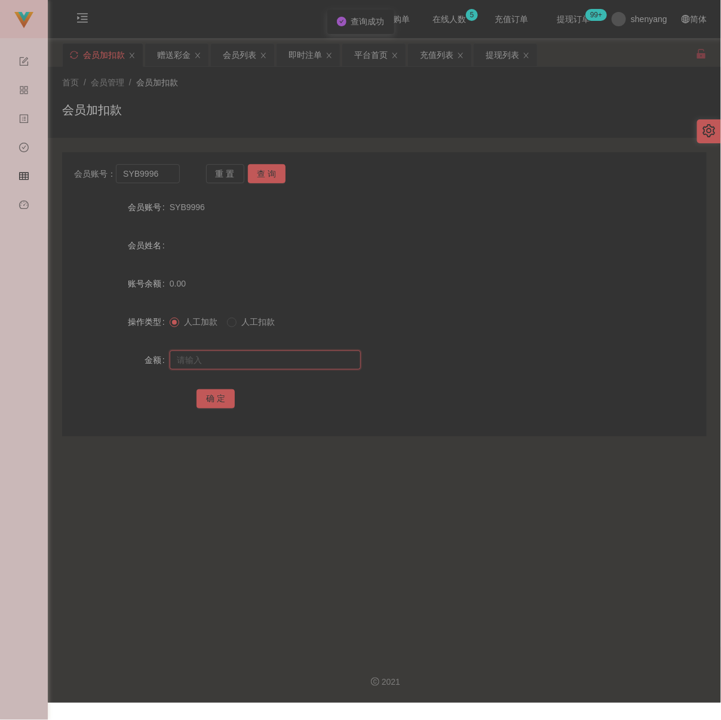
click at [244, 360] on input "text" at bounding box center [265, 359] width 191 height 19
click at [314, 362] on input "text" at bounding box center [265, 359] width 191 height 19
paste input "30"
type input "30"
click at [224, 400] on button "确 定" at bounding box center [215, 398] width 38 height 19
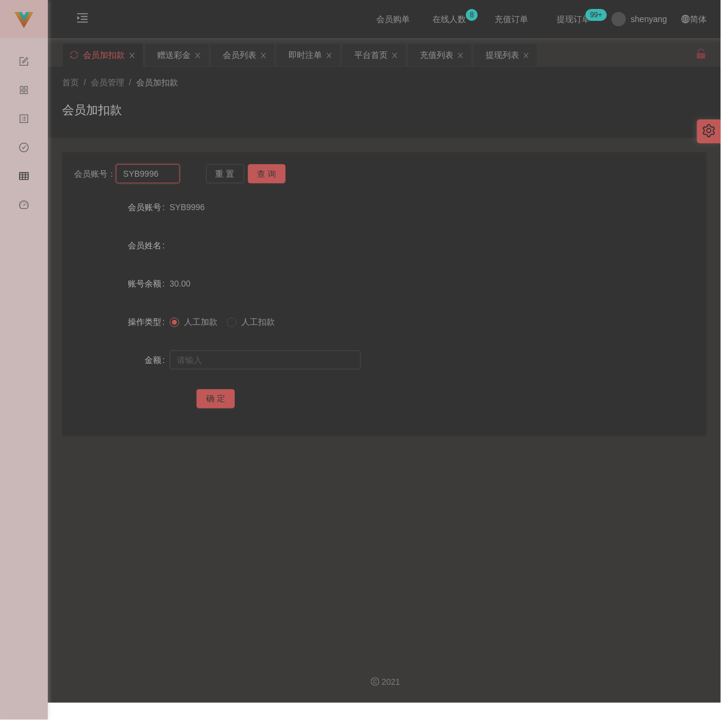
click at [165, 180] on input "SYB9996" at bounding box center [147, 173] width 63 height 19
paste input "Lhp"
type input "Lhp"
click at [267, 170] on button "查 询" at bounding box center [267, 173] width 38 height 19
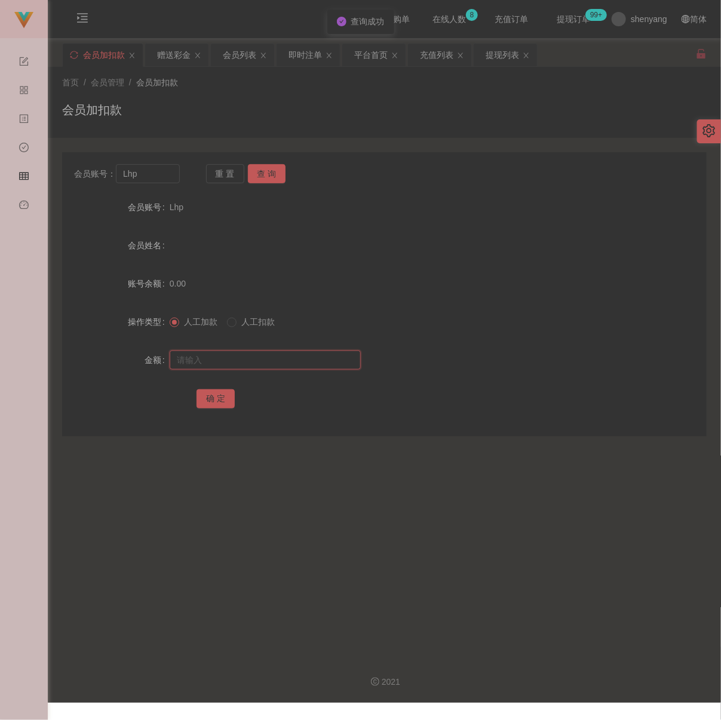
click at [267, 367] on input "text" at bounding box center [265, 359] width 191 height 19
click at [272, 364] on input "text" at bounding box center [265, 359] width 191 height 19
paste input "30"
type input "30"
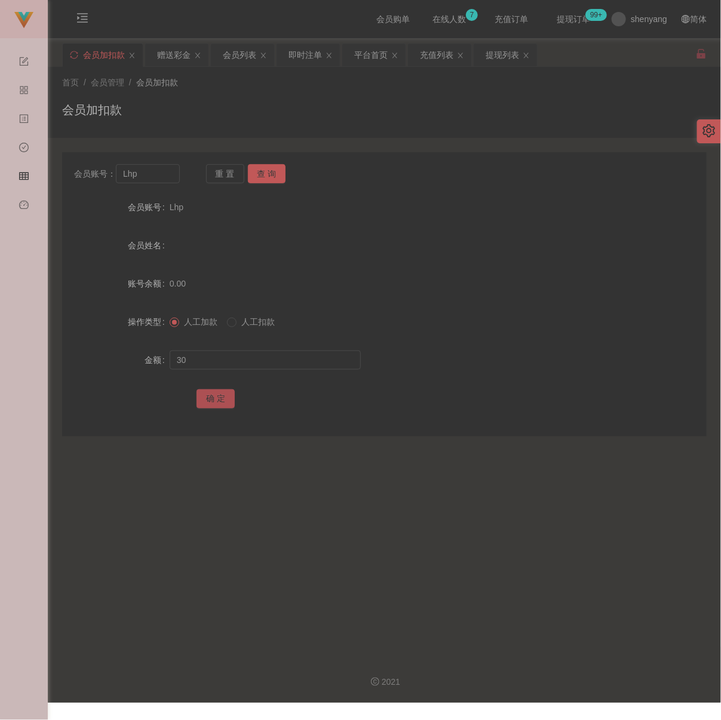
click at [206, 401] on button "确 定" at bounding box center [215, 398] width 38 height 19
click at [146, 183] on input "Lhp" at bounding box center [147, 173] width 63 height 19
paste input "WW123"
type input "WW123"
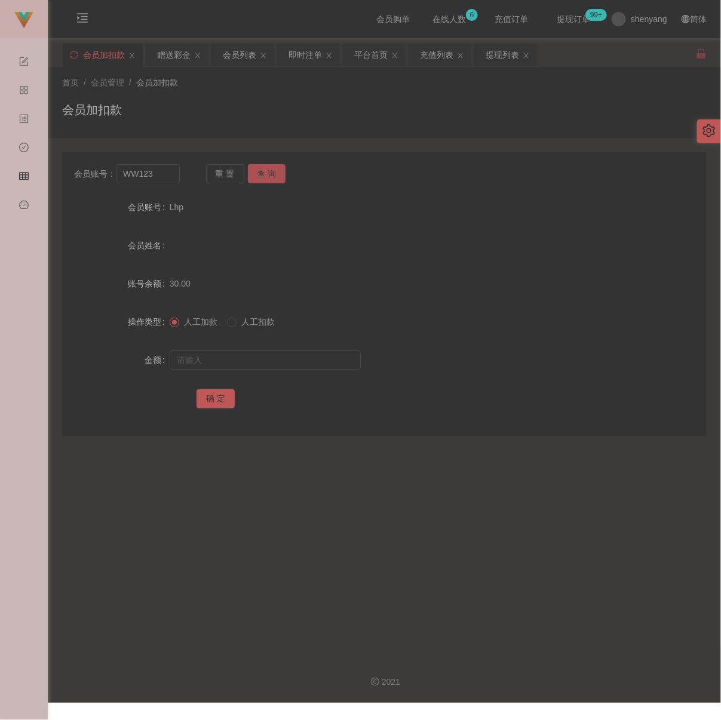
click at [265, 176] on button "查 询" at bounding box center [267, 173] width 38 height 19
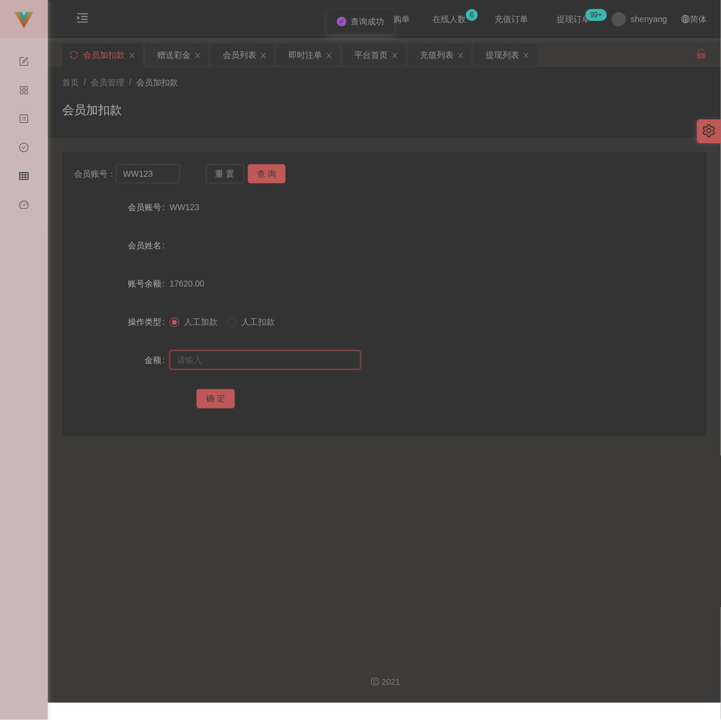
click at [250, 357] on input "text" at bounding box center [265, 359] width 191 height 19
drag, startPoint x: 303, startPoint y: 356, endPoint x: 296, endPoint y: 361, distance: 7.8
click at [303, 356] on input "text" at bounding box center [265, 359] width 191 height 19
paste input "30"
type input "30"
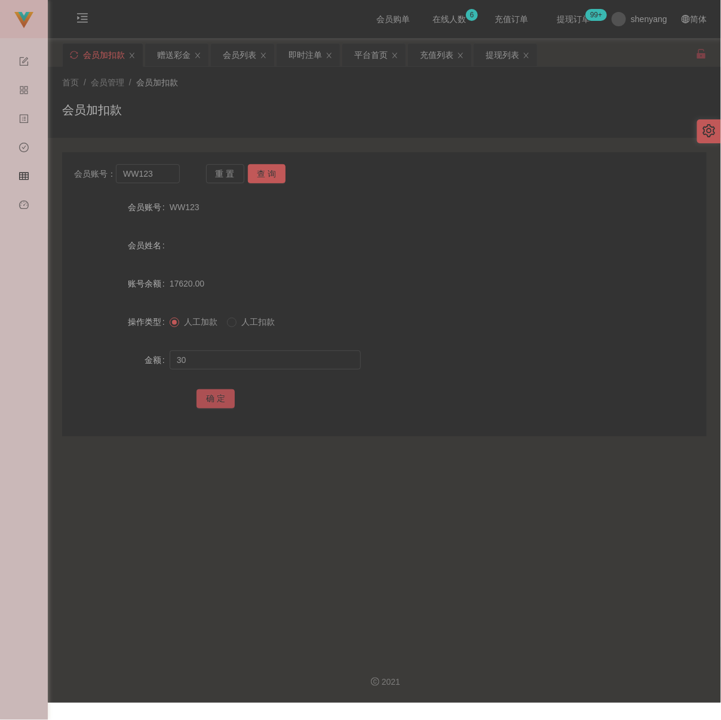
click at [220, 398] on button "确 定" at bounding box center [215, 398] width 38 height 19
click at [156, 171] on input "WW123" at bounding box center [147, 173] width 63 height 19
paste input "qiaoenchang0727"
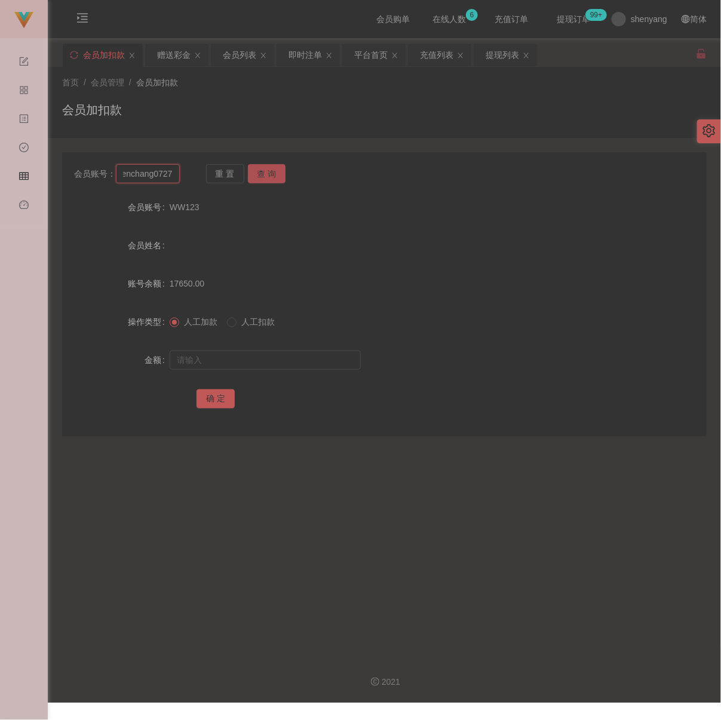
type input "qiaoenchang0727"
click at [266, 173] on button "查 询" at bounding box center [267, 173] width 38 height 19
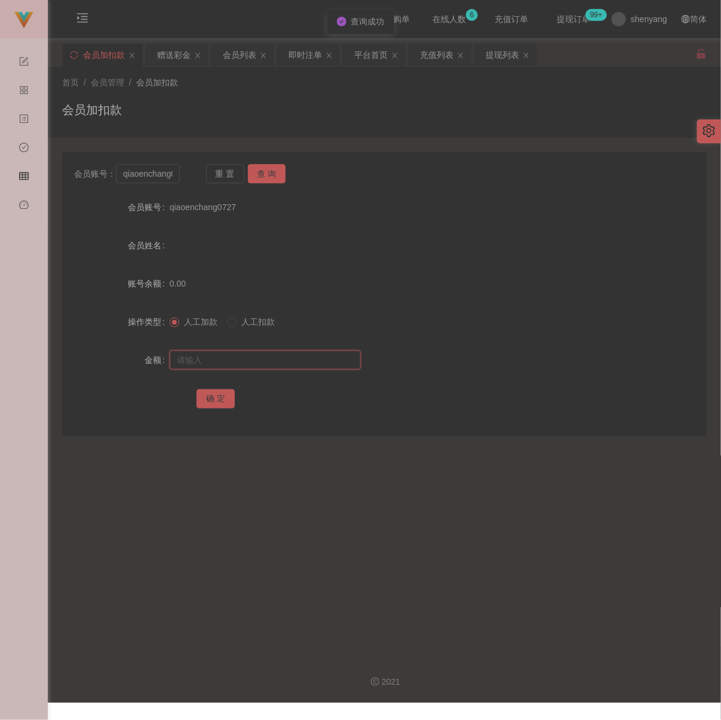
click at [266, 357] on input "text" at bounding box center [265, 359] width 191 height 19
click at [301, 360] on input "text" at bounding box center [265, 359] width 191 height 19
paste input "30"
type input "30"
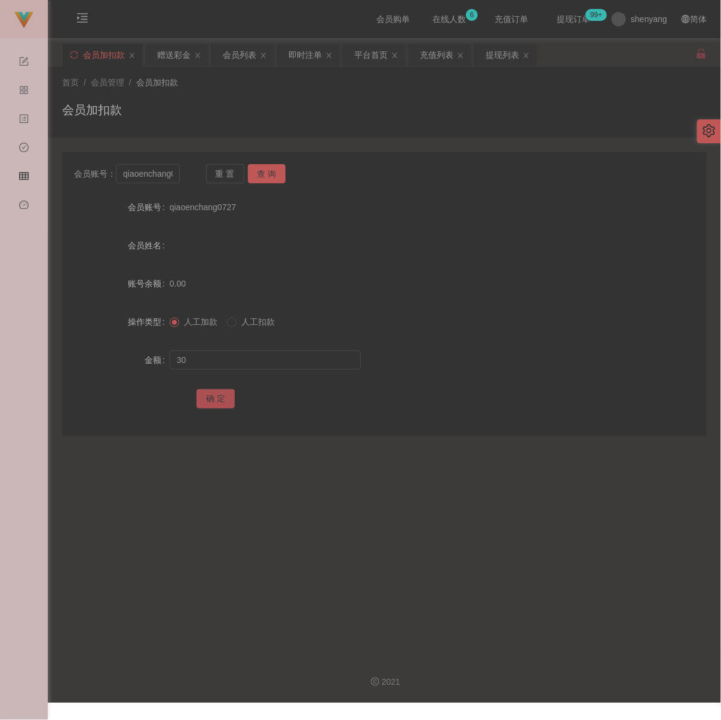
click at [207, 399] on button "确 定" at bounding box center [215, 398] width 38 height 19
click at [172, 178] on input "qiaoenchang0727" at bounding box center [147, 173] width 63 height 19
paste input "12508"
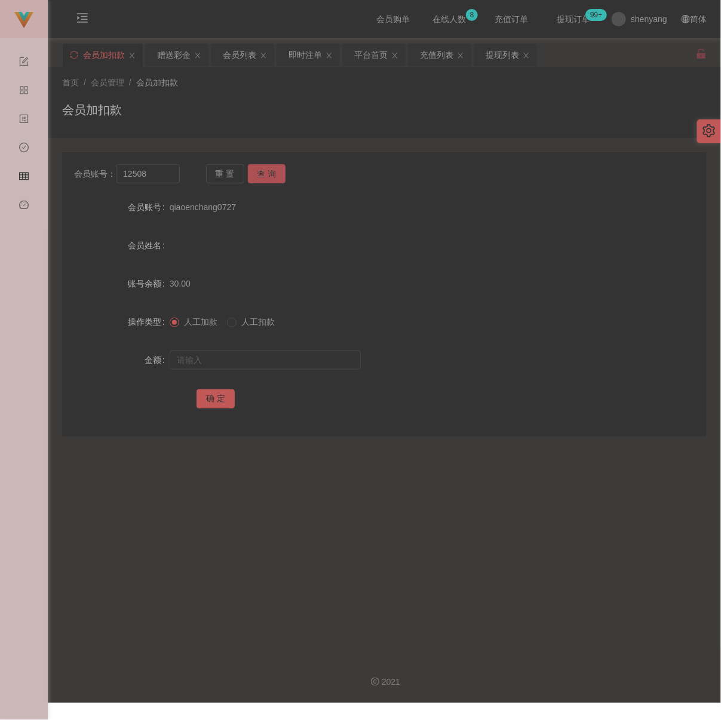
click at [276, 172] on button "查 询" at bounding box center [267, 173] width 38 height 19
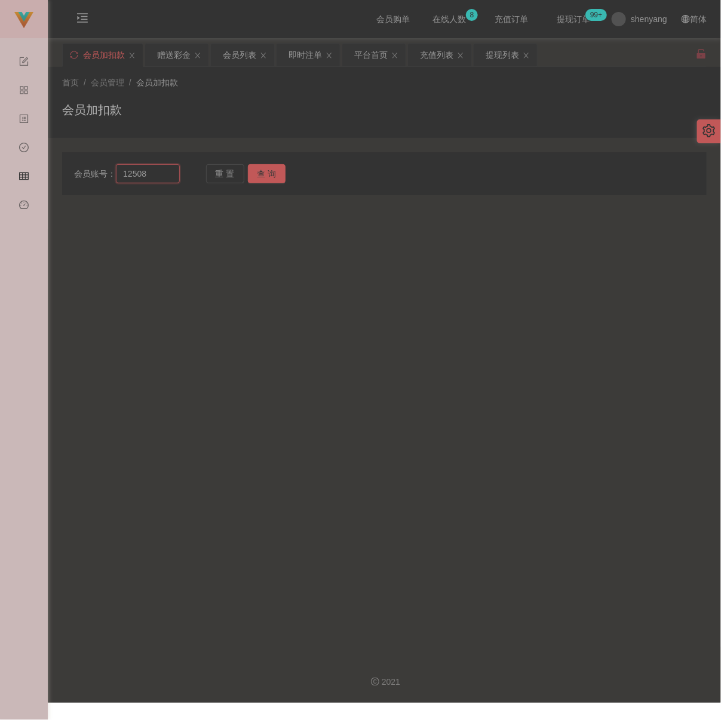
click at [163, 177] on input "12508" at bounding box center [147, 173] width 63 height 19
paste input "Cheamanhoe"
type input "Cheamanhoe"
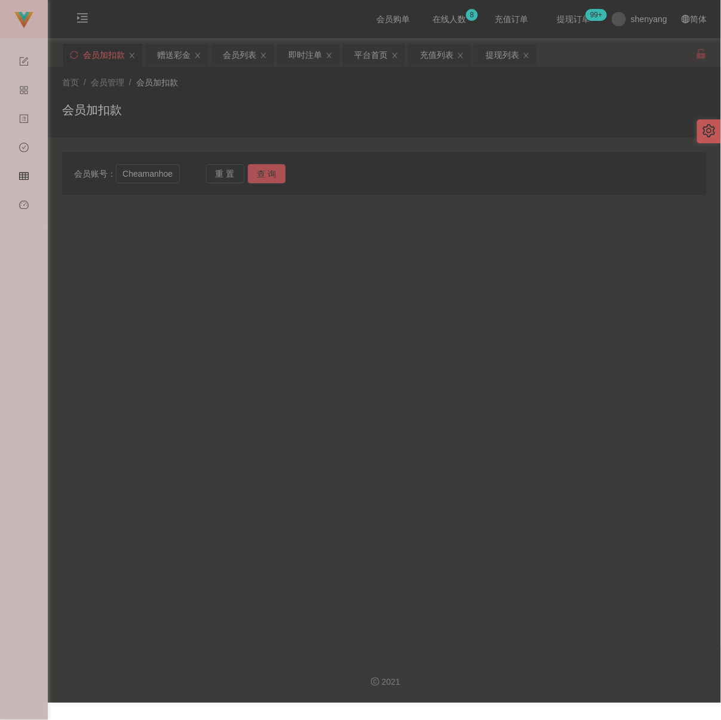
click at [260, 169] on button "查 询" at bounding box center [267, 173] width 38 height 19
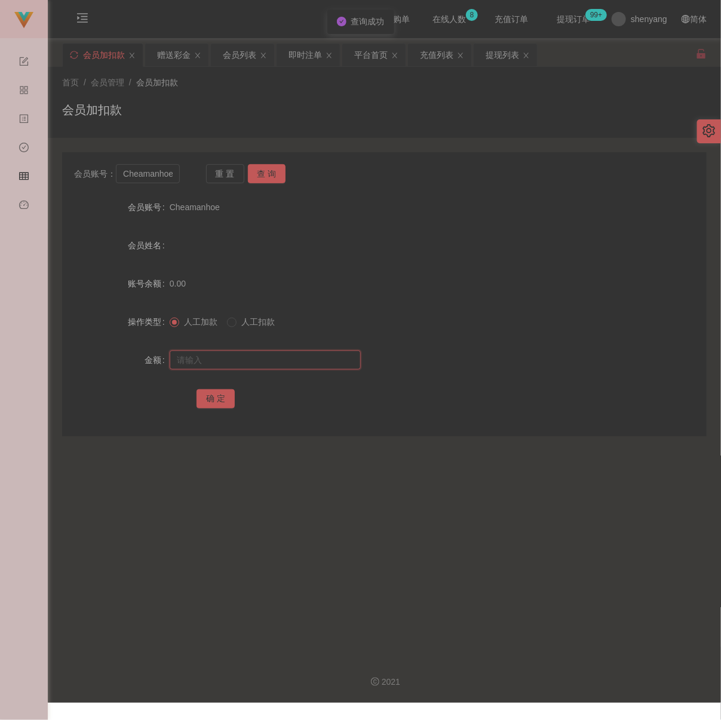
click at [261, 360] on input "text" at bounding box center [265, 359] width 191 height 19
type input "30"
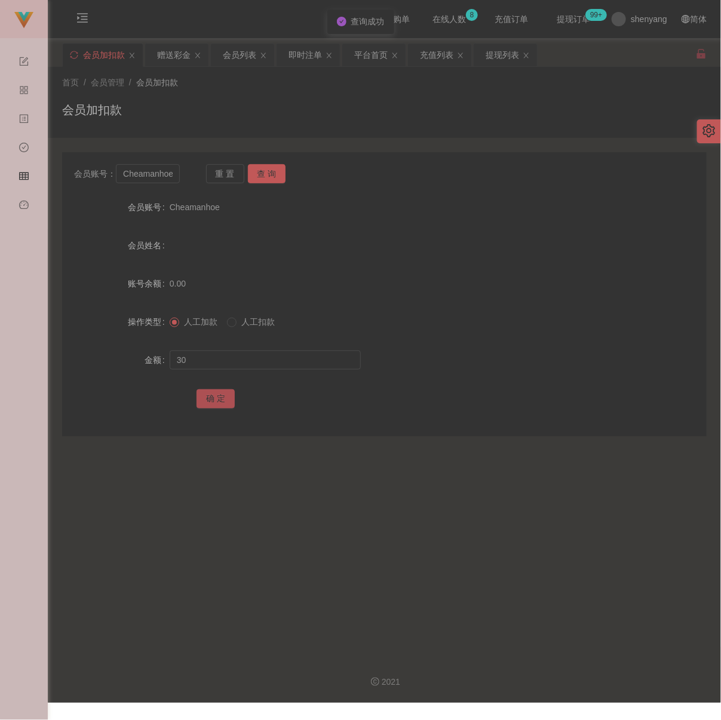
click at [220, 401] on button "确 定" at bounding box center [215, 398] width 38 height 19
click at [159, 174] on input "Cheamanhoe" at bounding box center [147, 173] width 63 height 19
paste input "kcheok"
type input "Ckcheok"
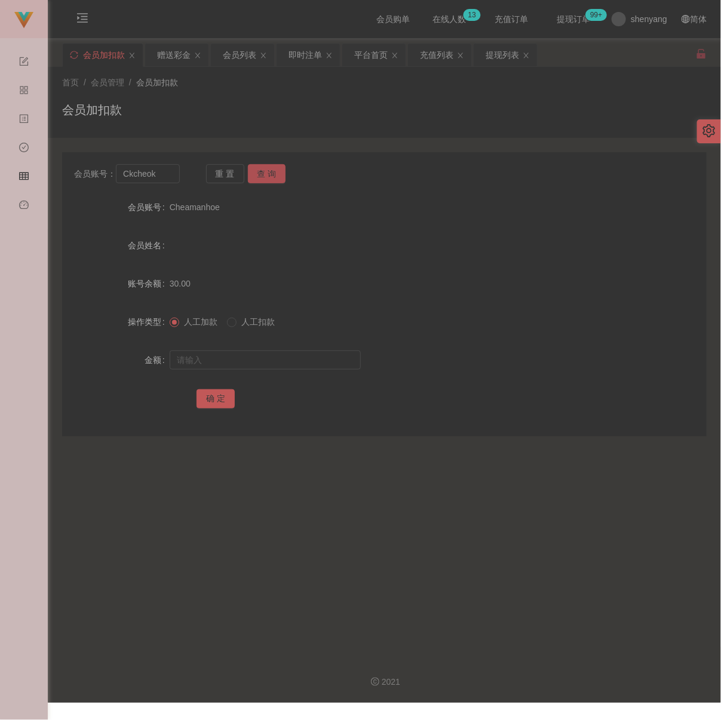
click at [253, 168] on button "查 询" at bounding box center [267, 173] width 38 height 19
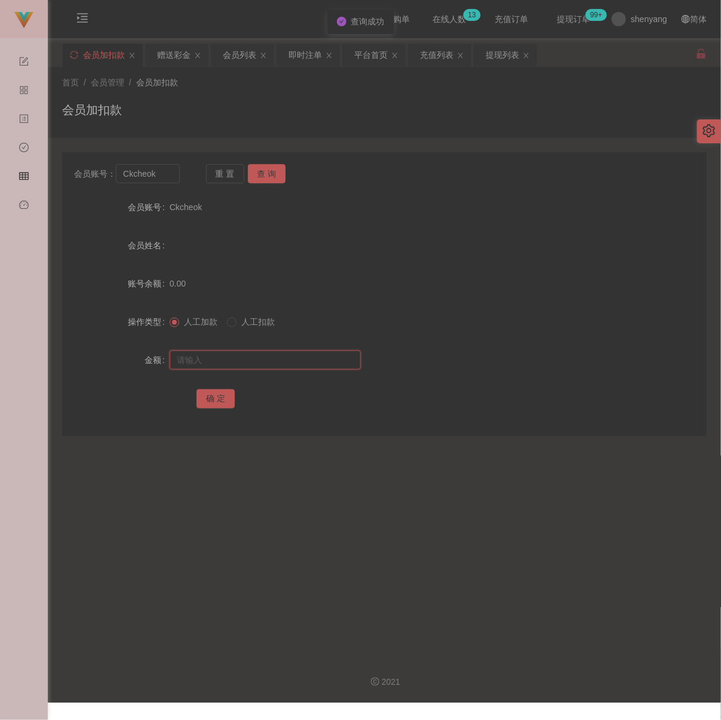
click at [251, 370] on input "text" at bounding box center [265, 359] width 191 height 19
click at [293, 366] on input "text" at bounding box center [265, 359] width 191 height 19
paste input "30"
type input "30"
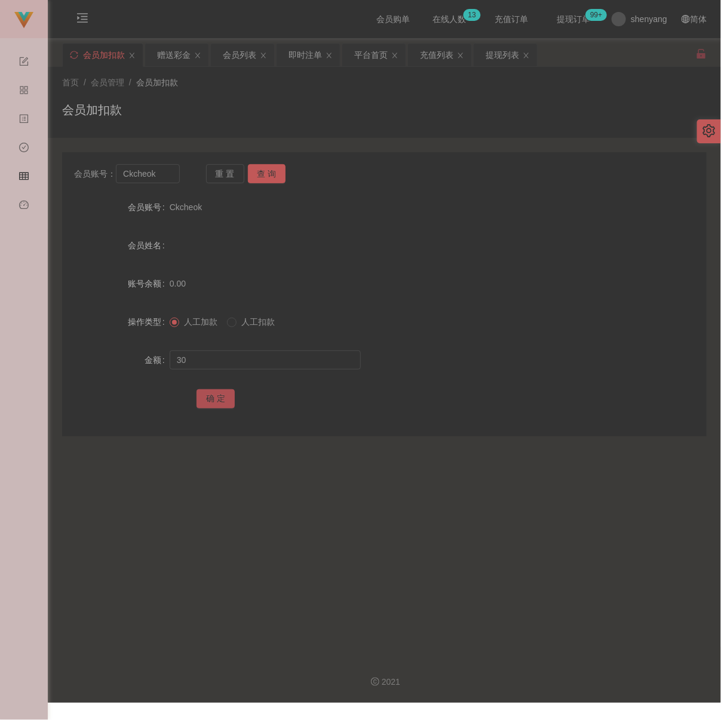
click at [221, 400] on button "确 定" at bounding box center [215, 398] width 38 height 19
click at [163, 180] on input "Ckcheok" at bounding box center [147, 173] width 63 height 19
paste input "OKC5259"
type input "OKC5259"
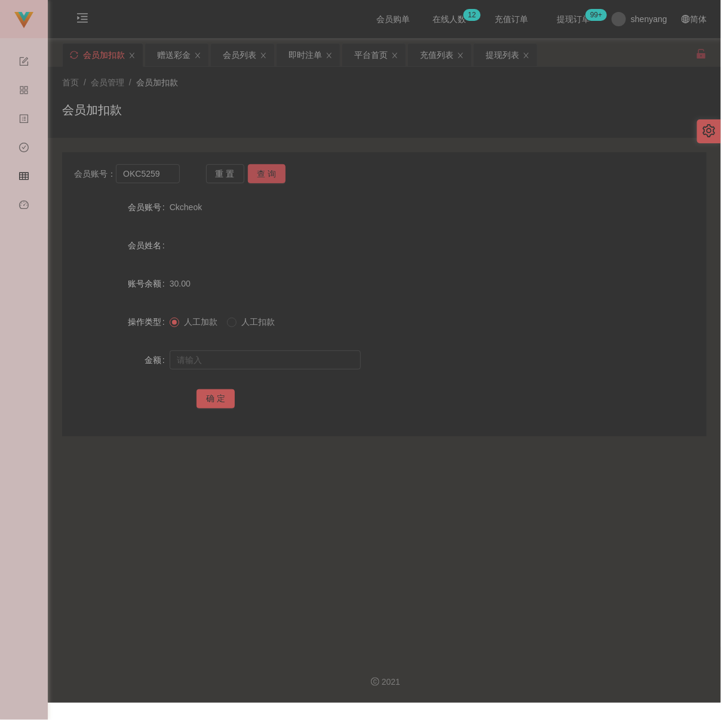
click at [262, 174] on button "查 询" at bounding box center [267, 173] width 38 height 19
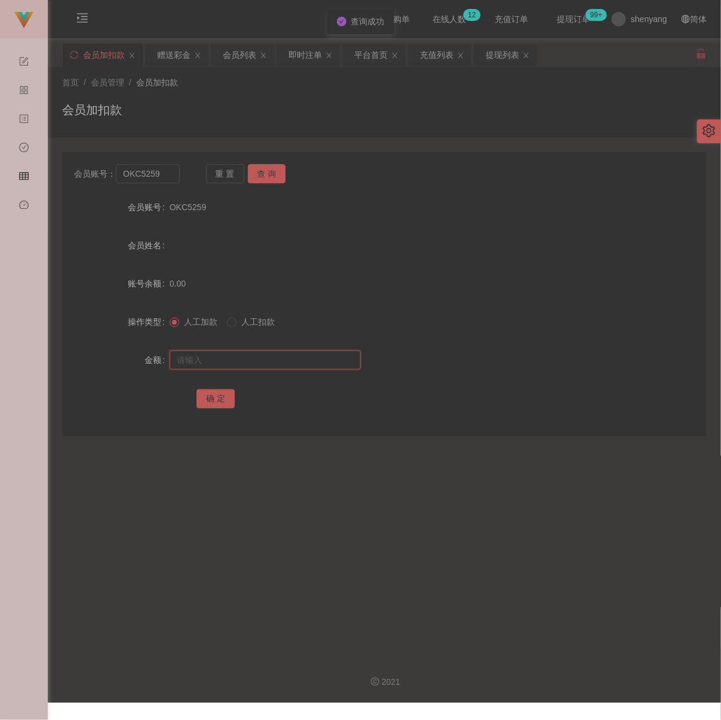
click at [291, 365] on input "text" at bounding box center [265, 359] width 191 height 19
click at [269, 367] on input "text" at bounding box center [265, 359] width 191 height 19
paste input "30"
type input "30"
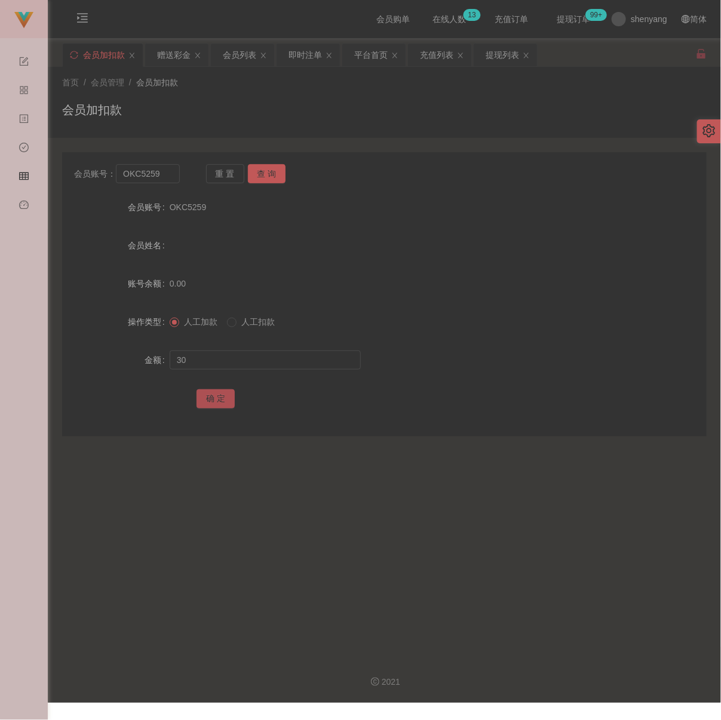
click at [217, 405] on button "确 定" at bounding box center [215, 398] width 38 height 19
click at [167, 178] on input "OKC5259" at bounding box center [147, 173] width 63 height 19
paste input "Keanhui8433"
type input "Keanhui8433"
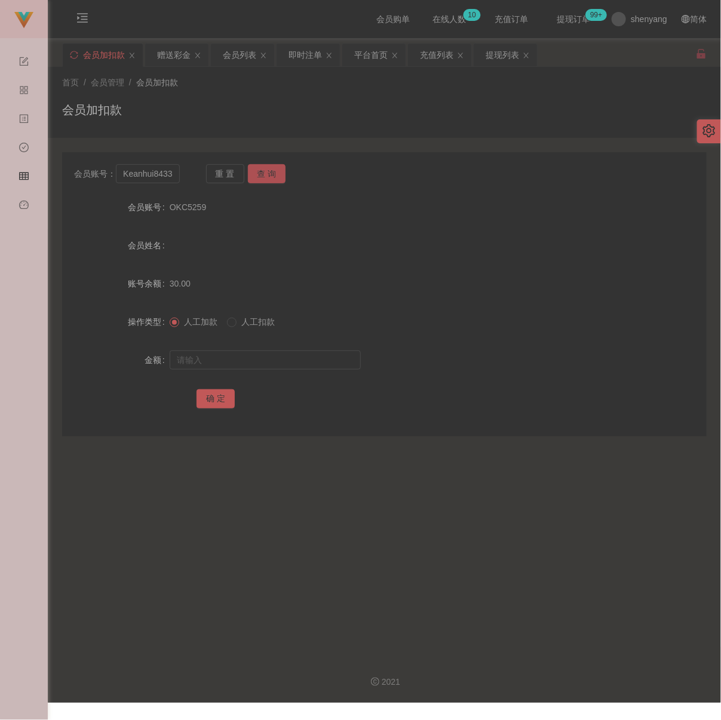
click at [271, 173] on button "查 询" at bounding box center [267, 173] width 38 height 19
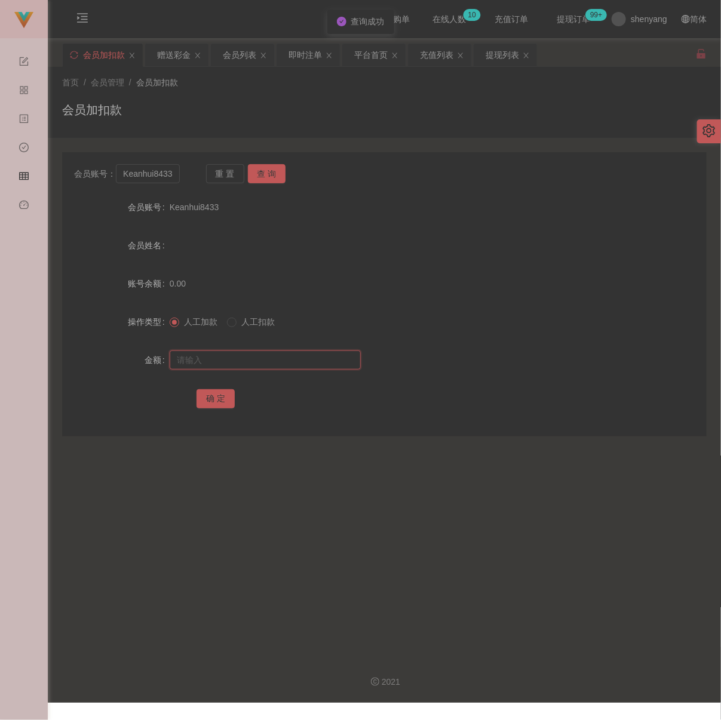
click at [263, 362] on input "text" at bounding box center [265, 359] width 191 height 19
click at [330, 362] on input "text" at bounding box center [265, 359] width 191 height 19
paste input "30"
type input "30"
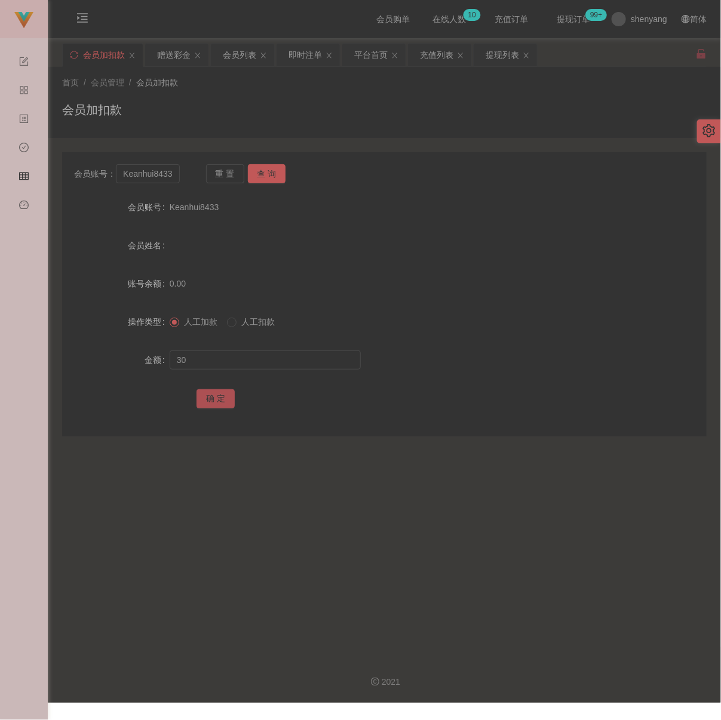
click at [221, 403] on button "确 定" at bounding box center [215, 398] width 38 height 19
click at [171, 176] on input "Keanhui8433" at bounding box center [147, 173] width 63 height 19
paste input "Phan"
type input "Phan"
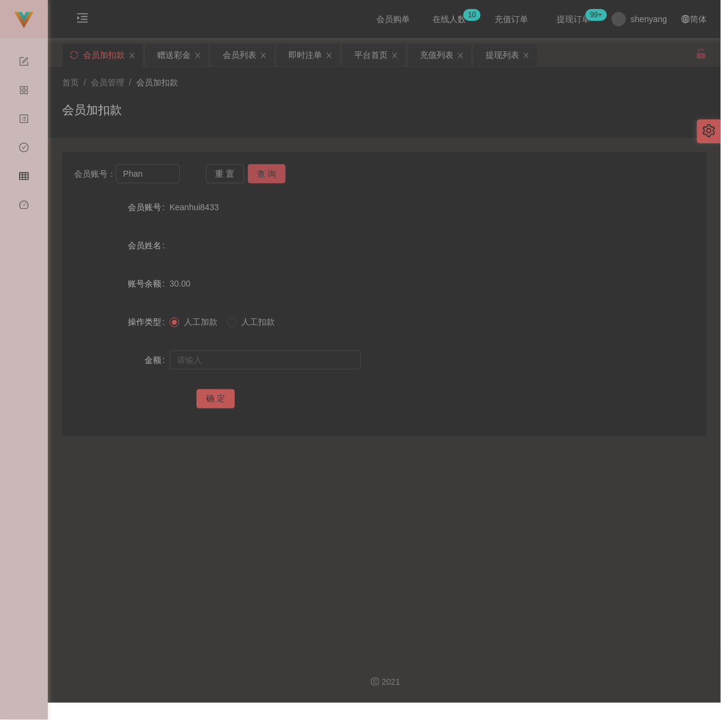
click at [271, 172] on button "查 询" at bounding box center [267, 173] width 38 height 19
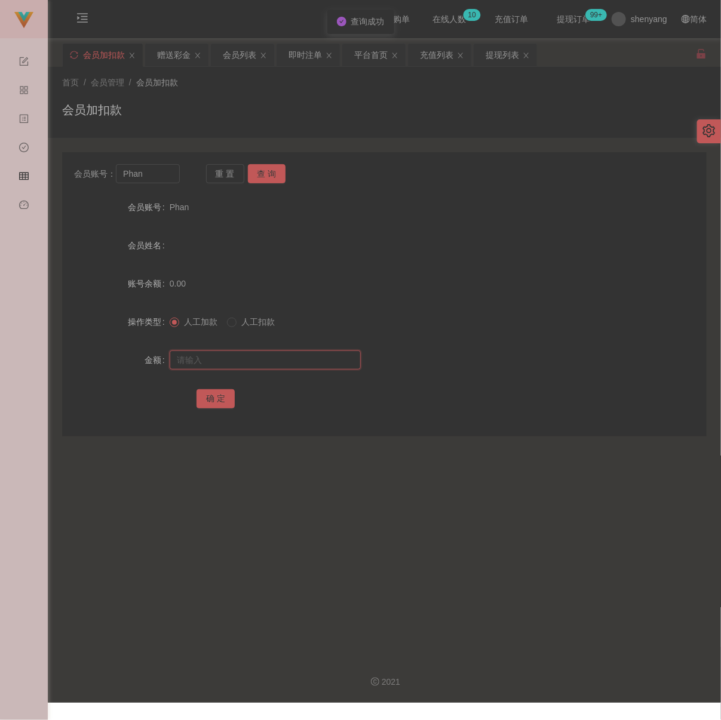
drag, startPoint x: 239, startPoint y: 362, endPoint x: 264, endPoint y: 373, distance: 27.3
click at [239, 362] on input "text" at bounding box center [265, 359] width 191 height 19
click at [269, 368] on input "text" at bounding box center [265, 359] width 191 height 19
paste input "30"
type input "30"
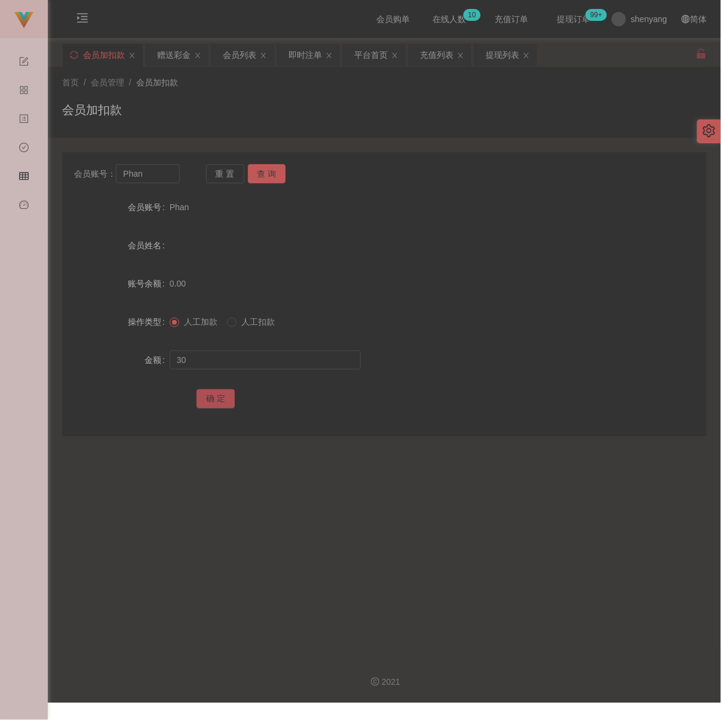
click at [216, 398] on button "确 定" at bounding box center [215, 398] width 38 height 19
click at [153, 179] on input "Phan" at bounding box center [147, 173] width 63 height 19
paste input "qq123"
type input "qq123"
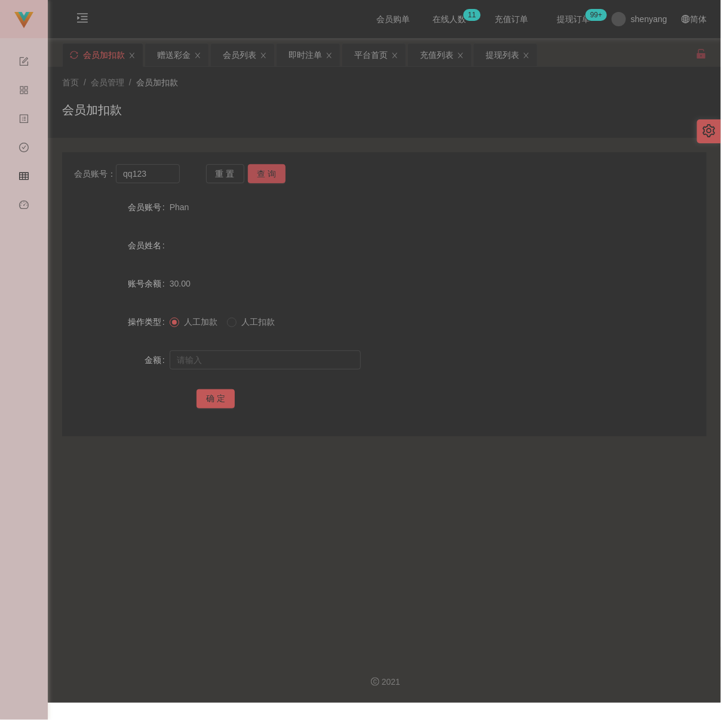
click at [265, 172] on button "查 询" at bounding box center [267, 173] width 38 height 19
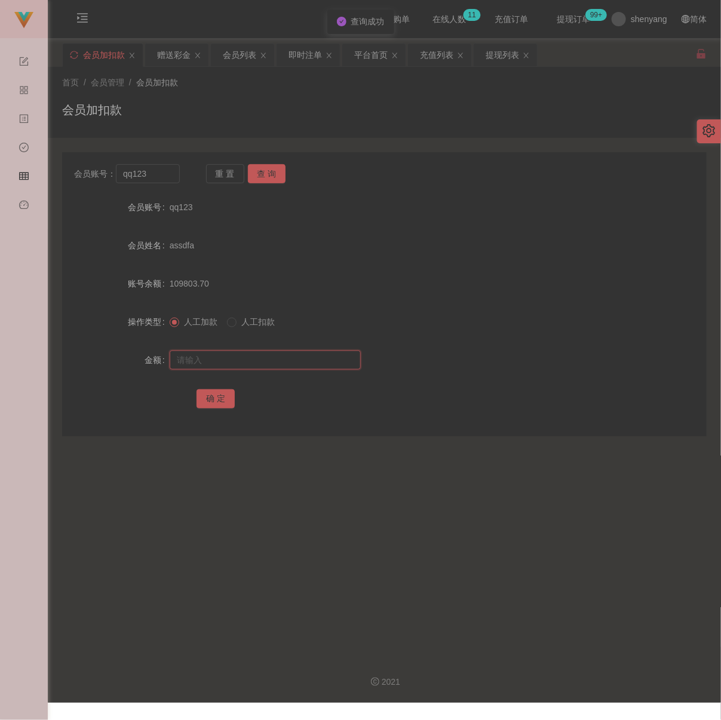
click at [274, 360] on input "text" at bounding box center [265, 359] width 191 height 19
drag, startPoint x: 297, startPoint y: 365, endPoint x: 281, endPoint y: 368, distance: 16.3
click at [297, 365] on input "text" at bounding box center [265, 359] width 191 height 19
paste input "30"
type input "30"
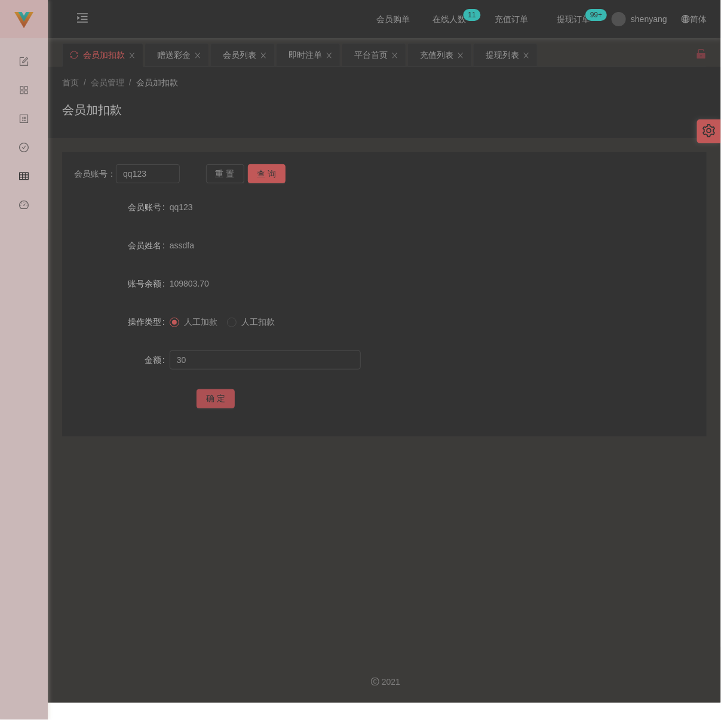
click at [212, 398] on button "确 定" at bounding box center [215, 398] width 38 height 19
click at [161, 180] on input "qq123" at bounding box center [147, 173] width 63 height 19
paste input "bongyukping"
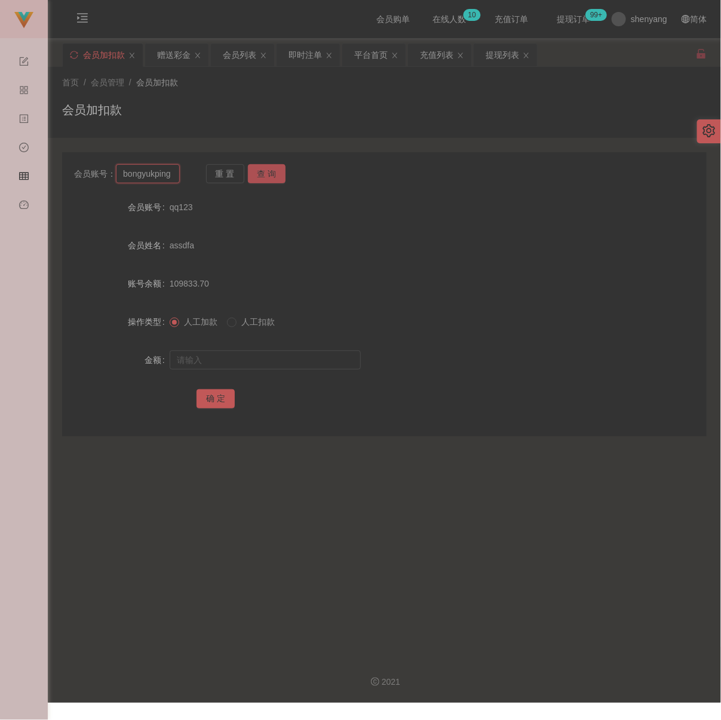
type input "bongyukping"
click at [263, 178] on button "查 询" at bounding box center [267, 173] width 38 height 19
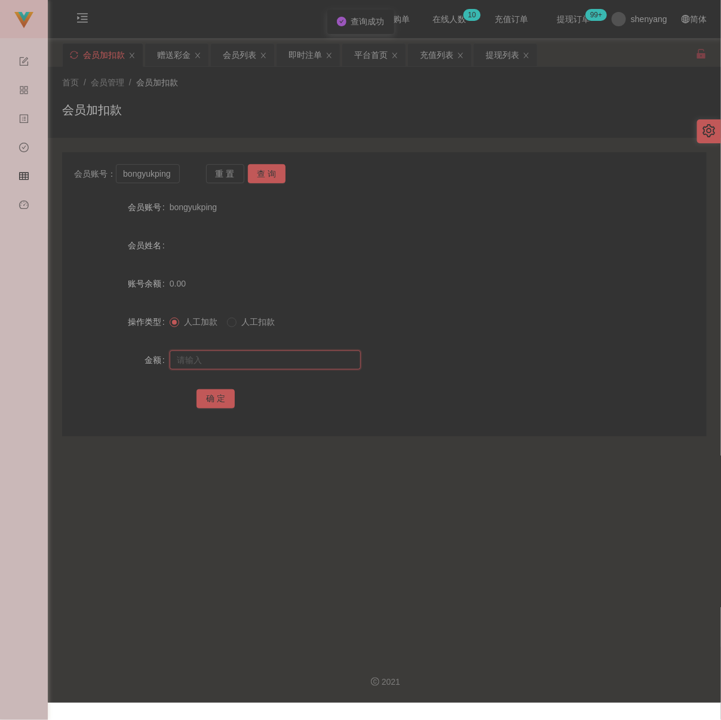
click at [246, 356] on input "text" at bounding box center [265, 359] width 191 height 19
type input "30"
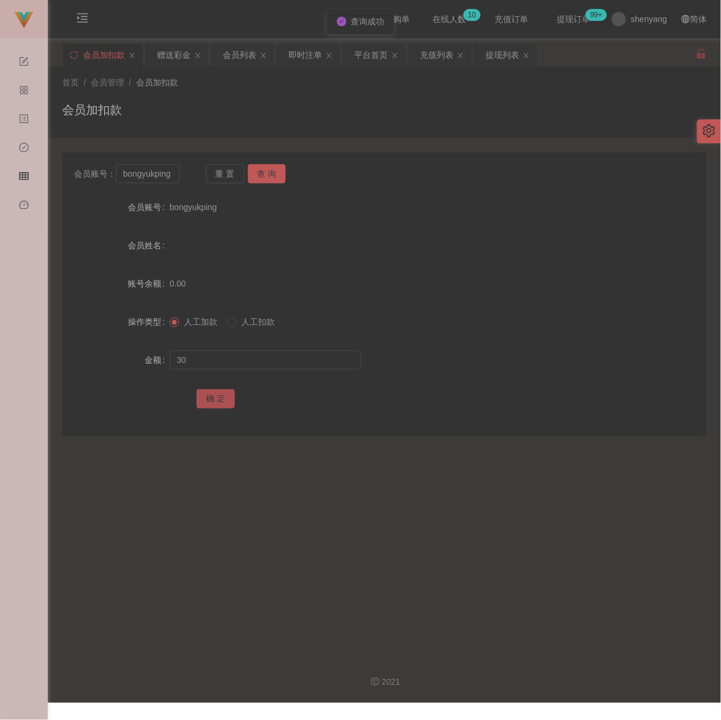
click at [211, 407] on button "确 定" at bounding box center [215, 398] width 38 height 19
click at [169, 174] on input "bongyukping" at bounding box center [147, 173] width 63 height 19
paste input "[PERSON_NAME]"
type input "[PERSON_NAME]"
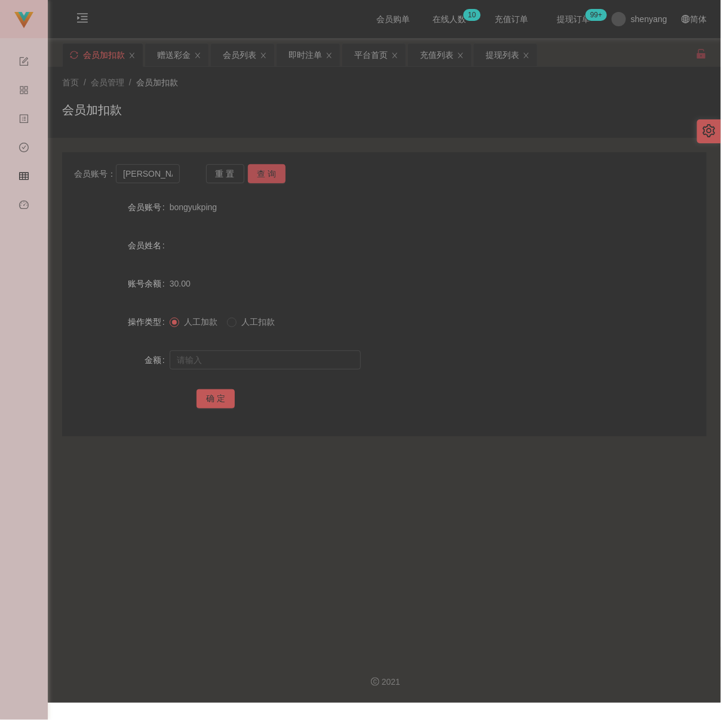
click at [264, 171] on button "查 询" at bounding box center [267, 173] width 38 height 19
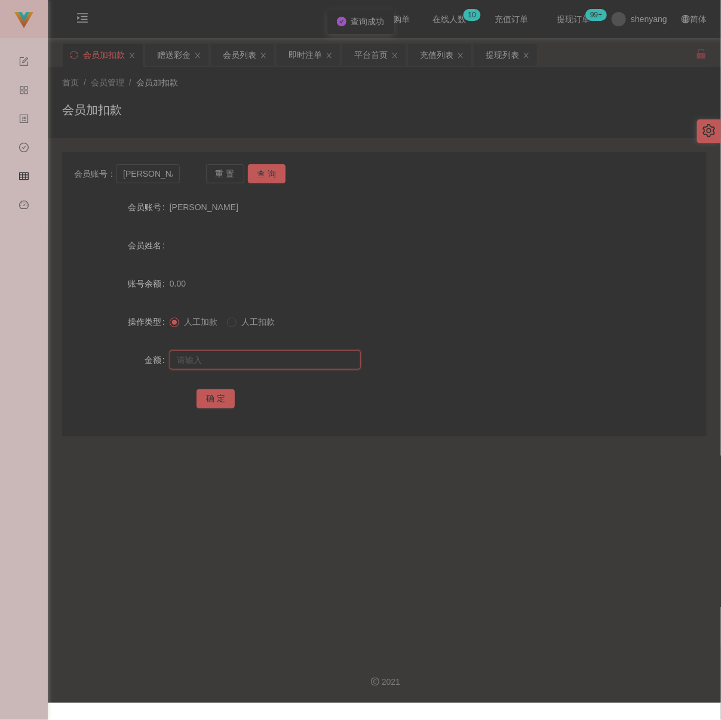
click at [260, 369] on input "text" at bounding box center [265, 359] width 191 height 19
click at [295, 370] on input "text" at bounding box center [265, 359] width 191 height 19
paste input "30"
type input "30"
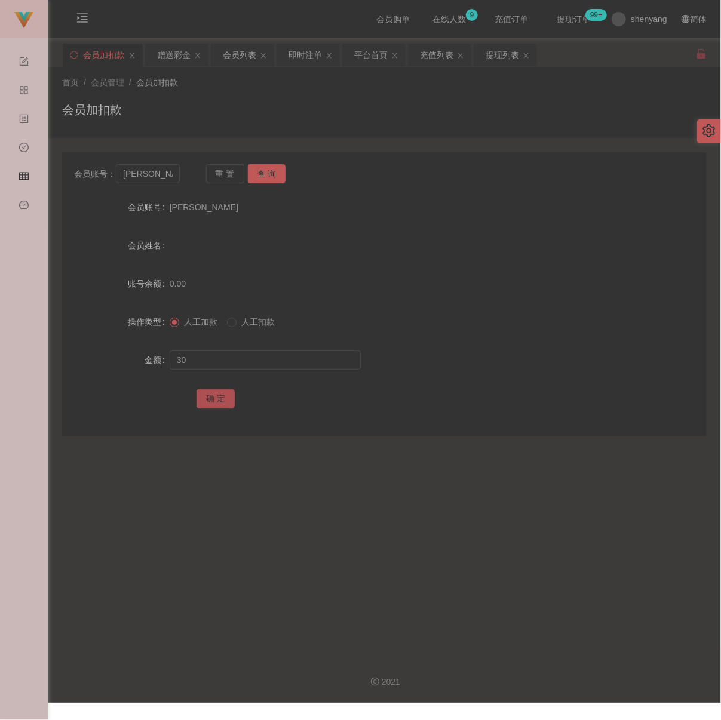
click at [226, 401] on button "确 定" at bounding box center [215, 398] width 38 height 19
click at [258, 99] on div "首页 / 会员管理 / 会员加扣款 / 会员加扣款" at bounding box center [384, 102] width 644 height 52
click at [437, 57] on div "充值列表" at bounding box center [436, 55] width 33 height 23
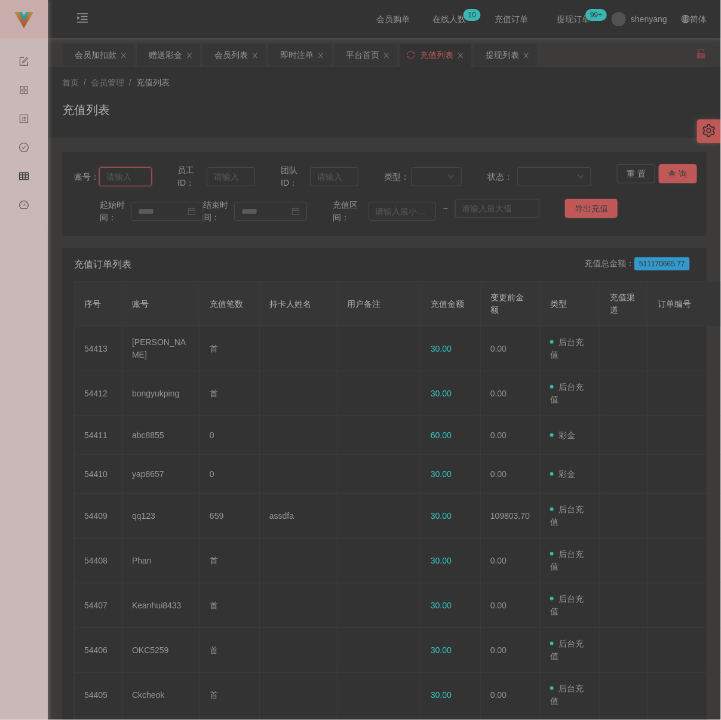
click at [131, 176] on input "text" at bounding box center [125, 176] width 53 height 19
paste input "waiying1118"
type input "waiying1118"
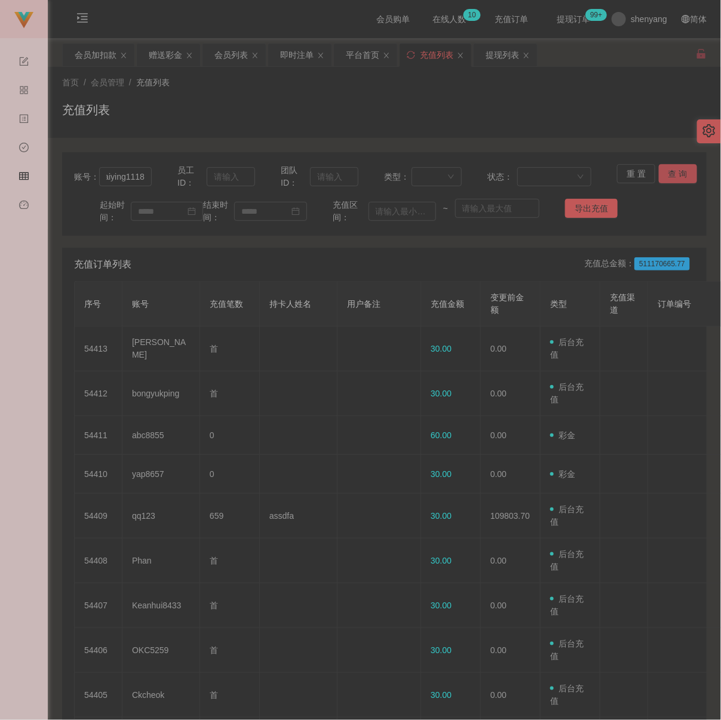
click at [669, 169] on button "查 询" at bounding box center [677, 173] width 38 height 19
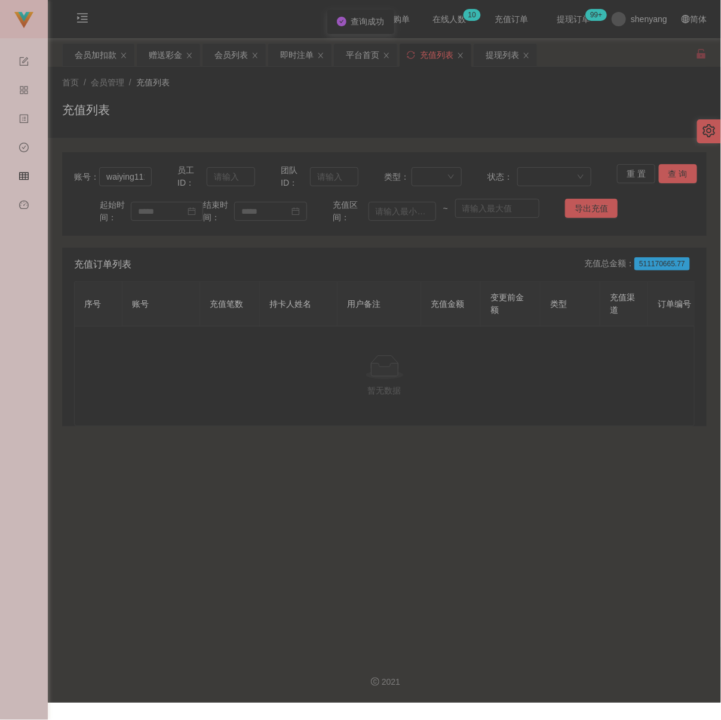
click at [90, 41] on main "关闭左侧 关闭右侧 关闭其它 刷新页面 会员加扣款 赠送彩金 会员列表 即时注单 平台首页 充值列表 提现列表 首页 / 会员管理 / 充值列表 / 充值列表…" at bounding box center [384, 342] width 673 height 609
click at [97, 58] on div "会员加扣款" at bounding box center [96, 55] width 42 height 23
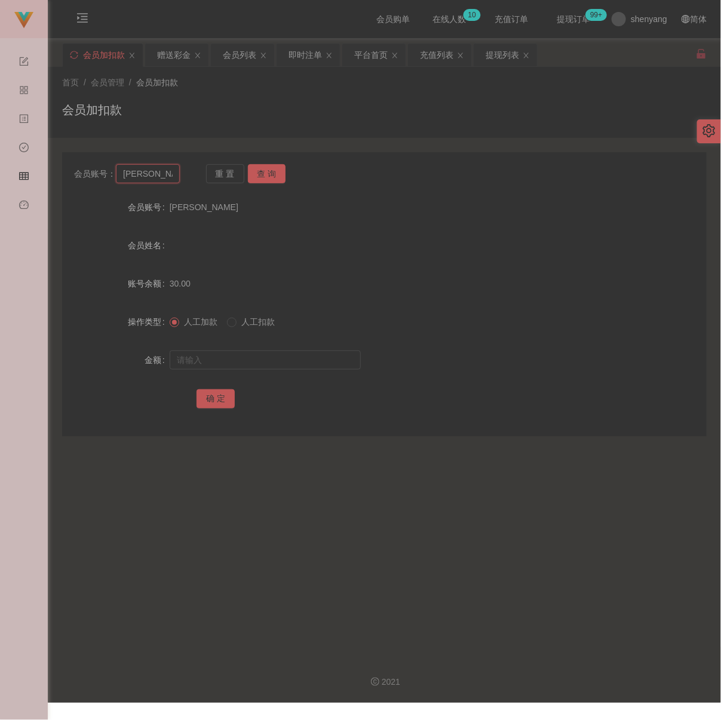
click at [152, 176] on input "[PERSON_NAME]" at bounding box center [147, 173] width 63 height 19
paste
type input "waiying1118"
click at [266, 168] on button "查 询" at bounding box center [267, 173] width 38 height 19
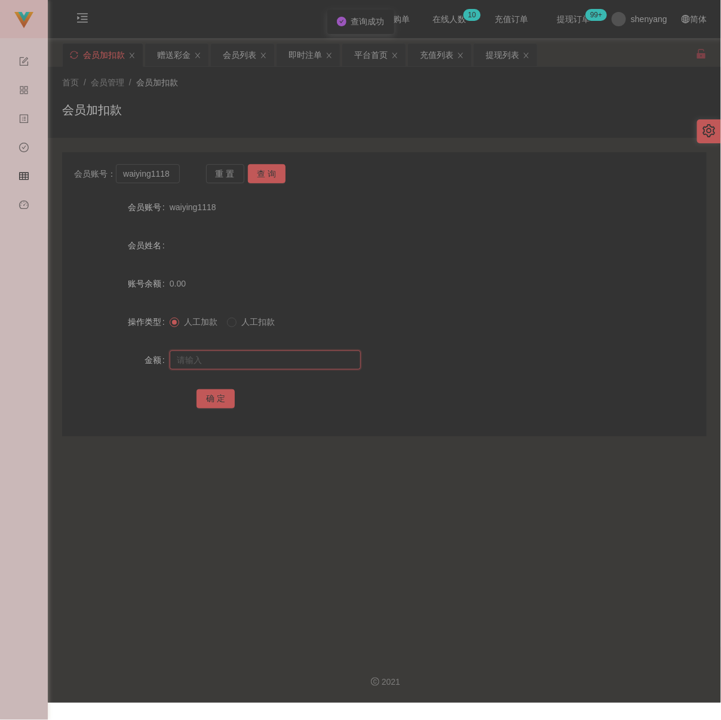
click at [251, 362] on input "text" at bounding box center [265, 359] width 191 height 19
type input "30"
click at [205, 405] on button "确 定" at bounding box center [215, 398] width 38 height 19
click at [149, 179] on input "waiying1118" at bounding box center [147, 173] width 63 height 19
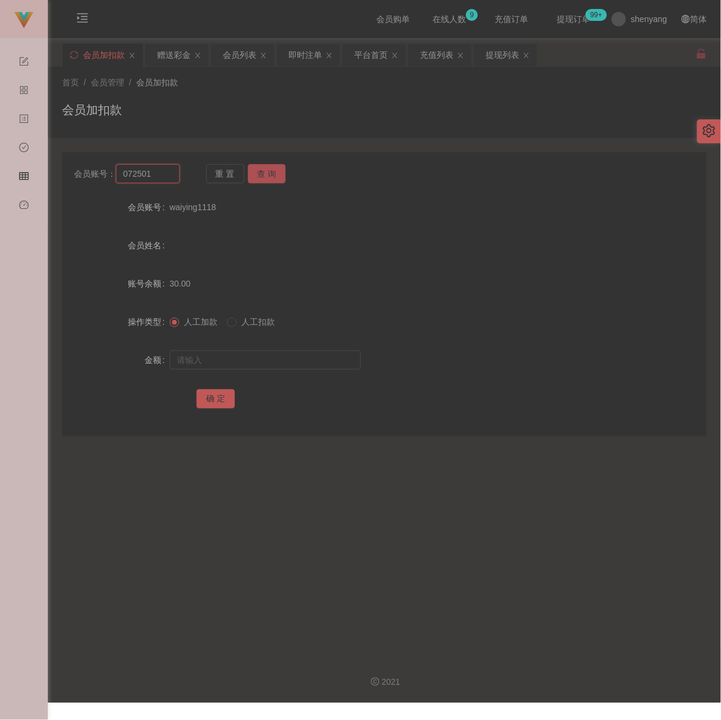
type input "072501"
click at [260, 174] on button "查 询" at bounding box center [267, 173] width 38 height 19
click at [236, 362] on input "text" at bounding box center [265, 359] width 191 height 19
type input "30"
click at [226, 405] on button "确 定" at bounding box center [215, 398] width 38 height 19
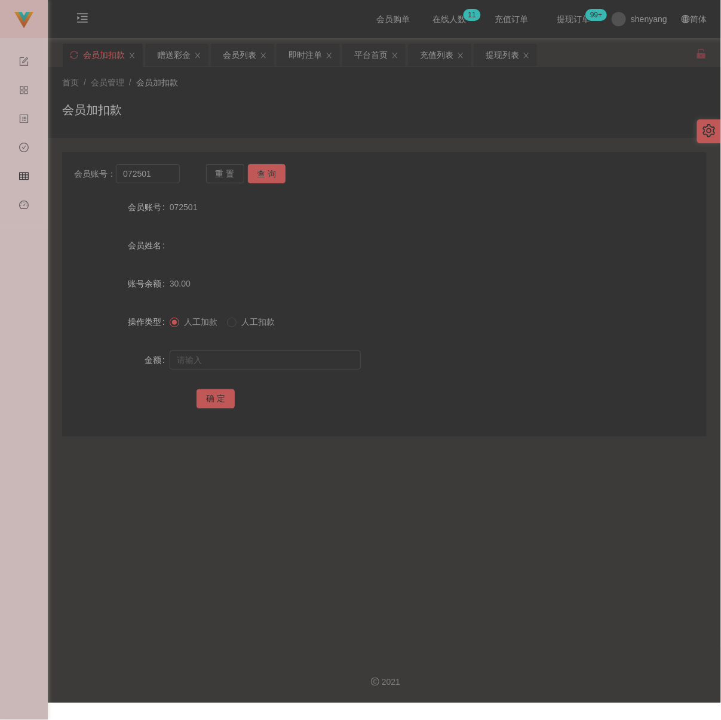
click at [198, 101] on div "会员加扣款" at bounding box center [384, 114] width 644 height 27
click at [160, 176] on input "072501" at bounding box center [147, 173] width 63 height 19
type input "WW123"
click at [278, 178] on button "查 询" at bounding box center [267, 173] width 38 height 19
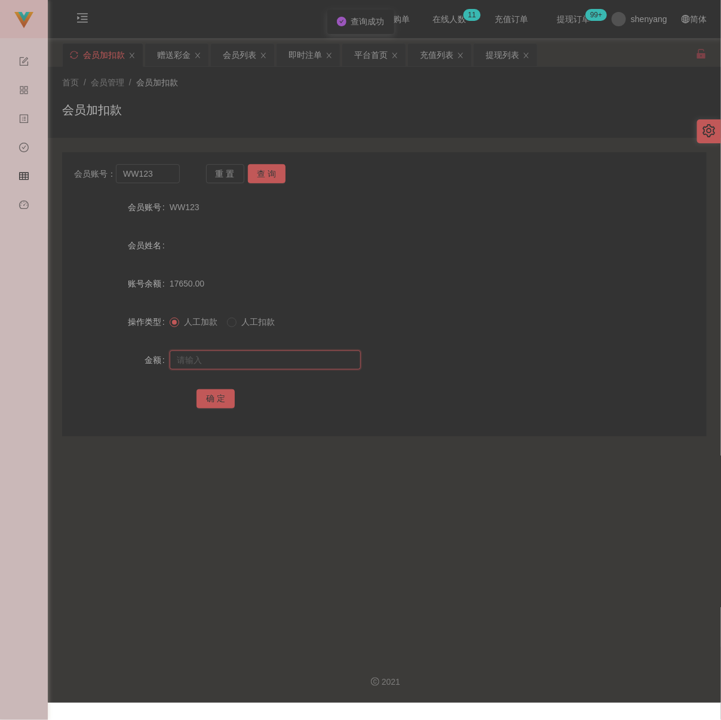
click at [254, 358] on input "text" at bounding box center [265, 359] width 191 height 19
click at [303, 362] on input "text" at bounding box center [265, 359] width 191 height 19
type input "30"
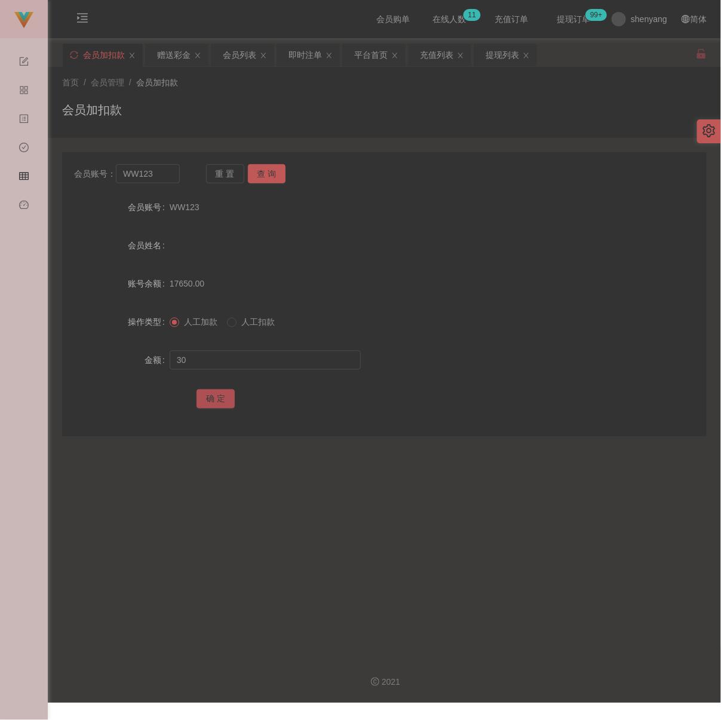
click at [210, 405] on button "确 定" at bounding box center [215, 398] width 38 height 19
click at [161, 171] on input "WW123" at bounding box center [147, 173] width 63 height 19
type input "qq123"
click at [276, 177] on button "查 询" at bounding box center [267, 173] width 38 height 19
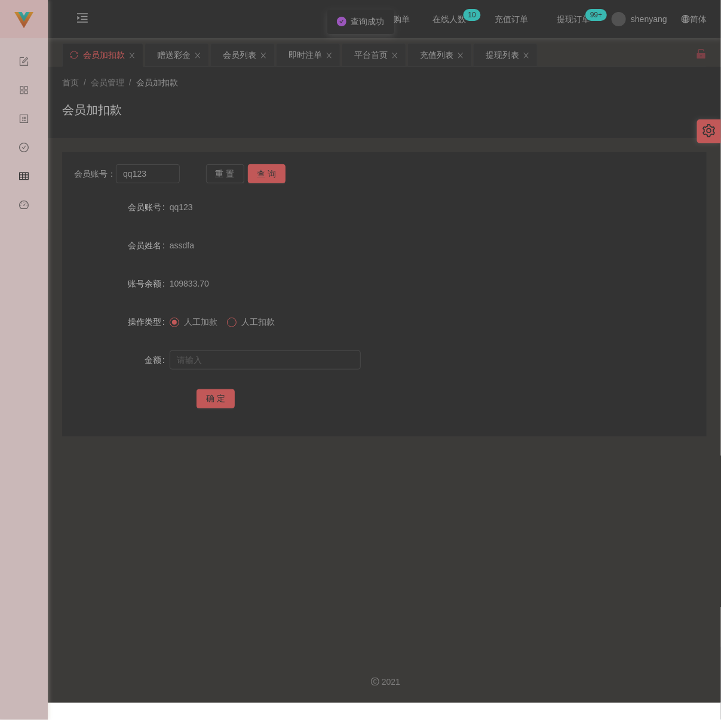
click at [236, 327] on span at bounding box center [232, 323] width 10 height 10
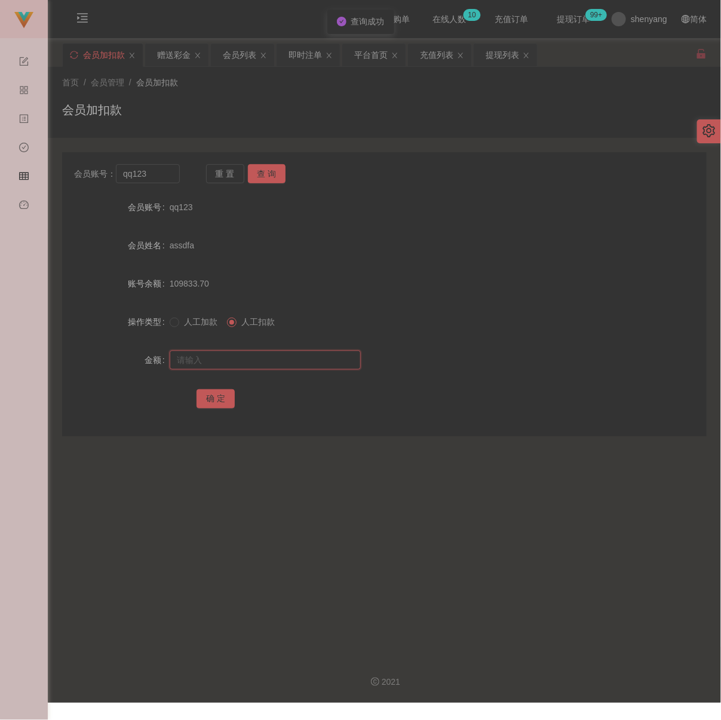
click at [258, 370] on input "text" at bounding box center [265, 359] width 191 height 19
type input "3"
click at [214, 407] on button "确 定" at bounding box center [215, 398] width 38 height 19
